Goal: Task Accomplishment & Management: Manage account settings

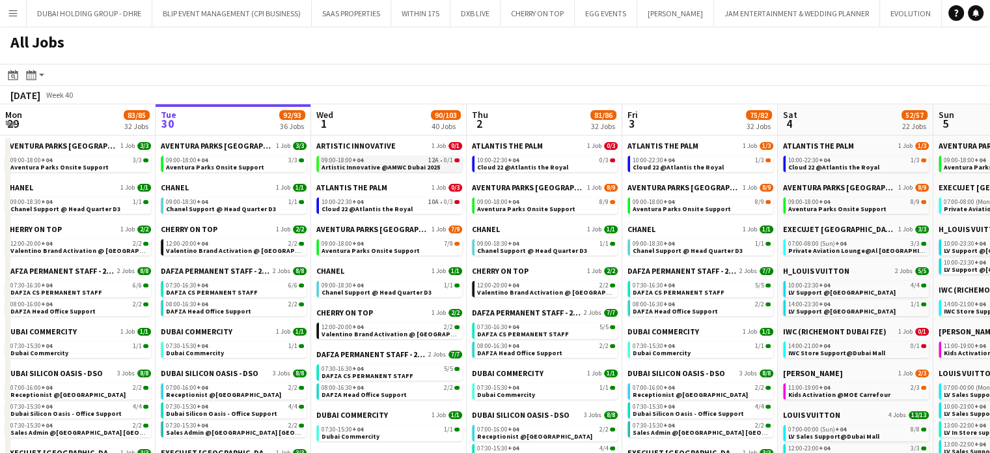
click at [371, 163] on span "Artistic Innovative @AMWC Dubai 2025" at bounding box center [381, 167] width 119 height 8
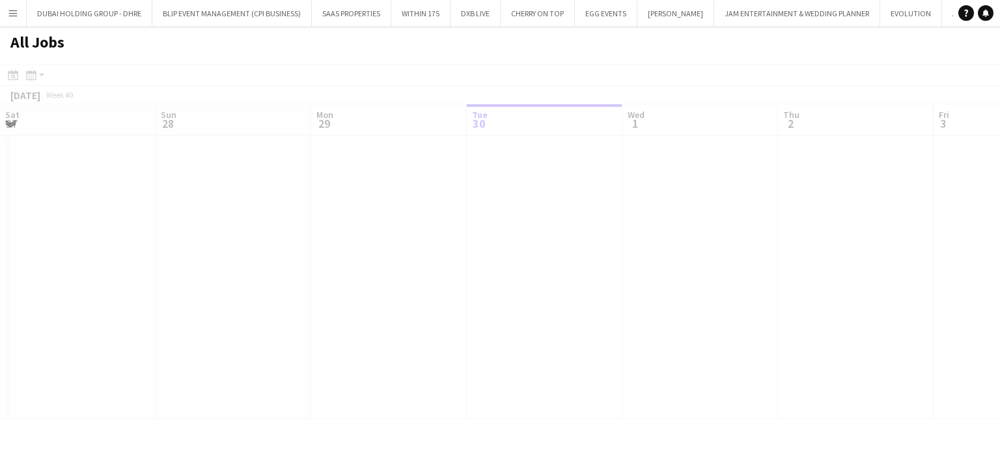
scroll to position [0, 311]
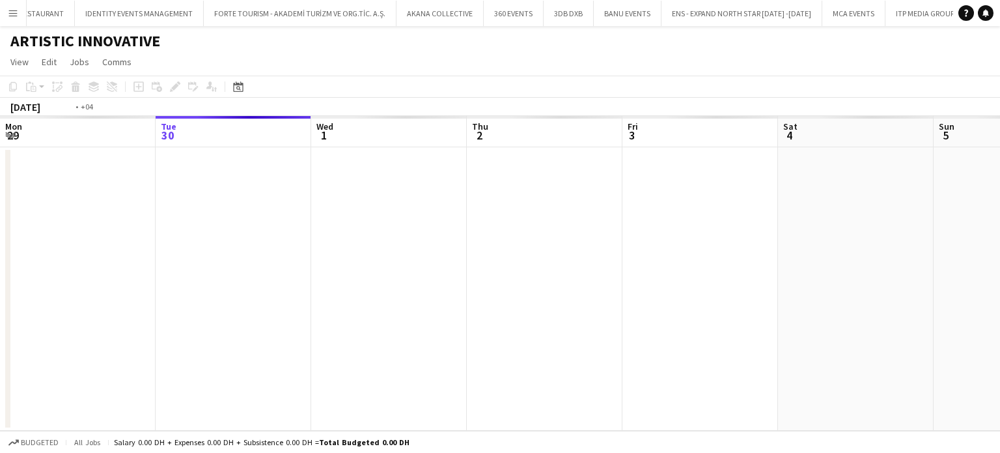
scroll to position [0, 448]
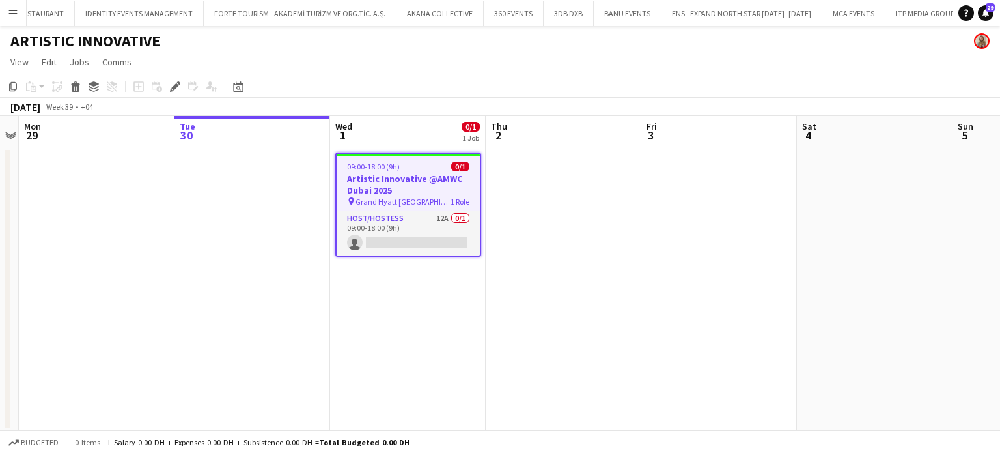
click at [417, 191] on h3 "Artistic Innovative @AMWC Dubai 2025" at bounding box center [408, 184] width 143 height 23
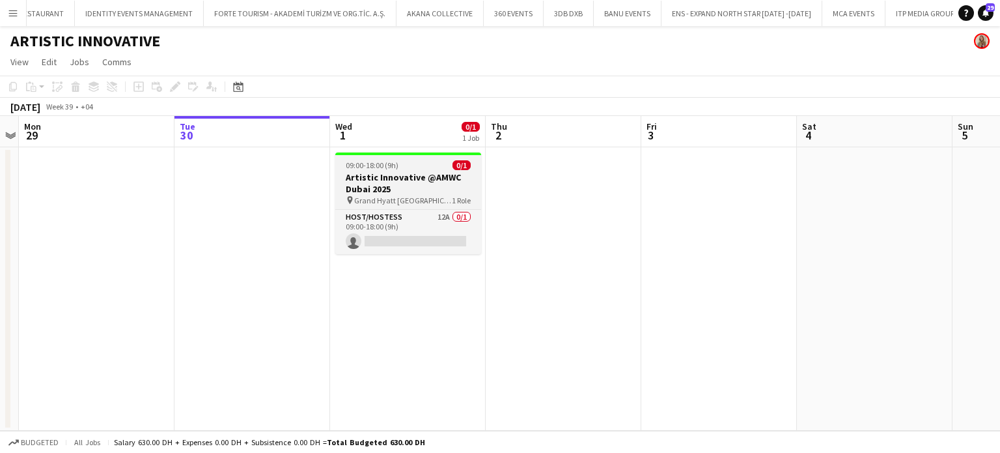
click at [385, 171] on app-job-card "09:00-18:00 (9h) 0/1 Artistic Innovative @AMWC Dubai 2025 pin Grand Hyatt Dubai…" at bounding box center [408, 203] width 146 height 102
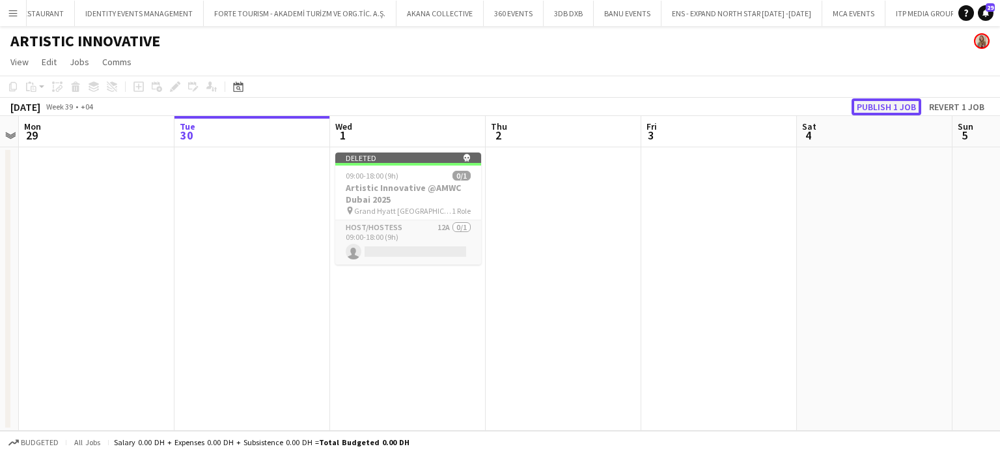
click at [879, 110] on button "Publish 1 job" at bounding box center [887, 106] width 70 height 17
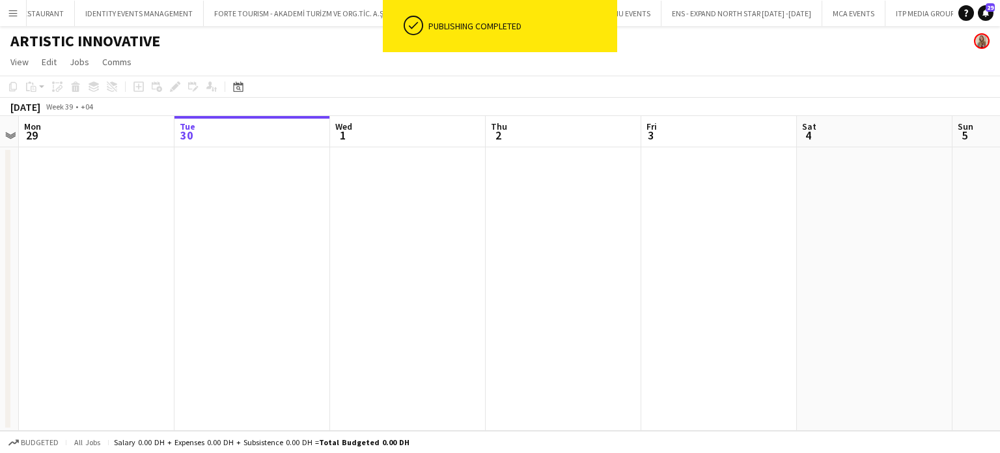
click at [5, 5] on button "Menu" at bounding box center [13, 13] width 26 height 26
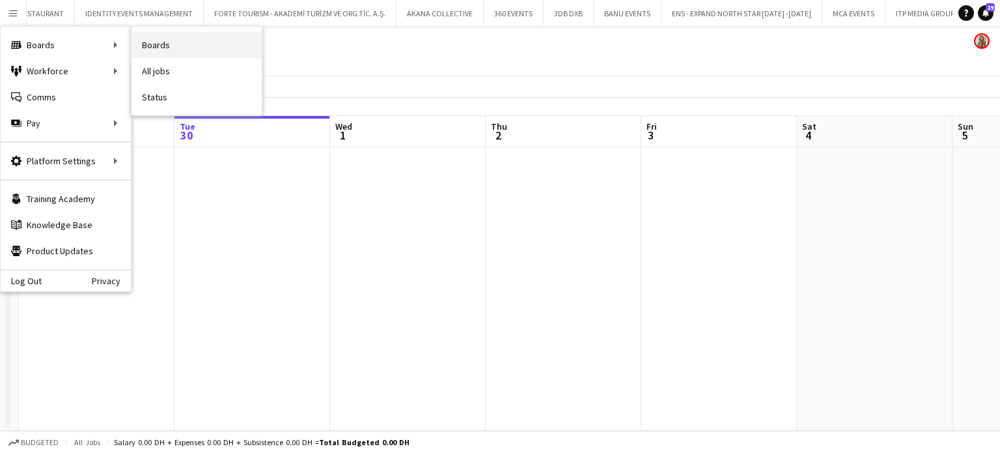
click at [143, 46] on link "Boards" at bounding box center [197, 45] width 130 height 26
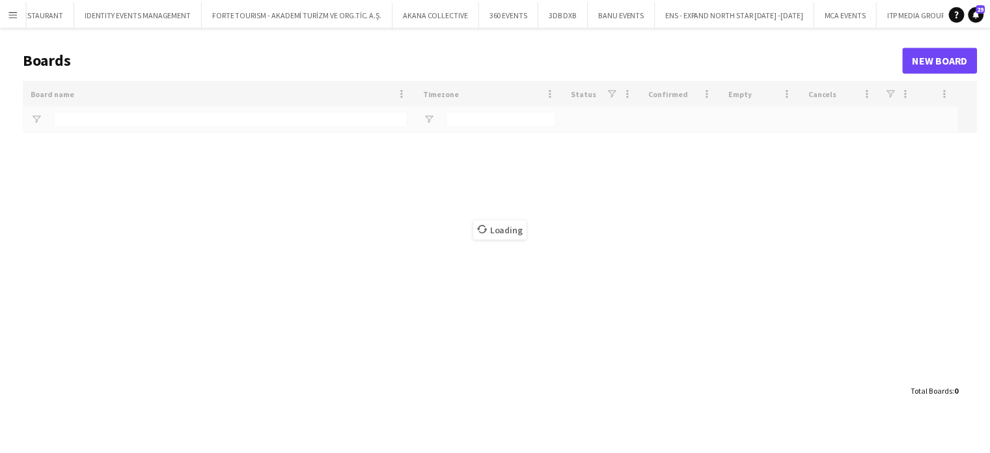
scroll to position [0, 5048]
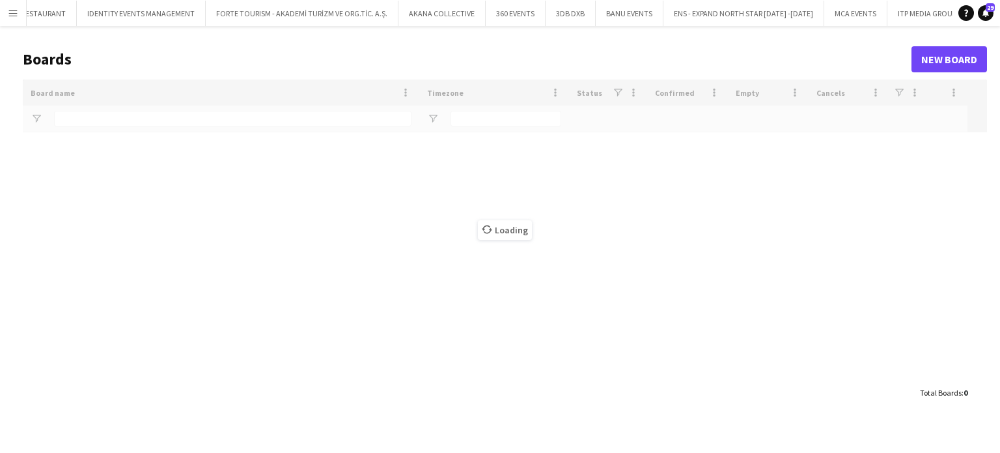
type input "***"
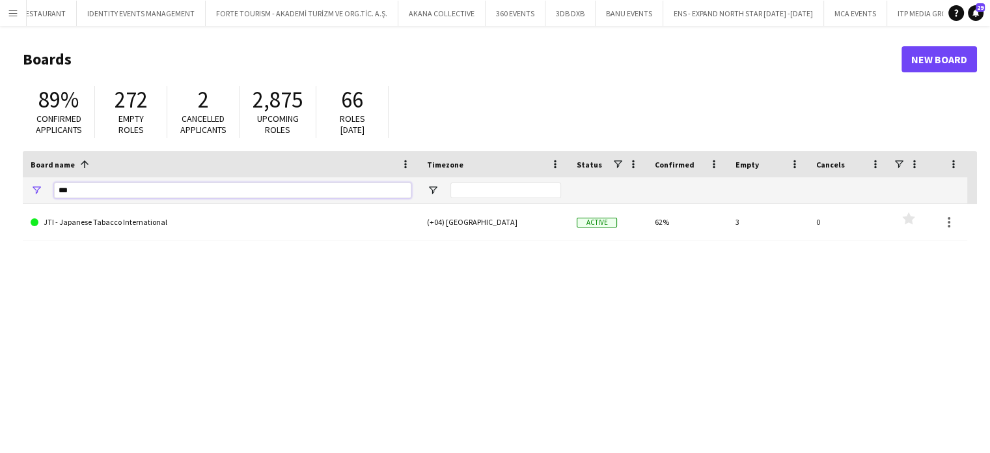
drag, startPoint x: 89, startPoint y: 193, endPoint x: 8, endPoint y: 184, distance: 81.3
click at [0, 184] on main "Boards New Board 89% Confirmed applicants 272 Empty roles 2 Cancelled applicant…" at bounding box center [495, 261] width 990 height 470
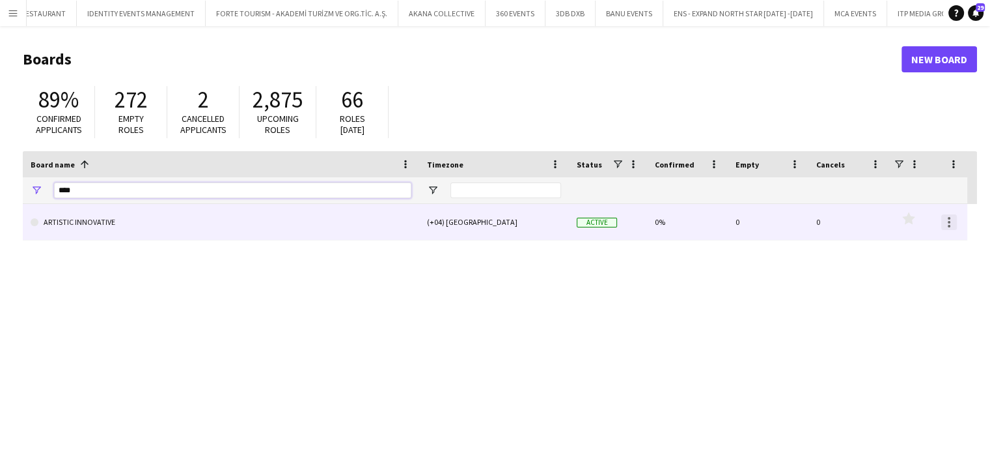
type input "****"
click at [954, 228] on div at bounding box center [950, 222] width 16 height 16
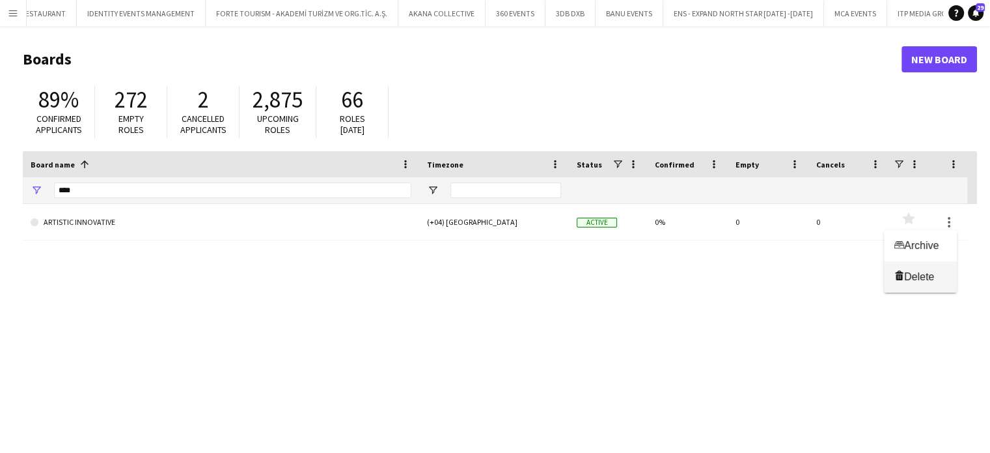
click at [927, 274] on span "Delete" at bounding box center [919, 276] width 30 height 11
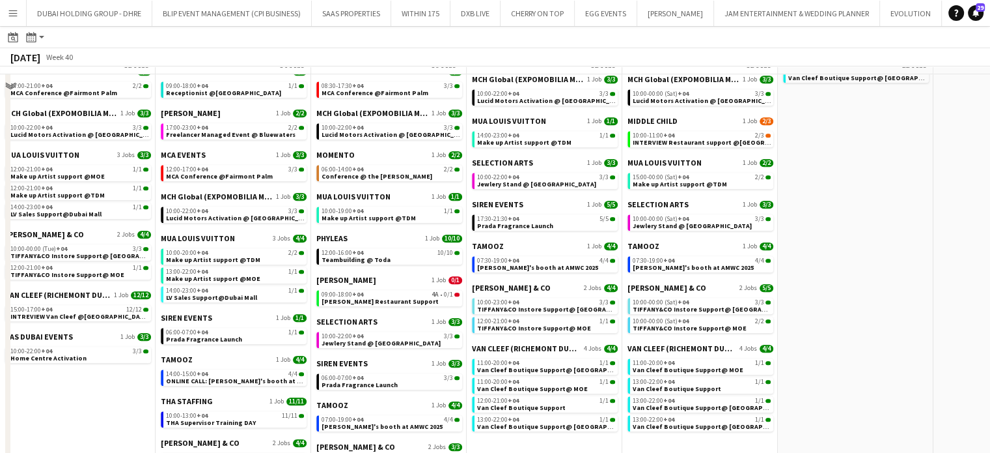
scroll to position [781, 0]
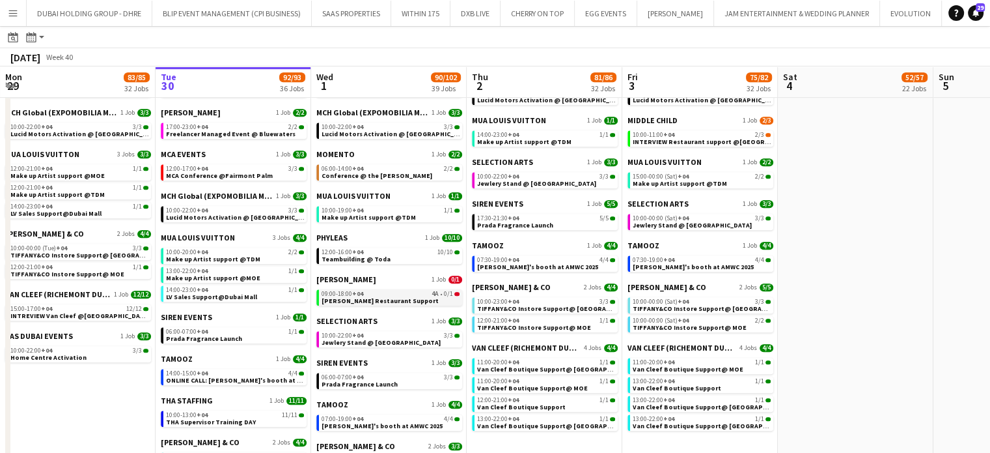
click at [386, 299] on span "[PERSON_NAME] Restaurant Support" at bounding box center [380, 300] width 117 height 8
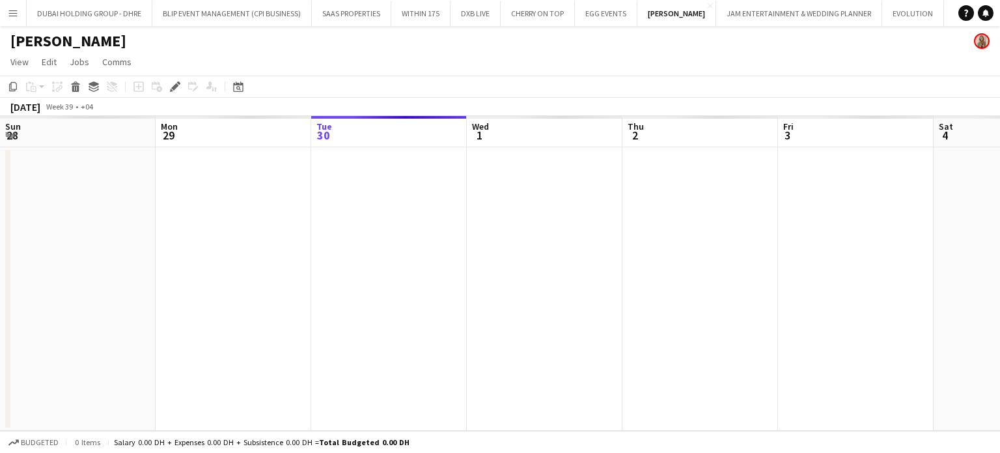
scroll to position [0, 448]
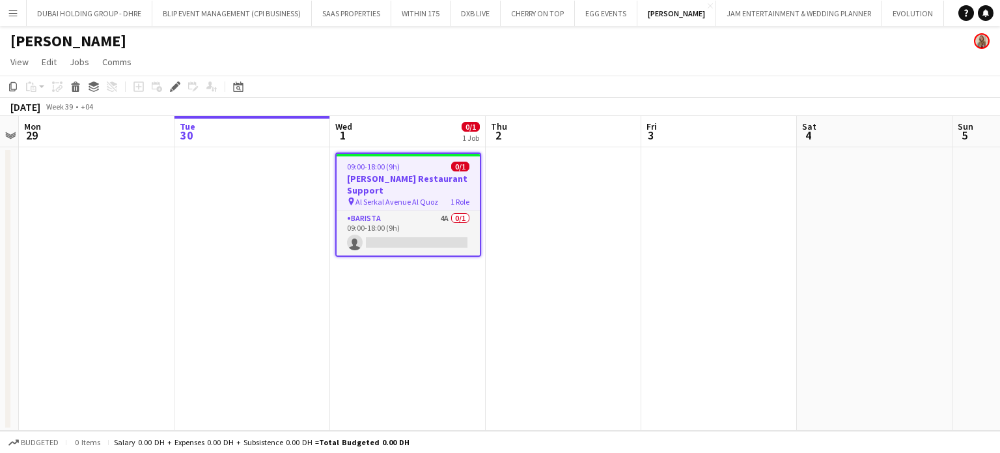
click at [401, 173] on h3 "[PERSON_NAME] Restaurant Support" at bounding box center [408, 184] width 143 height 23
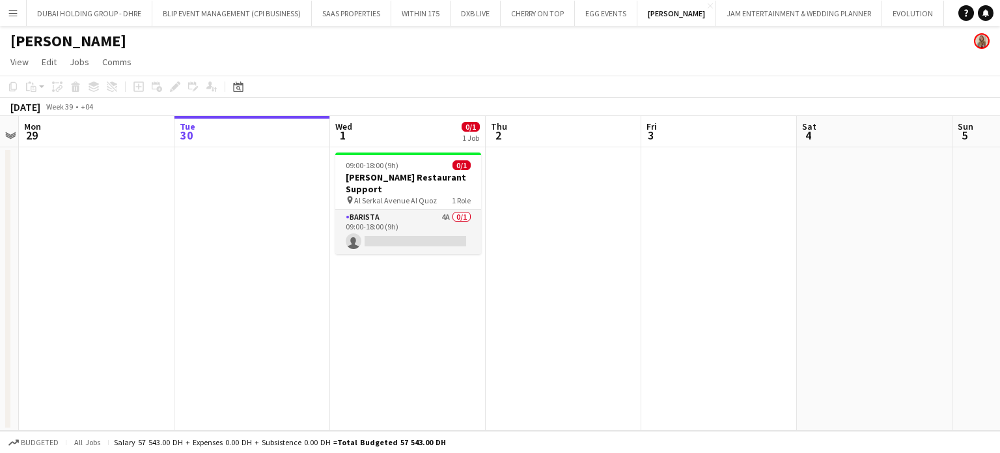
click at [533, 210] on app-date-cell at bounding box center [564, 288] width 156 height 283
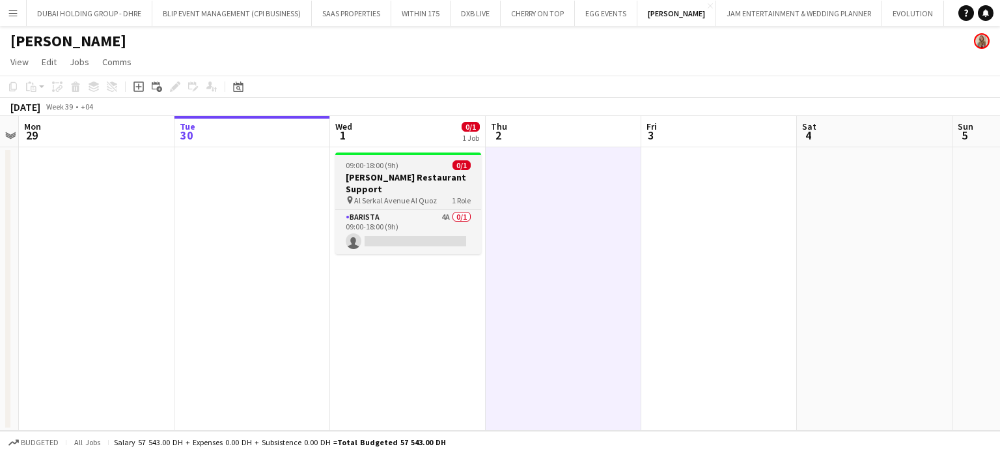
click at [423, 195] on span "Al Serkal Avenue Al Quoz" at bounding box center [395, 200] width 83 height 10
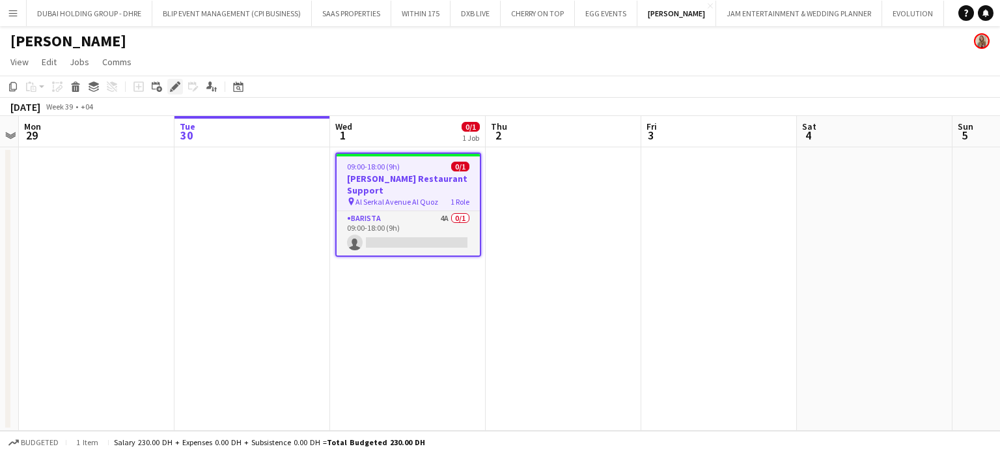
click at [170, 83] on icon "Edit" at bounding box center [175, 86] width 10 height 10
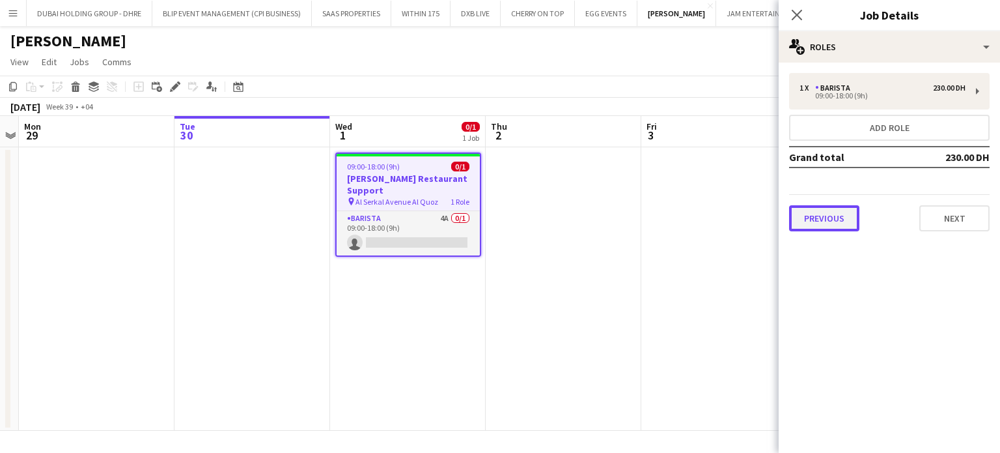
click at [827, 218] on button "Previous" at bounding box center [824, 218] width 70 height 26
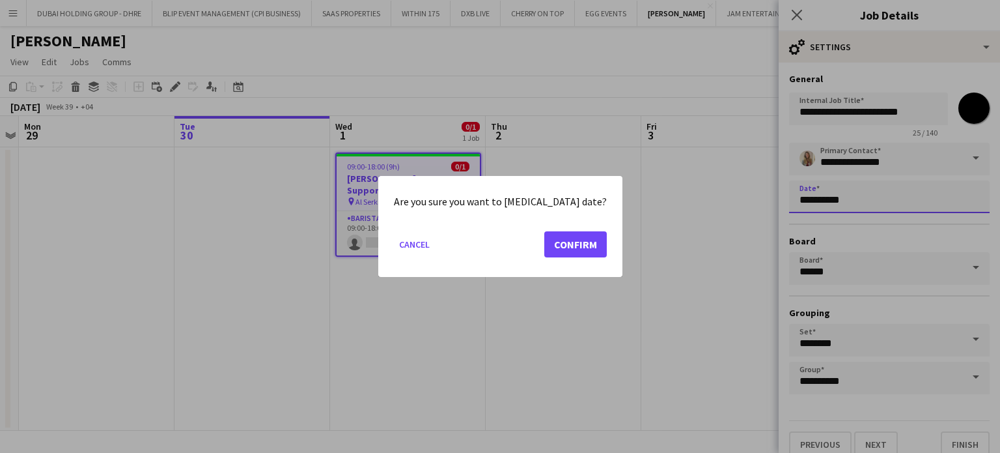
click at [865, 203] on body "Menu Boards Boards Boards All jobs Status Workforce Workforce My Workforce Recr…" at bounding box center [500, 226] width 1000 height 453
click at [544, 244] on button "Confirm" at bounding box center [575, 244] width 63 height 26
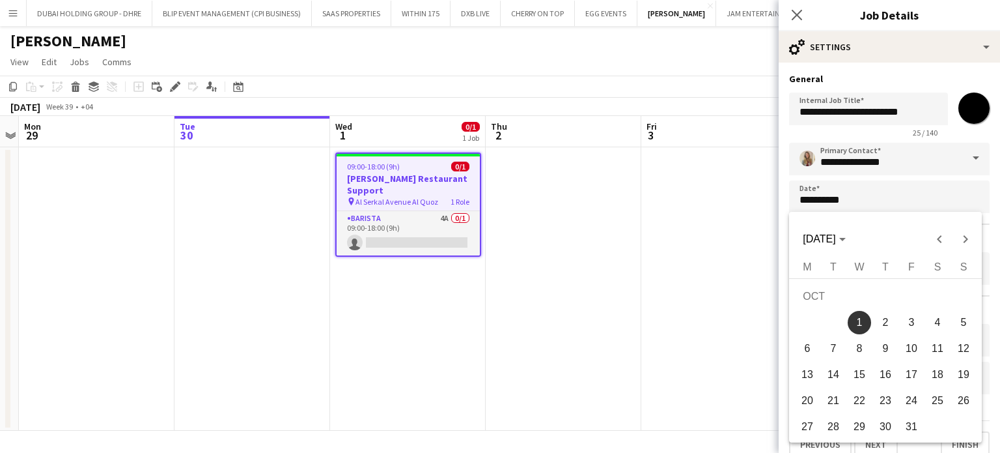
click at [810, 352] on span "6" at bounding box center [807, 348] width 23 height 23
type input "**********"
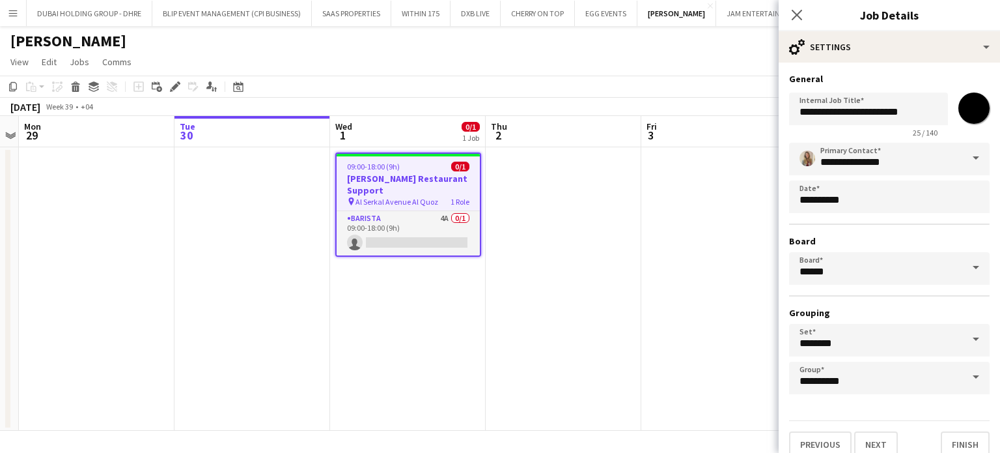
click at [673, 305] on app-date-cell at bounding box center [719, 288] width 156 height 283
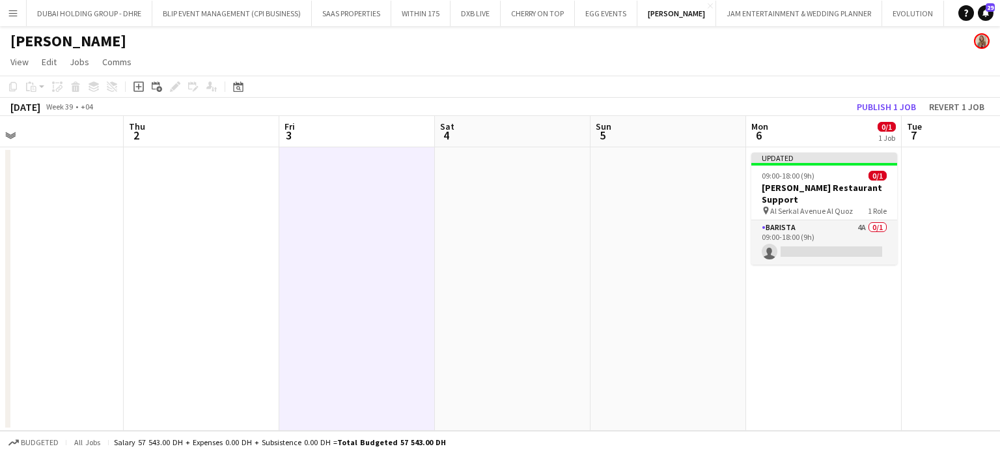
scroll to position [0, 391]
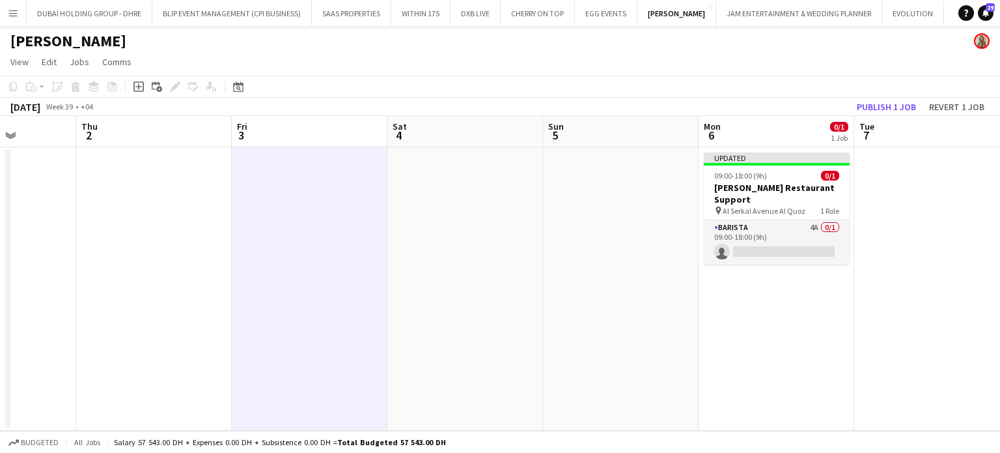
drag, startPoint x: 904, startPoint y: 210, endPoint x: 289, endPoint y: 155, distance: 617.8
click at [187, 153] on app-calendar-viewport "Mon 29 Tue 30 Wed 1 Thu 2 Fri 3 Sat 4 Sun 5 Mon 6 0/1 1 Job Tue 7 Wed 8 Thu 9 F…" at bounding box center [500, 273] width 1000 height 315
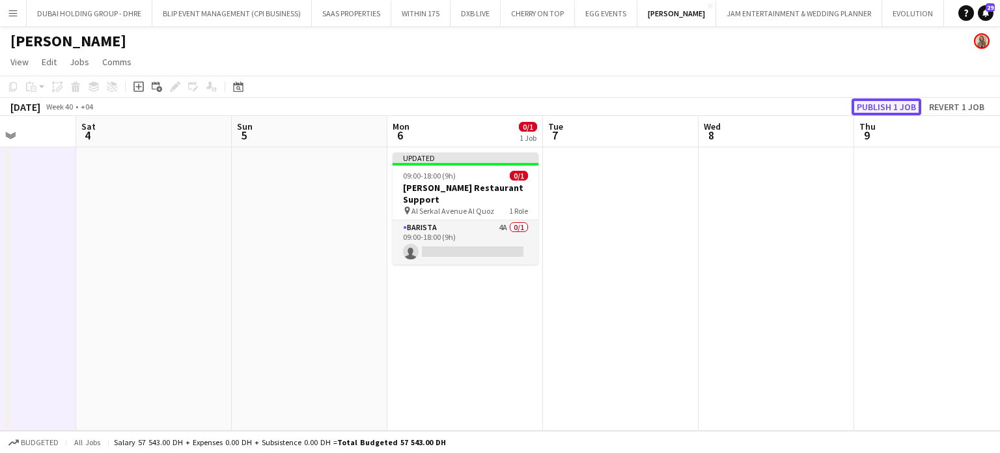
click at [870, 104] on button "Publish 1 job" at bounding box center [887, 106] width 70 height 17
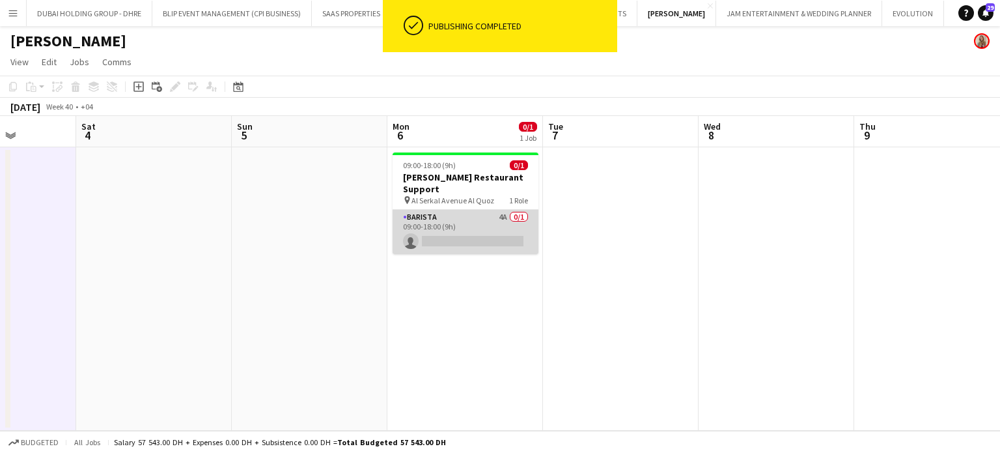
click at [480, 216] on app-card-role "Barista 4A 0/1 09:00-18:00 (9h) single-neutral-actions" at bounding box center [466, 232] width 146 height 44
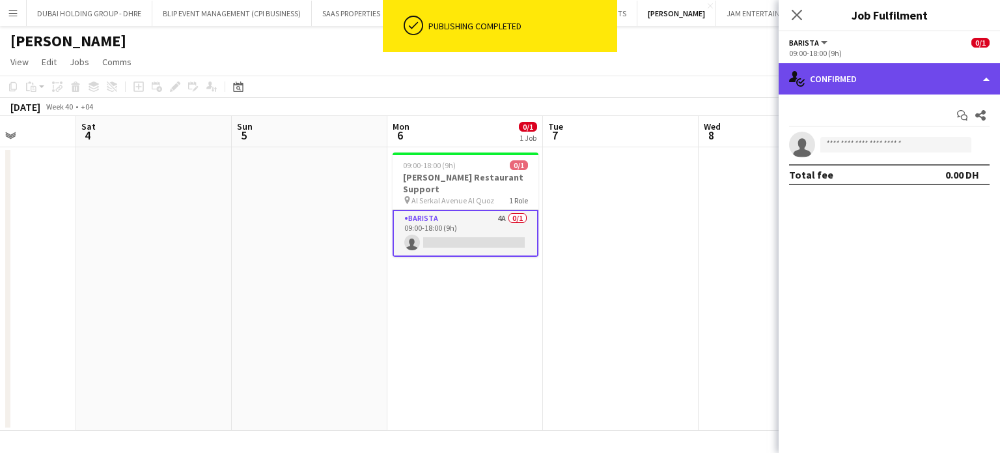
click at [962, 77] on div "single-neutral-actions-check-2 Confirmed" at bounding box center [889, 78] width 221 height 31
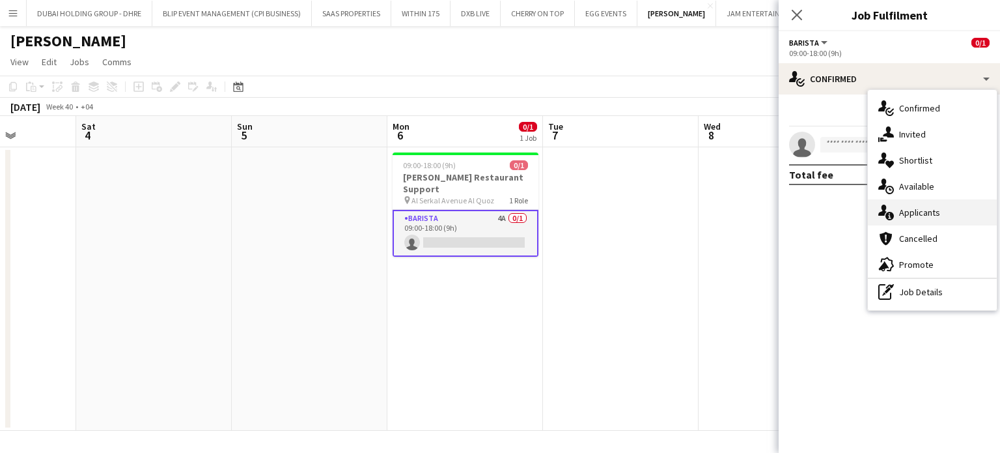
click at [948, 219] on div "single-neutral-actions-information Applicants" at bounding box center [932, 212] width 129 height 26
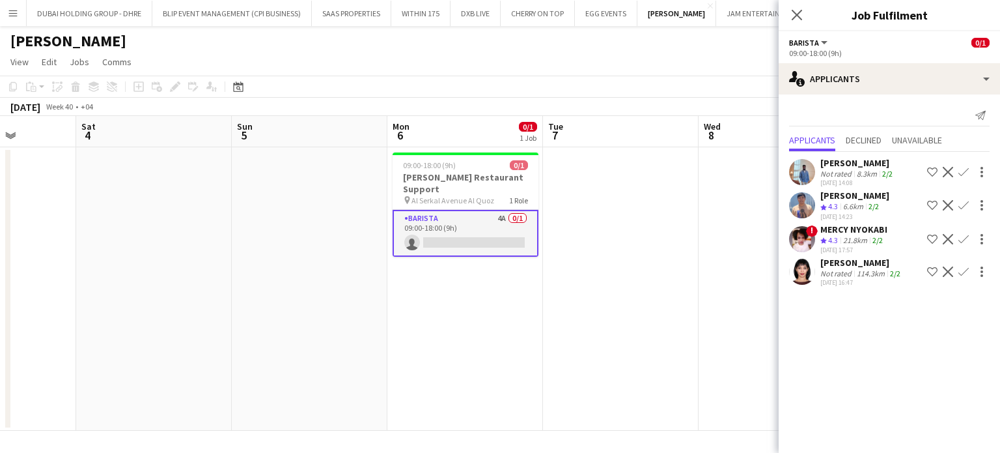
click at [845, 171] on div "Not rated" at bounding box center [837, 174] width 34 height 10
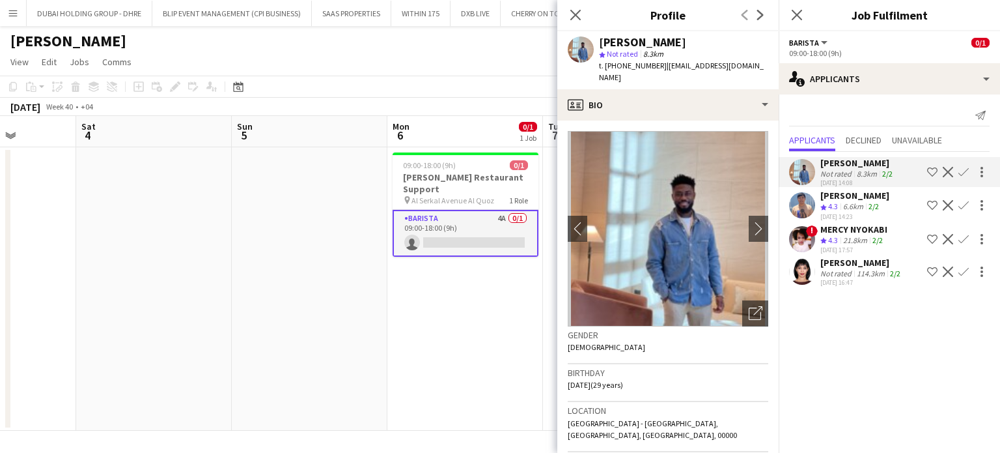
click at [930, 169] on app-icon "Shortlist crew" at bounding box center [932, 172] width 10 height 10
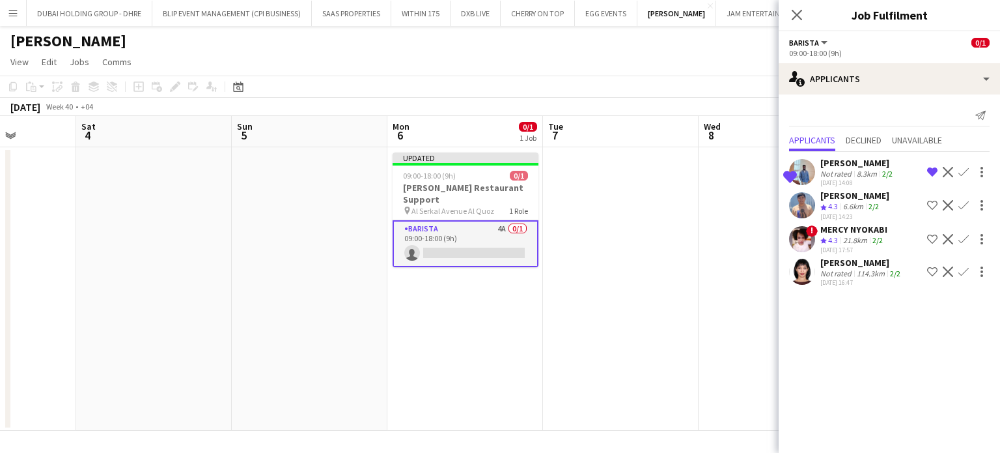
click at [930, 203] on app-icon "Shortlist crew" at bounding box center [932, 205] width 10 height 10
click at [869, 278] on div "114.3km" at bounding box center [870, 273] width 33 height 10
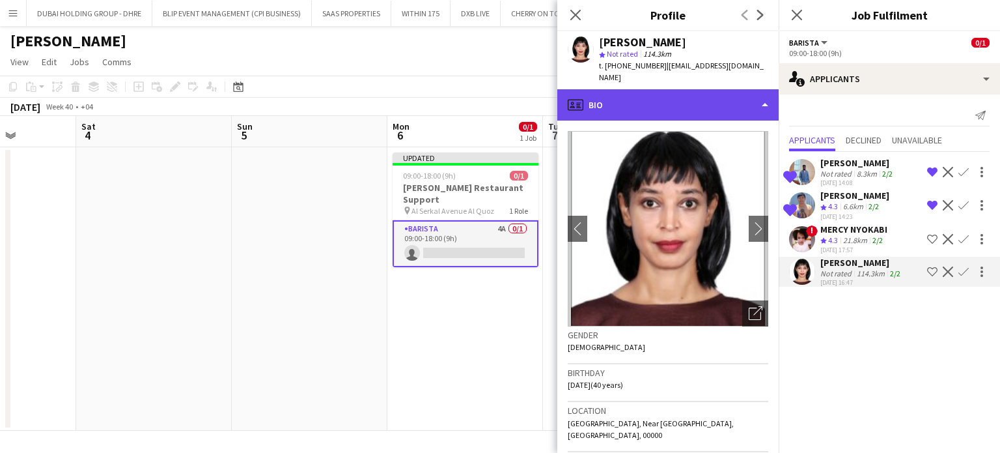
click at [740, 102] on div "profile Bio" at bounding box center [667, 104] width 221 height 31
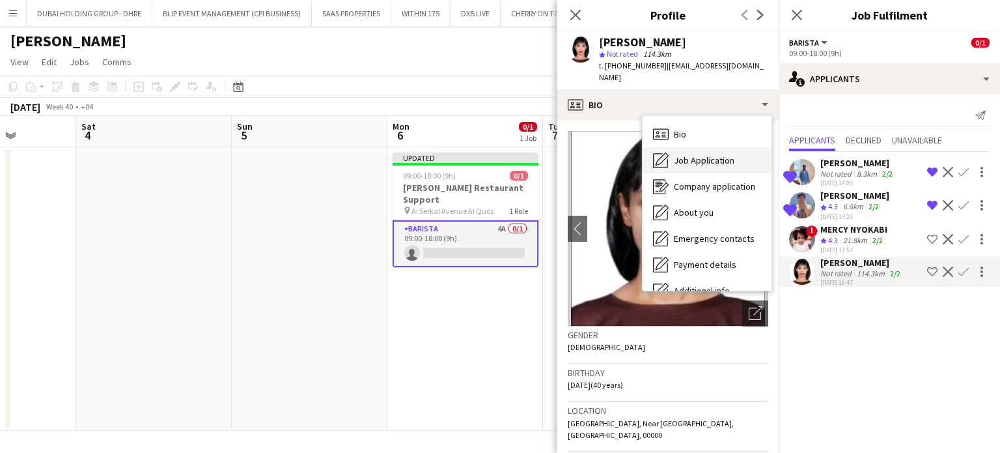
click at [706, 163] on span "Job Application" at bounding box center [704, 160] width 61 height 12
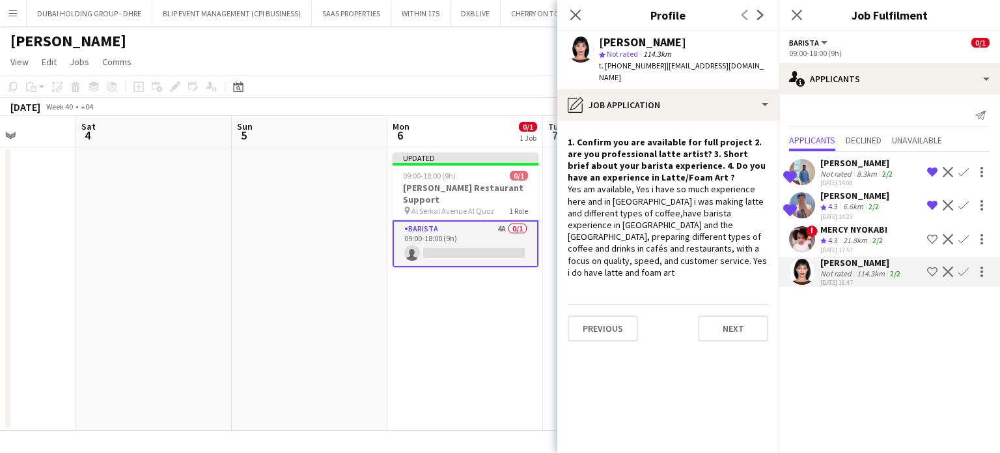
click at [934, 275] on app-icon "Shortlist crew" at bounding box center [932, 271] width 10 height 10
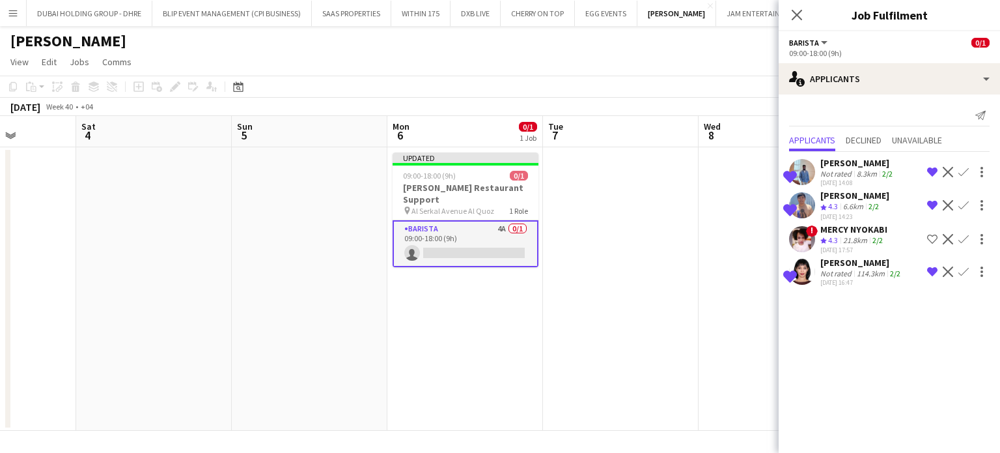
drag, startPoint x: 688, startPoint y: 276, endPoint x: 790, endPoint y: 225, distance: 114.4
click at [688, 276] on app-date-cell at bounding box center [621, 288] width 156 height 283
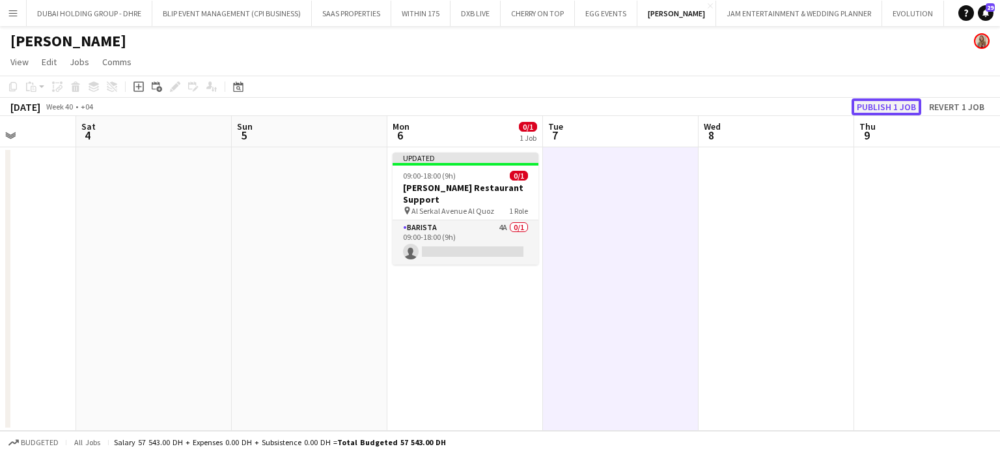
click at [888, 106] on button "Publish 1 job" at bounding box center [887, 106] width 70 height 17
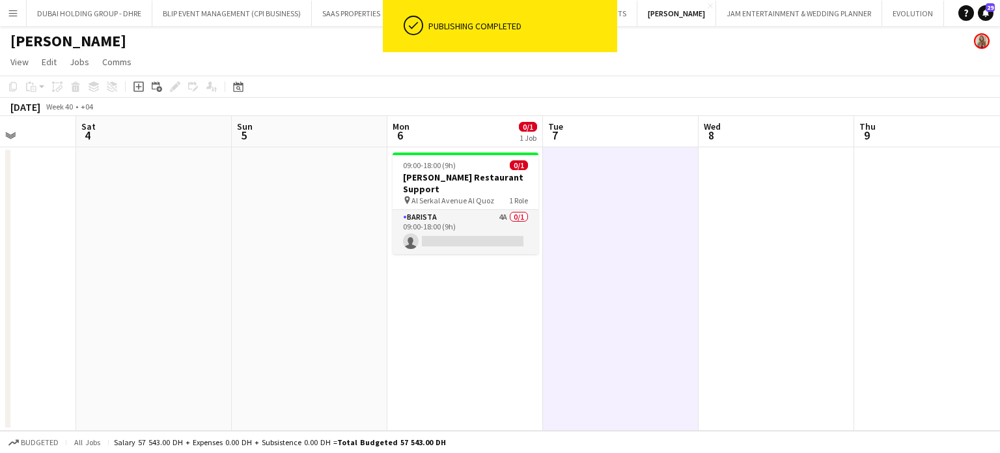
click at [540, 270] on app-date-cell "09:00-18:00 (9h) 0/1 Salata Restaurant Support pin Al Serkal Avenue Al Quoz 1 R…" at bounding box center [465, 288] width 156 height 283
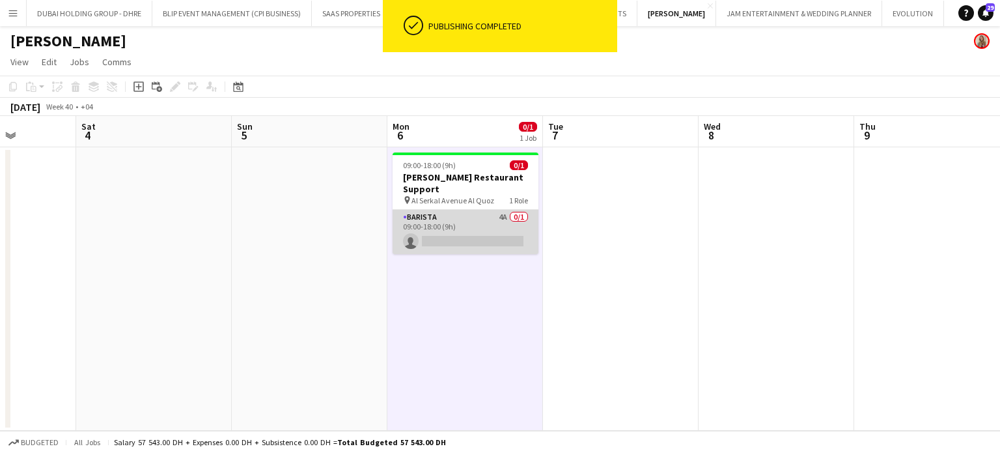
click at [496, 221] on app-card-role "Barista 4A 0/1 09:00-18:00 (9h) single-neutral-actions" at bounding box center [466, 232] width 146 height 44
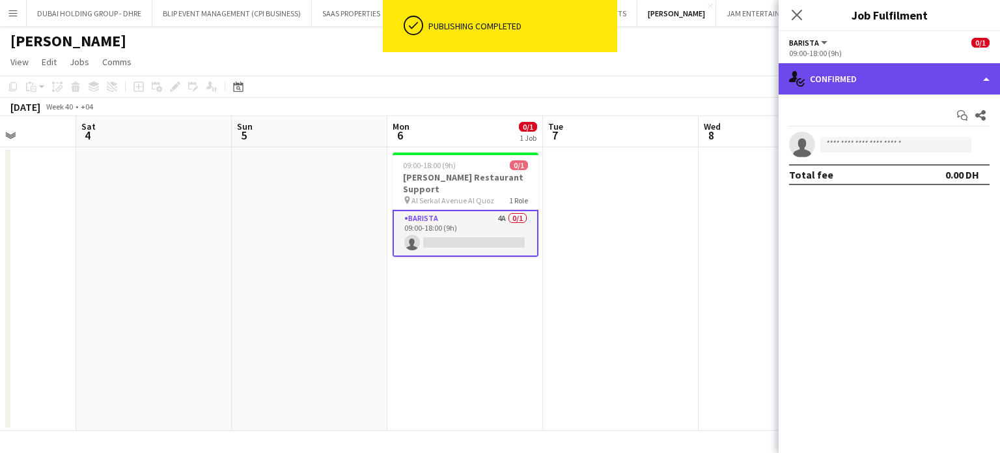
click at [992, 77] on div "single-neutral-actions-check-2 Confirmed" at bounding box center [889, 78] width 221 height 31
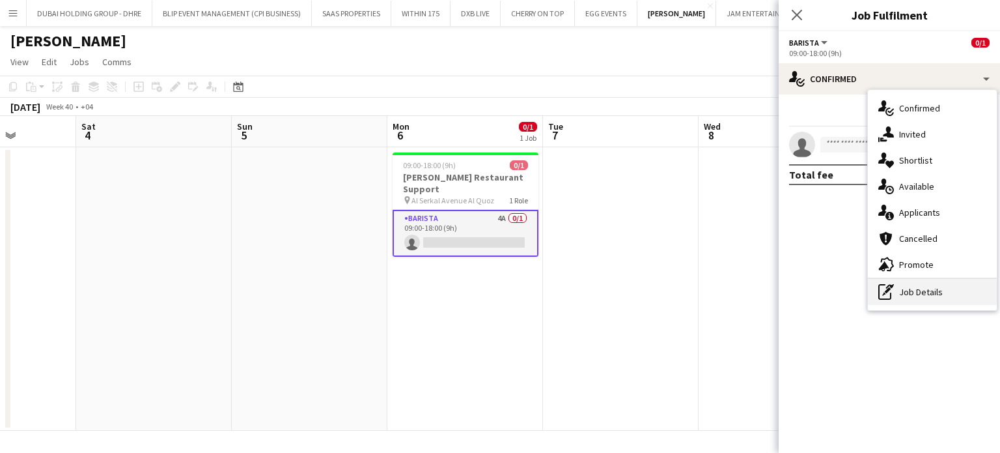
click at [938, 298] on div "pen-write Job Details" at bounding box center [932, 292] width 129 height 26
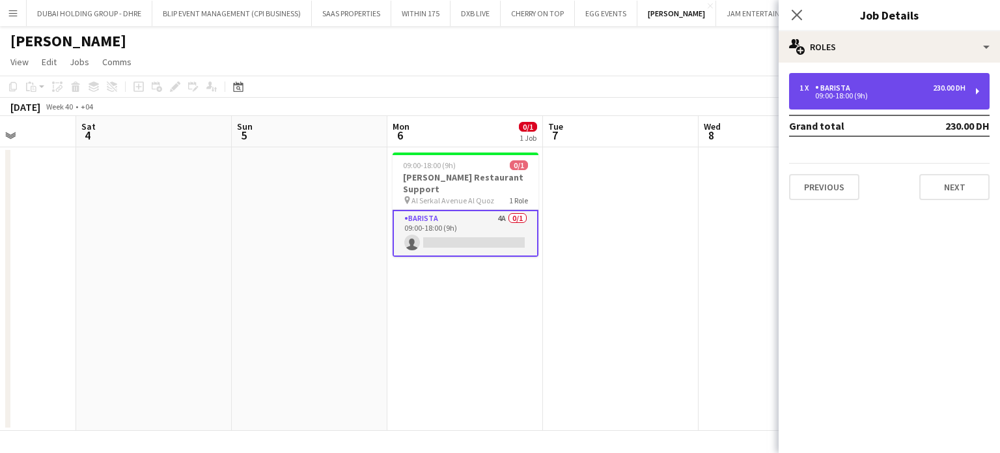
click at [892, 105] on div "1 x Barista 230.00 DH 09:00-18:00 (9h)" at bounding box center [889, 91] width 201 height 36
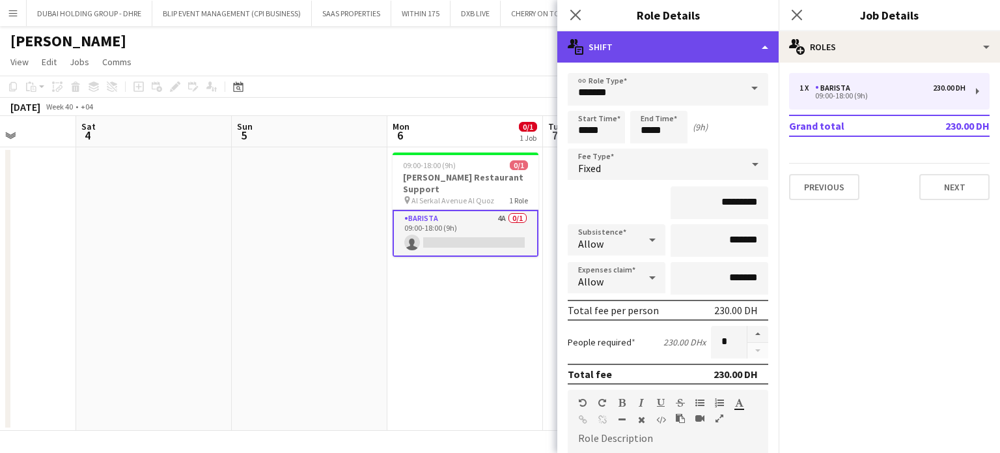
click at [766, 42] on div "multiple-actions-text Shift" at bounding box center [667, 46] width 221 height 31
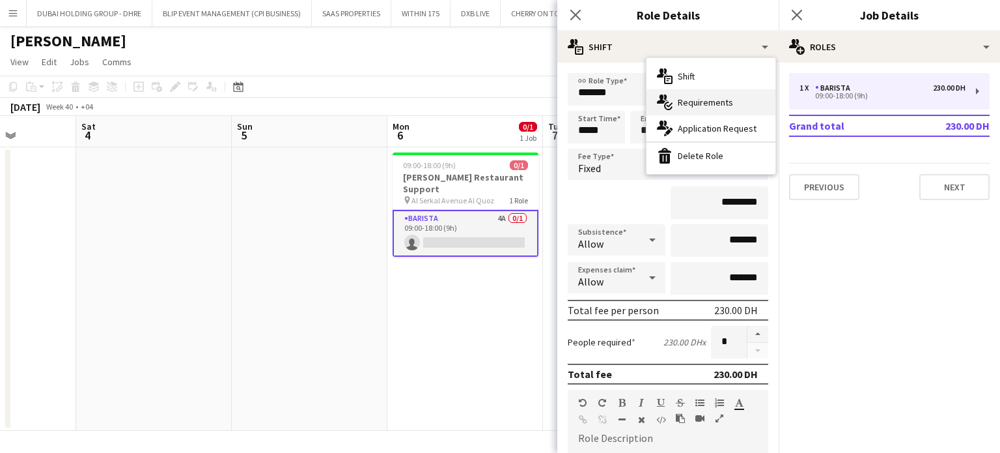
click at [702, 107] on span "Requirements" at bounding box center [705, 102] width 55 height 12
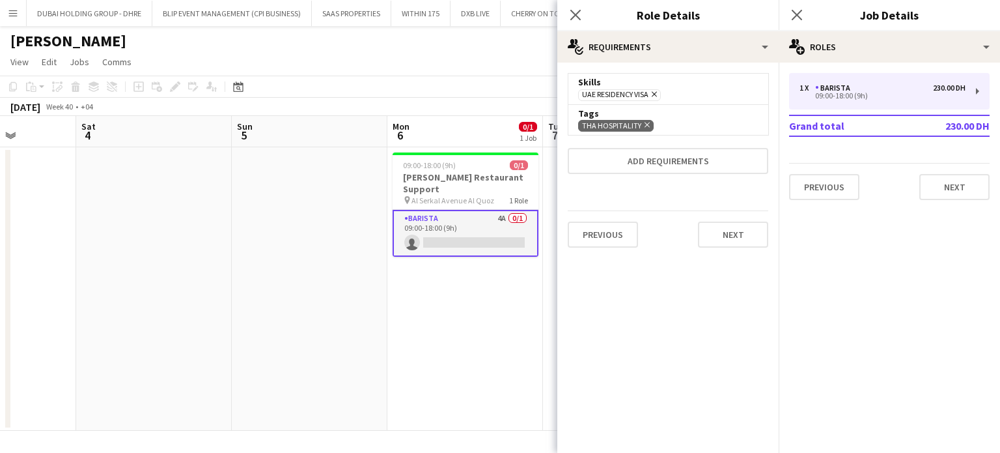
click at [504, 324] on app-date-cell "09:00-18:00 (9h) 0/1 Salata Restaurant Support pin Al Serkal Avenue Al Quoz 1 R…" at bounding box center [465, 288] width 156 height 283
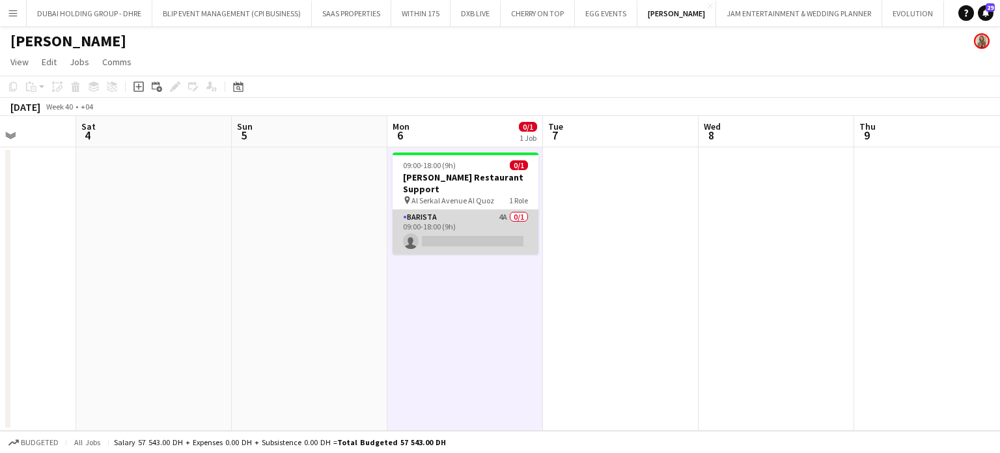
click at [497, 214] on app-card-role "Barista 4A 0/1 09:00-18:00 (9h) single-neutral-actions" at bounding box center [466, 232] width 146 height 44
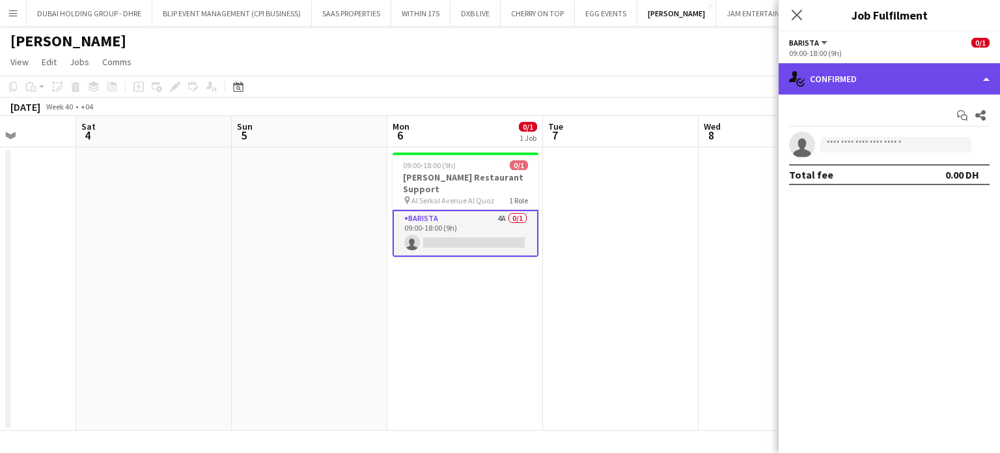
click at [982, 75] on div "single-neutral-actions-check-2 Confirmed" at bounding box center [889, 78] width 221 height 31
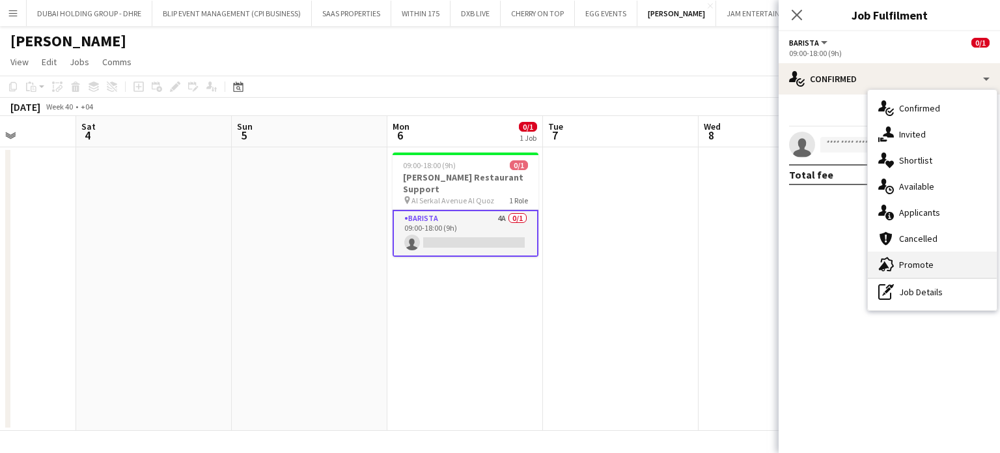
click at [902, 264] on span "Promote" at bounding box center [916, 265] width 35 height 12
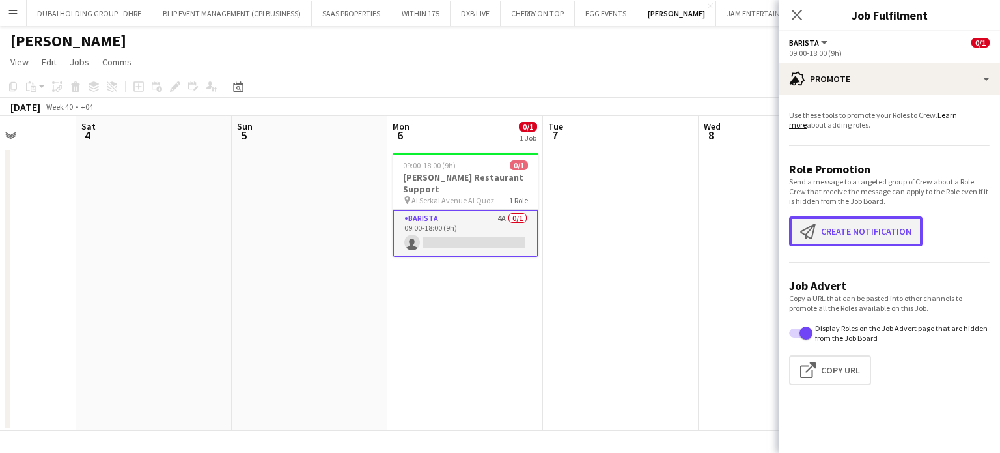
drag, startPoint x: 869, startPoint y: 234, endPoint x: 864, endPoint y: 225, distance: 10.8
click at [868, 234] on button "Create notification Create notification" at bounding box center [855, 231] width 133 height 30
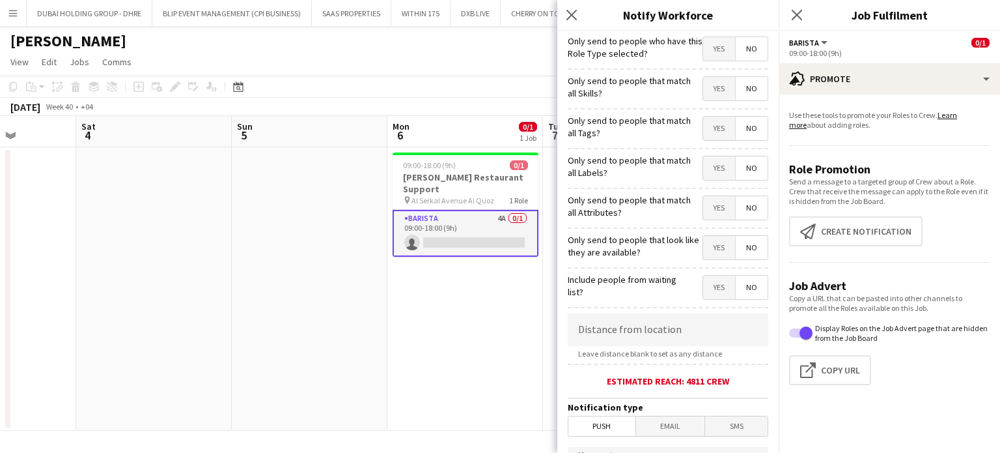
click at [708, 84] on span "Yes" at bounding box center [719, 88] width 32 height 23
drag, startPoint x: 708, startPoint y: 122, endPoint x: 714, endPoint y: 179, distance: 57.6
click at [708, 122] on span "Yes" at bounding box center [719, 128] width 32 height 23
click at [710, 171] on span "Yes" at bounding box center [719, 167] width 32 height 23
click at [706, 206] on span "Yes" at bounding box center [719, 207] width 32 height 23
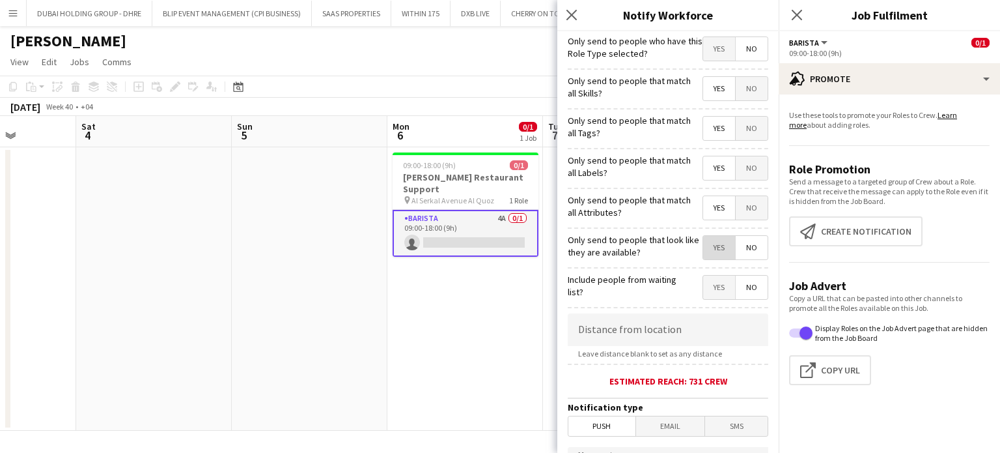
click at [706, 254] on span "Yes" at bounding box center [719, 247] width 32 height 23
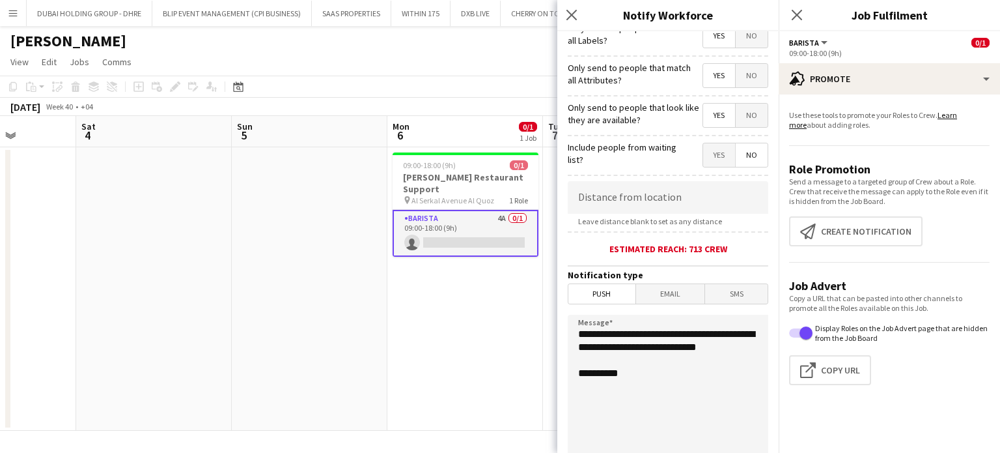
scroll to position [195, 0]
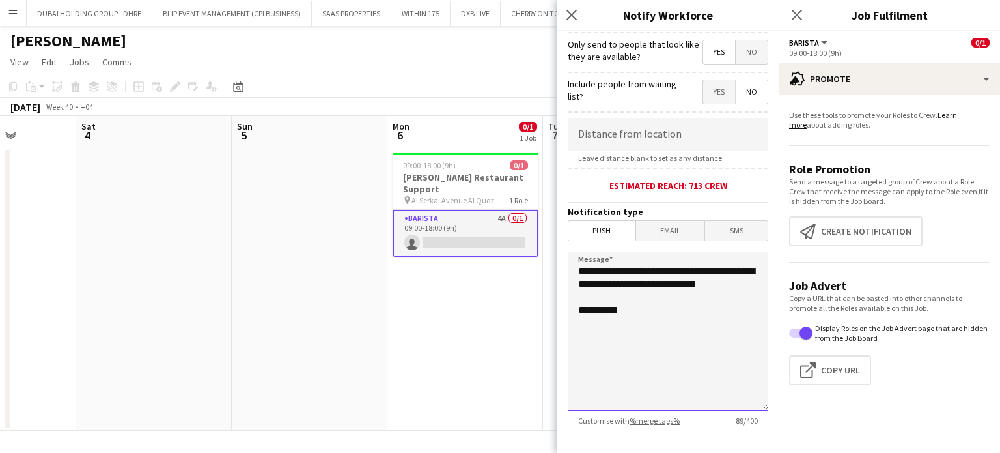
click at [571, 269] on textarea "**********" at bounding box center [668, 331] width 201 height 160
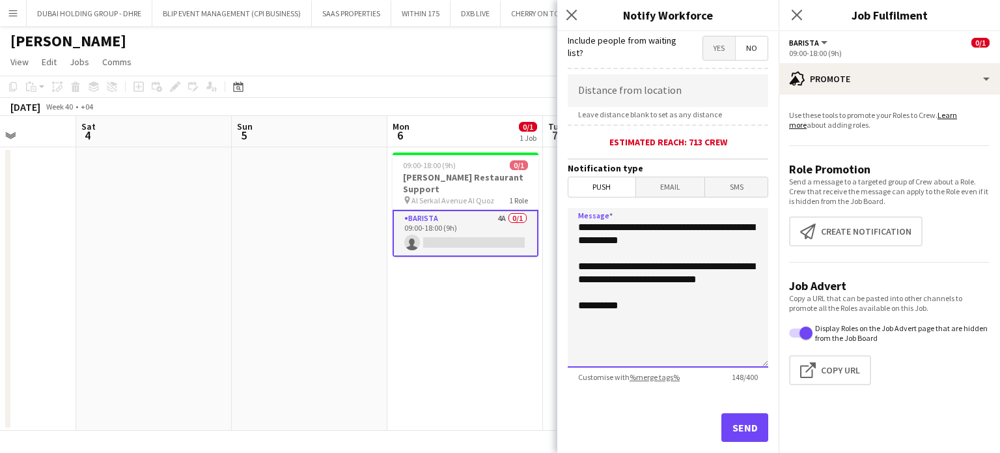
scroll to position [264, 0]
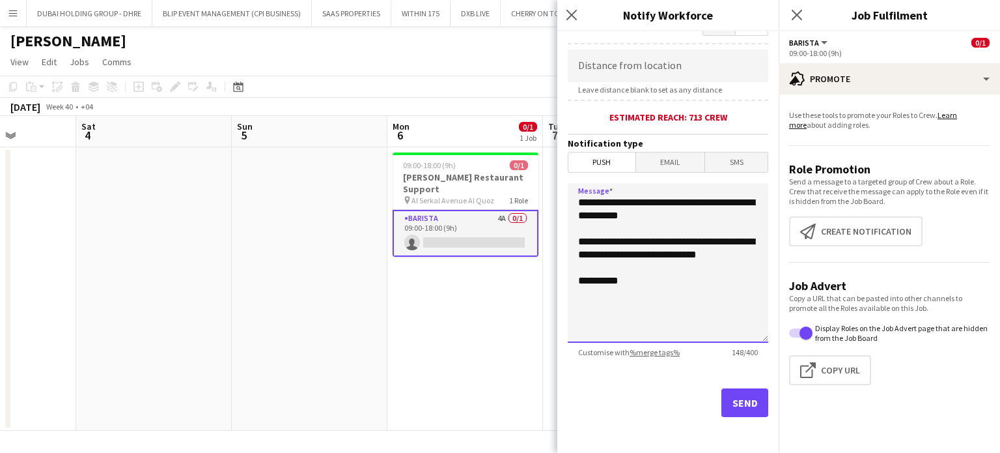
type textarea "**********"
click at [742, 399] on button "Send" at bounding box center [744, 402] width 47 height 29
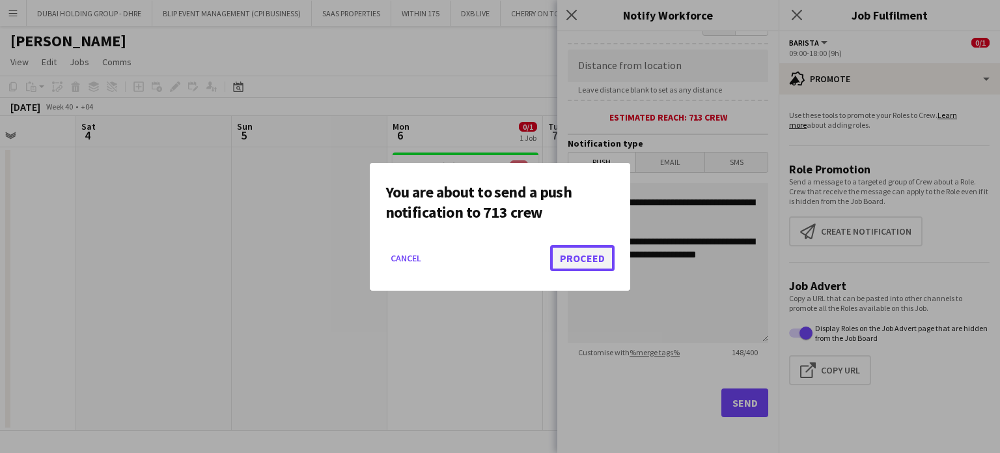
click at [579, 264] on button "Proceed" at bounding box center [582, 258] width 64 height 26
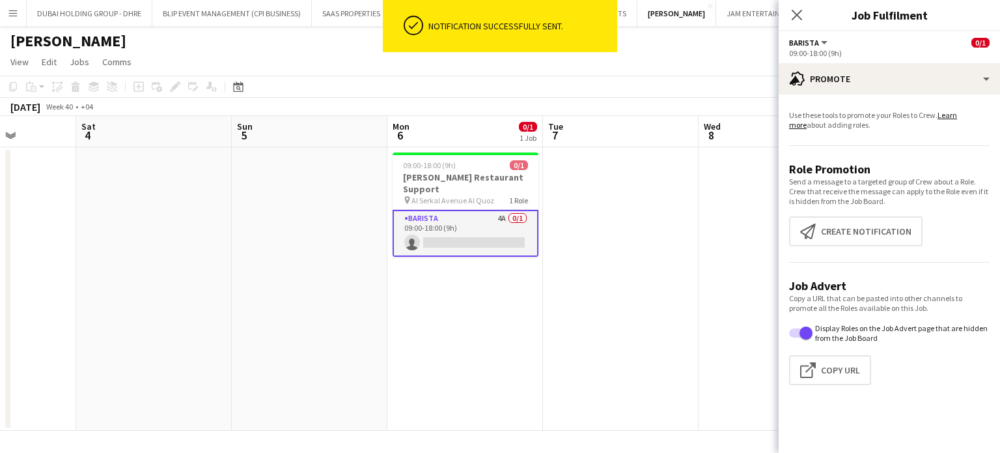
click at [651, 359] on app-date-cell at bounding box center [621, 288] width 156 height 283
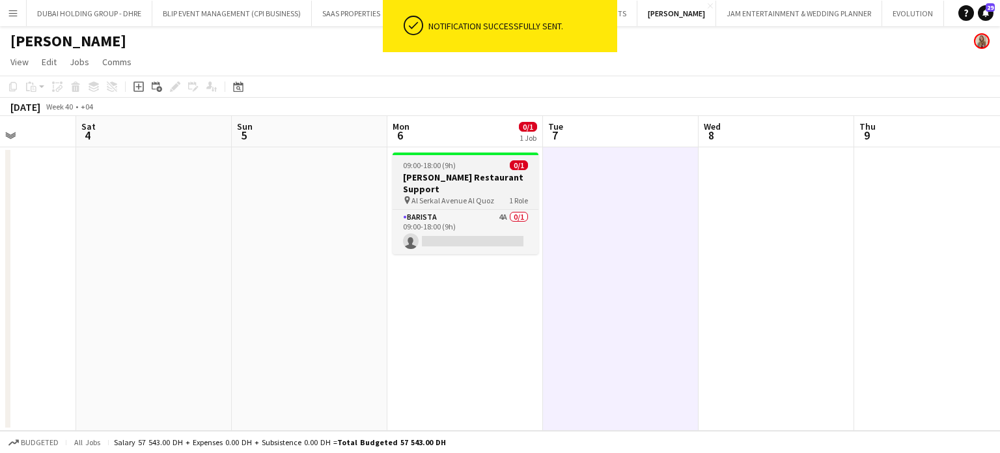
click at [433, 177] on h3 "[PERSON_NAME] Restaurant Support" at bounding box center [466, 182] width 146 height 23
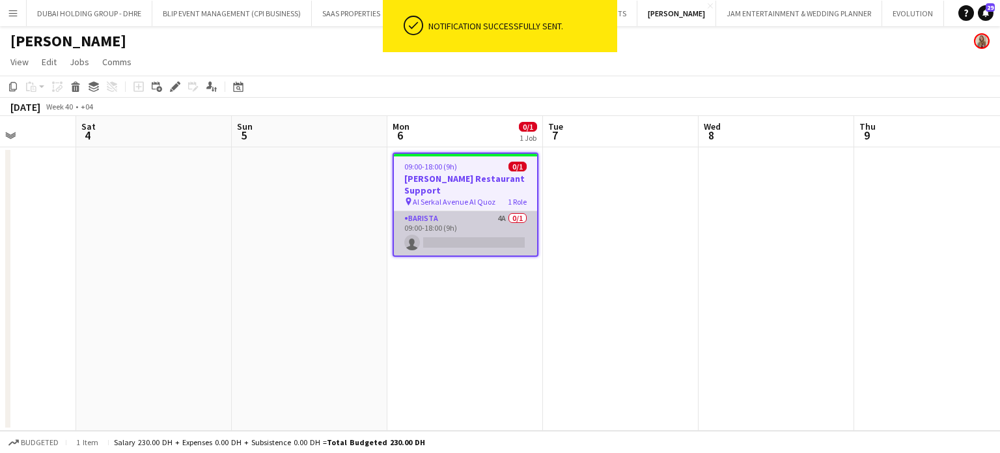
click at [467, 212] on app-card-role "Barista 4A 0/1 09:00-18:00 (9h) single-neutral-actions" at bounding box center [465, 233] width 143 height 44
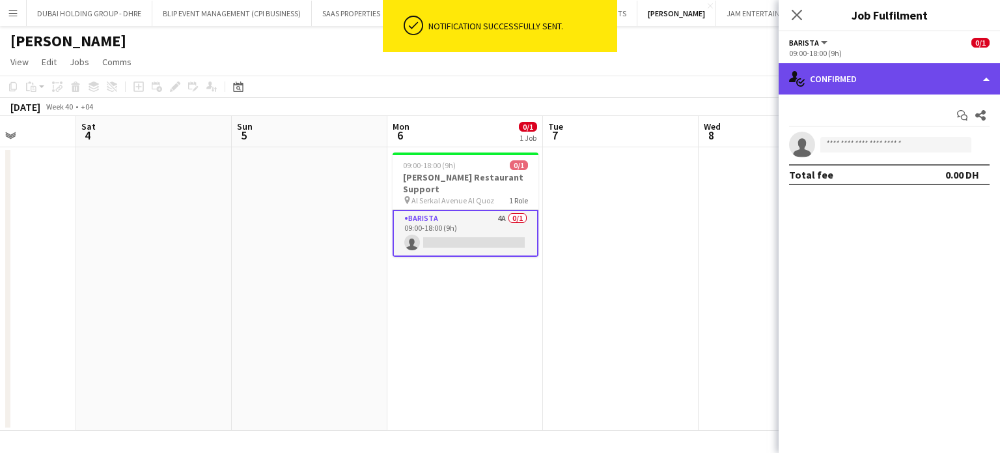
click at [958, 70] on div "single-neutral-actions-check-2 Confirmed" at bounding box center [889, 78] width 221 height 31
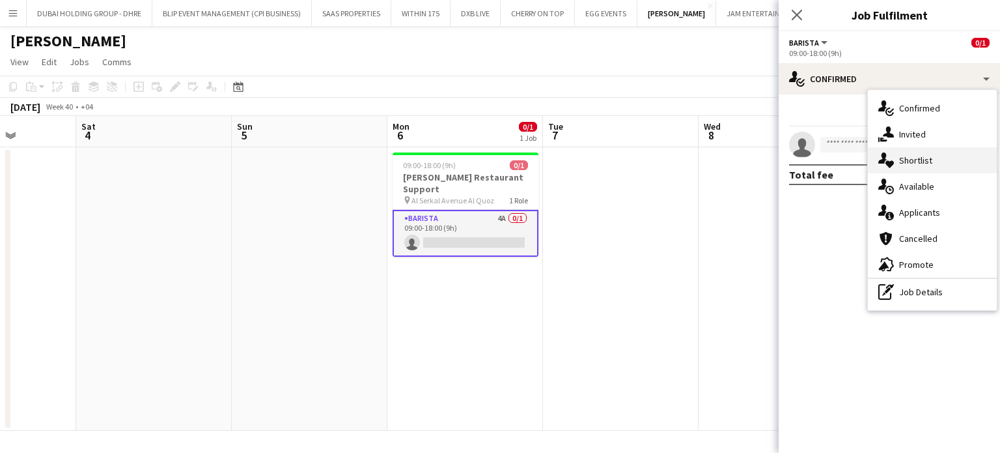
click at [939, 161] on div "single-neutral-actions-heart Shortlist" at bounding box center [932, 160] width 129 height 26
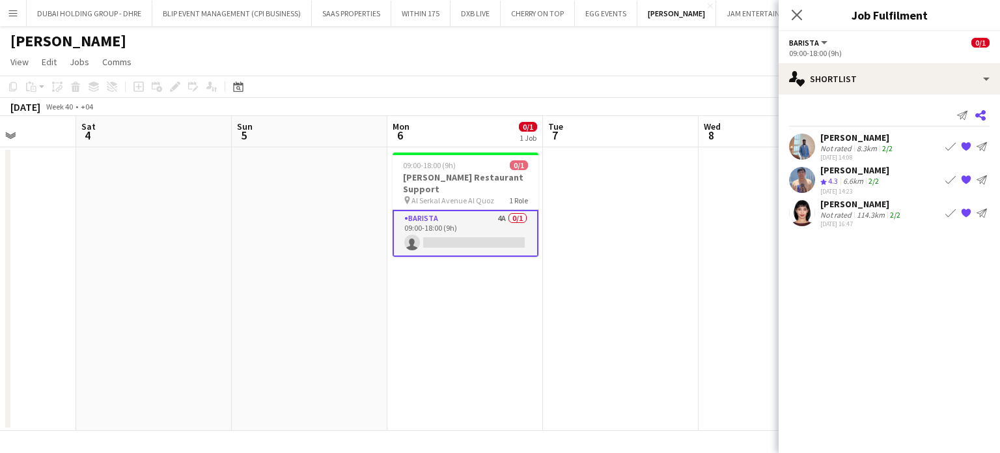
click at [980, 113] on icon "Share" at bounding box center [980, 115] width 10 height 10
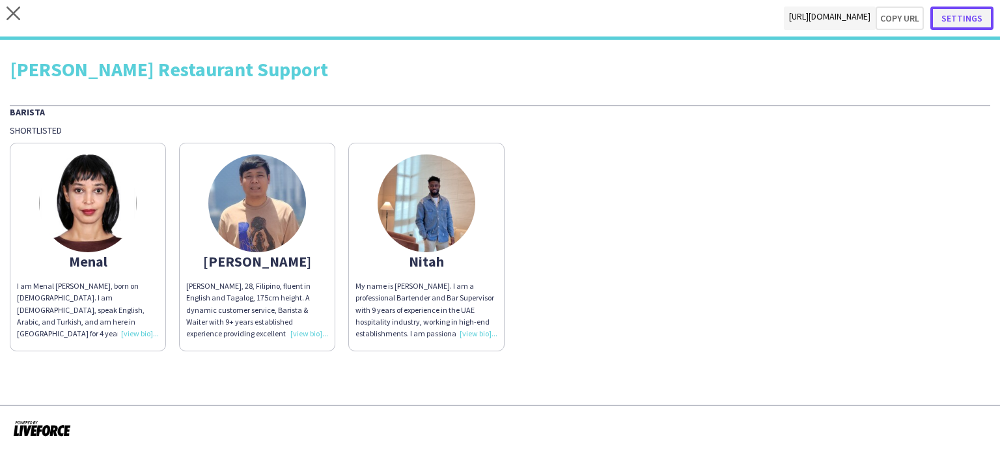
click at [960, 20] on button "Settings" at bounding box center [961, 18] width 63 height 23
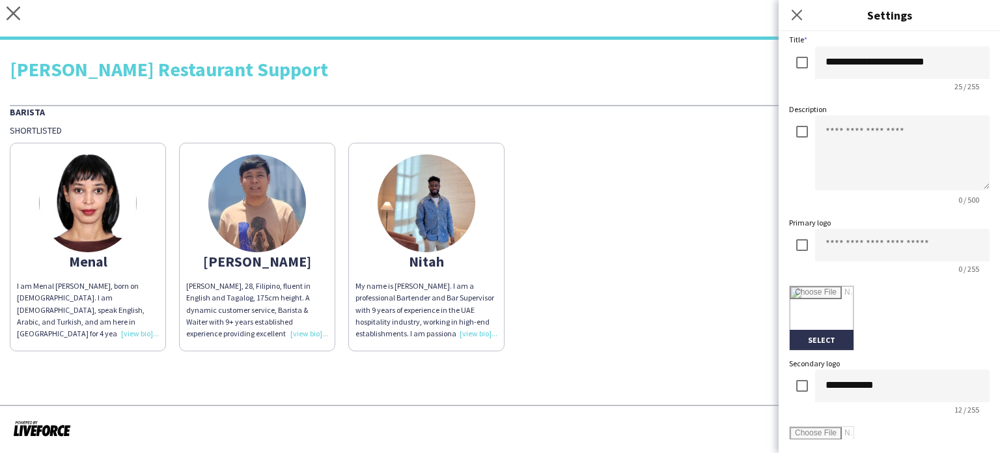
scroll to position [130, 0]
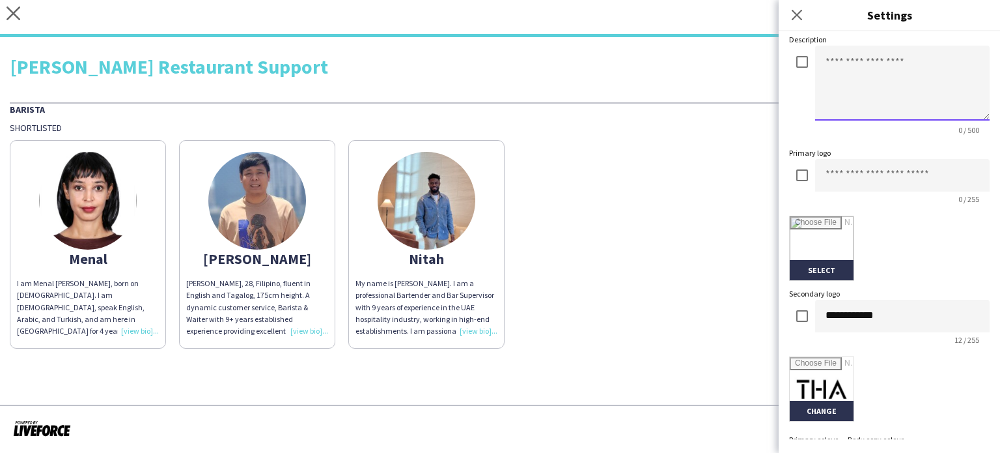
click at [830, 70] on textarea at bounding box center [902, 83] width 175 height 75
type textarea "*"
type textarea "**********"
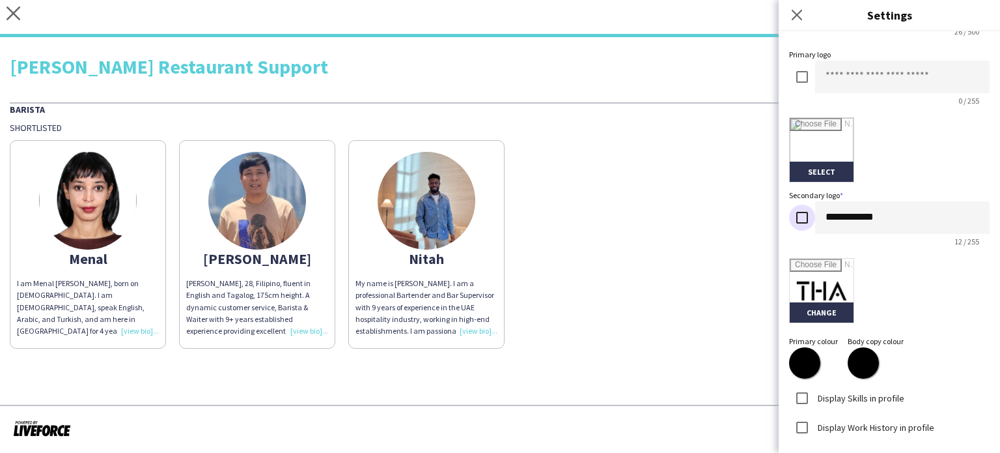
scroll to position [307, 0]
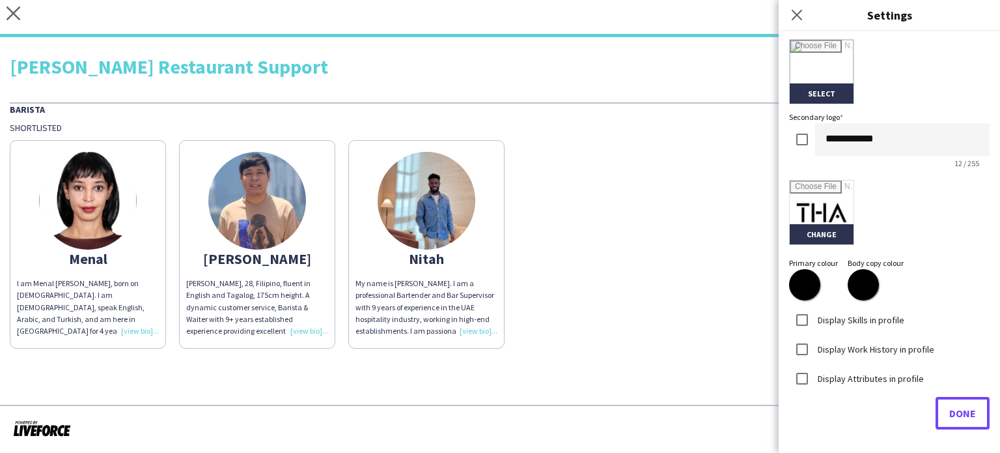
drag, startPoint x: 939, startPoint y: 404, endPoint x: 912, endPoint y: 395, distance: 28.6
click at [938, 404] on button "Done" at bounding box center [963, 413] width 54 height 33
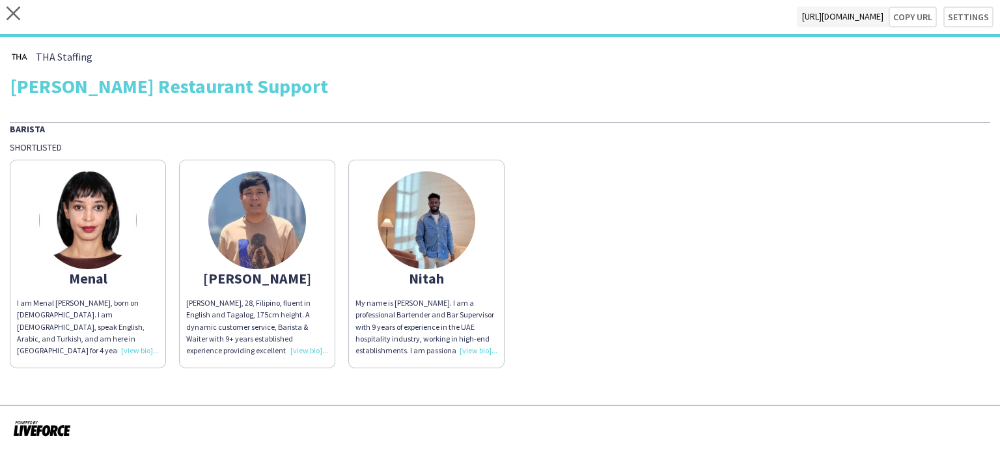
click at [669, 222] on div "Menal I am Menal Abdelrahman Mohammed, born on 14th June, 1985. I am Eritrean, …" at bounding box center [500, 260] width 981 height 215
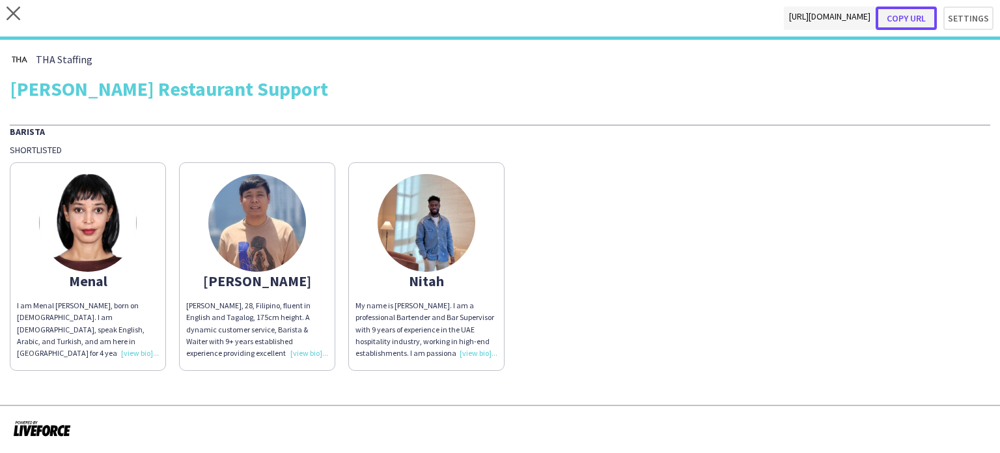
click at [908, 15] on button "Copy url" at bounding box center [906, 18] width 61 height 23
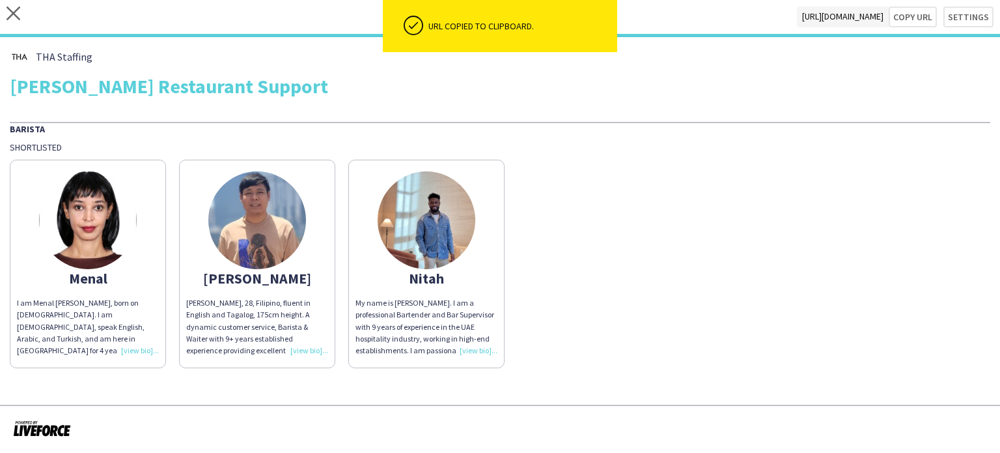
click at [102, 218] on img at bounding box center [88, 220] width 98 height 98
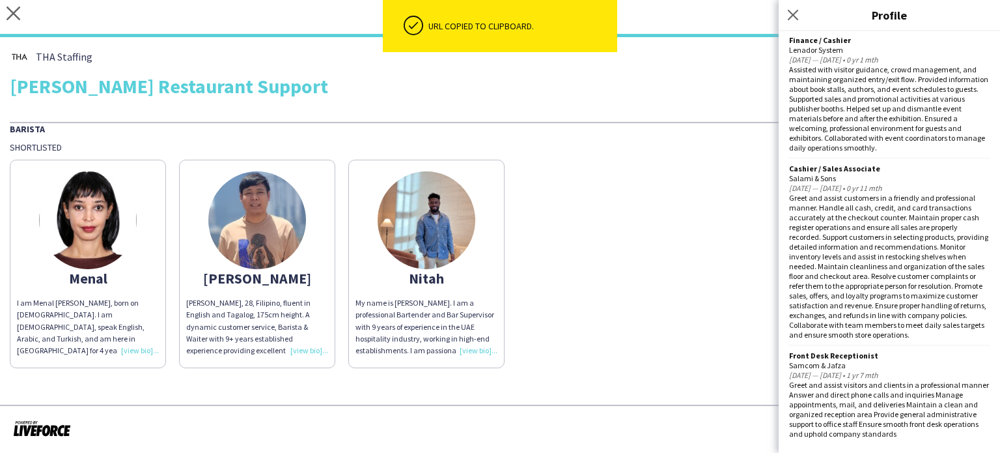
scroll to position [594, 0]
click at [260, 212] on img at bounding box center [257, 220] width 98 height 98
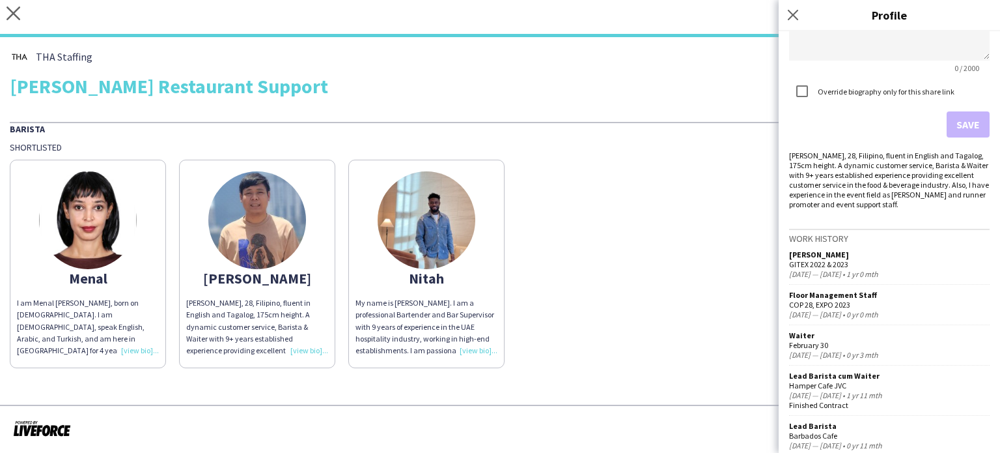
scroll to position [442, 0]
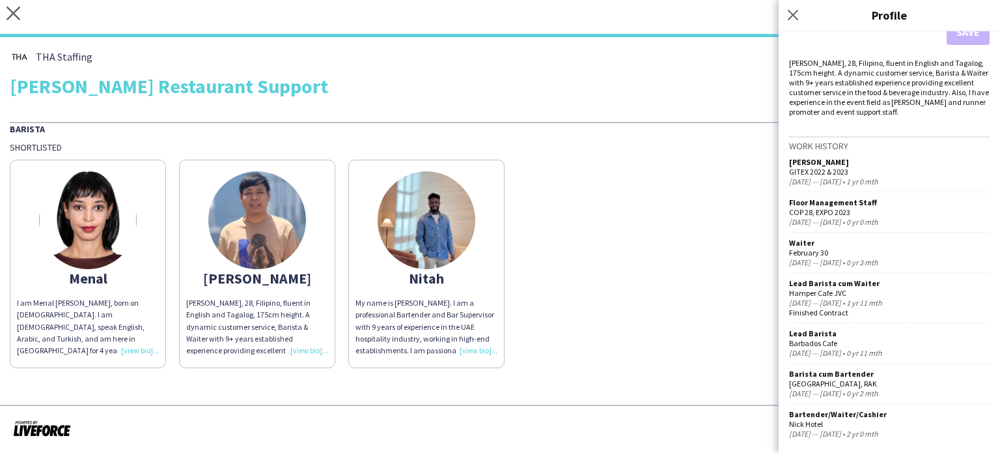
click at [423, 227] on img at bounding box center [427, 220] width 98 height 98
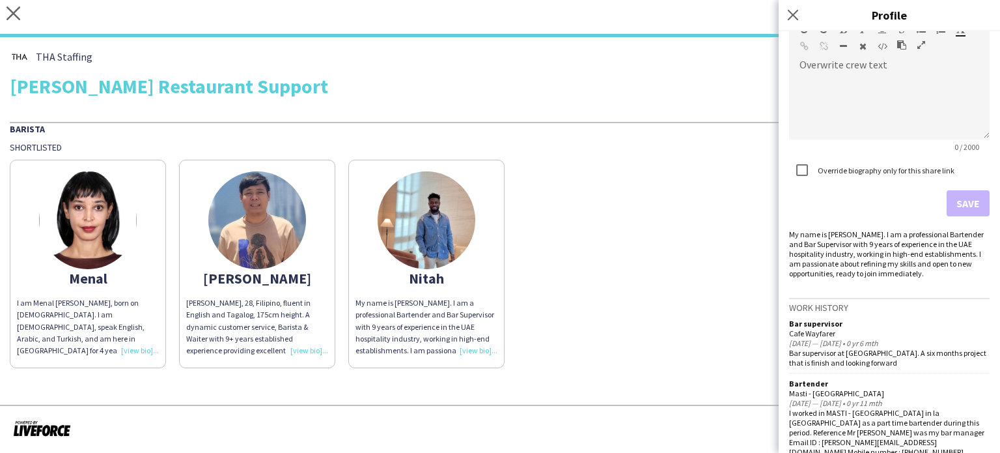
scroll to position [280, 0]
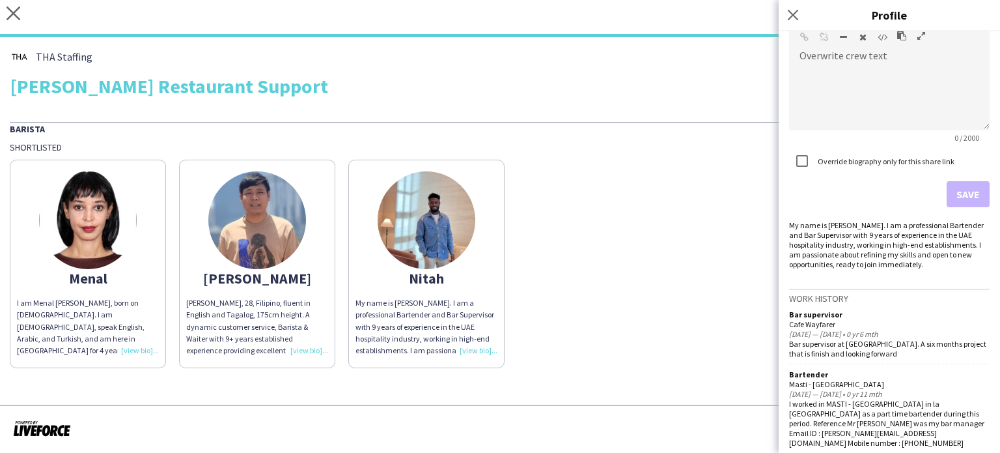
click at [682, 255] on div "Menal I am Menal Abdelrahman Mohammed, born on 14th June, 1985. I am Eritrean, …" at bounding box center [500, 260] width 981 height 215
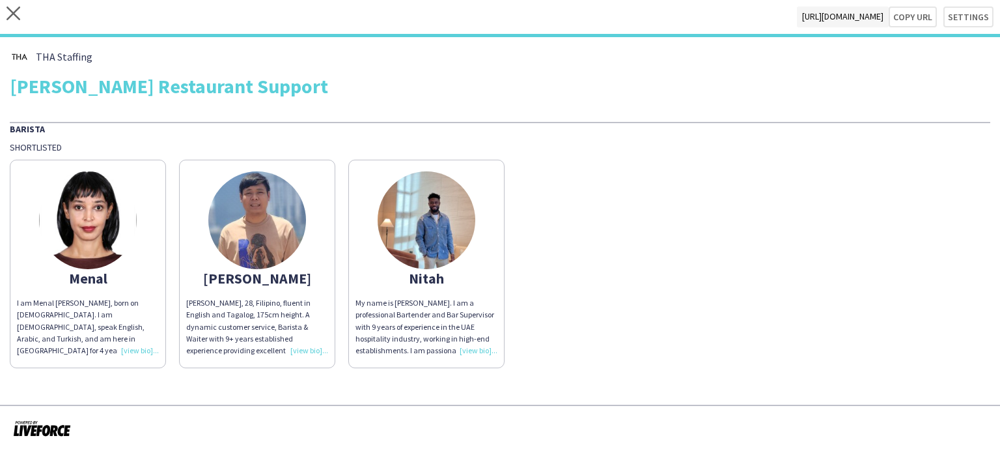
drag, startPoint x: 421, startPoint y: 107, endPoint x: 389, endPoint y: 106, distance: 31.3
click at [421, 107] on div "THA Staffing Salata Restaurant Support Barista Shortlisted Menal I am Menal Abd…" at bounding box center [500, 207] width 1000 height 341
click at [11, 11] on icon at bounding box center [14, 14] width 14 height 14
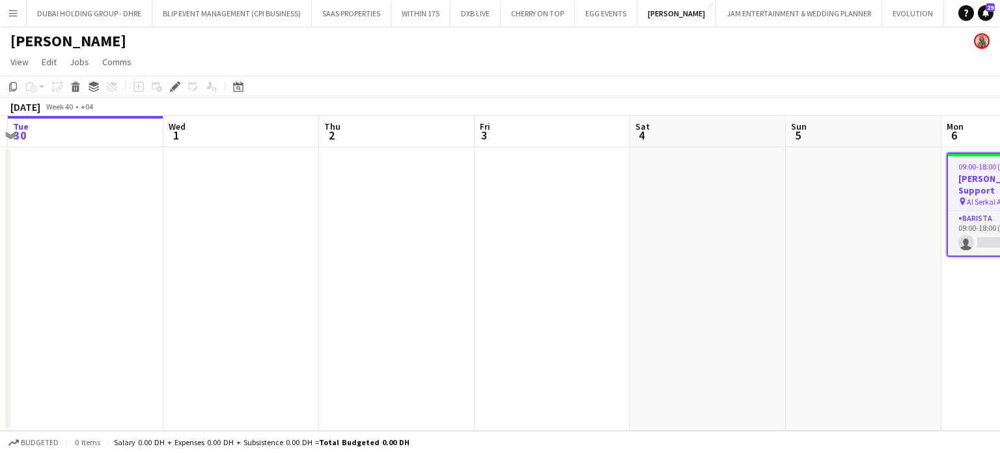
drag, startPoint x: 387, startPoint y: 234, endPoint x: 253, endPoint y: 213, distance: 135.1
click at [254, 213] on app-calendar-viewport "Fri 26 Sat 27 Sun 28 Mon 29 Tue 30 Wed 1 Thu 2 Fri 3 Sat 4 Sun 5 Mon 6 0/1 1 Jo…" at bounding box center [500, 273] width 1000 height 315
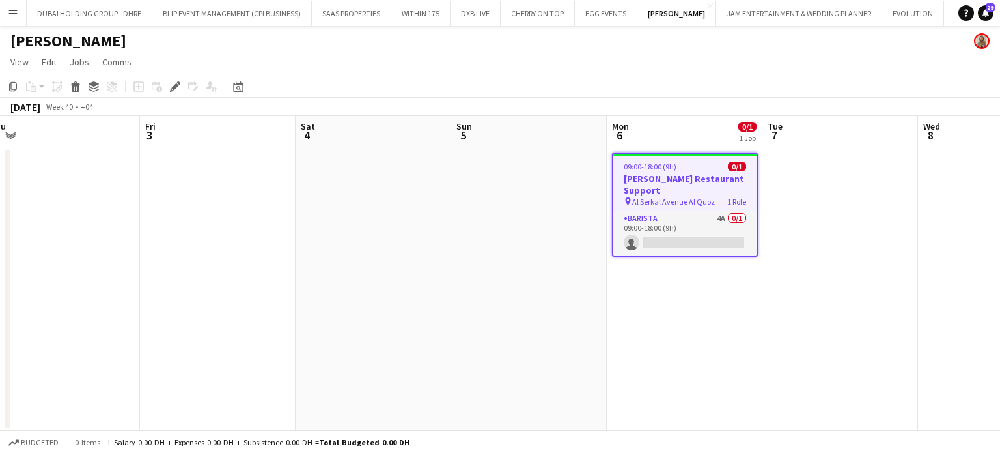
click at [698, 167] on div "09:00-18:00 (9h) 0/1" at bounding box center [684, 166] width 143 height 10
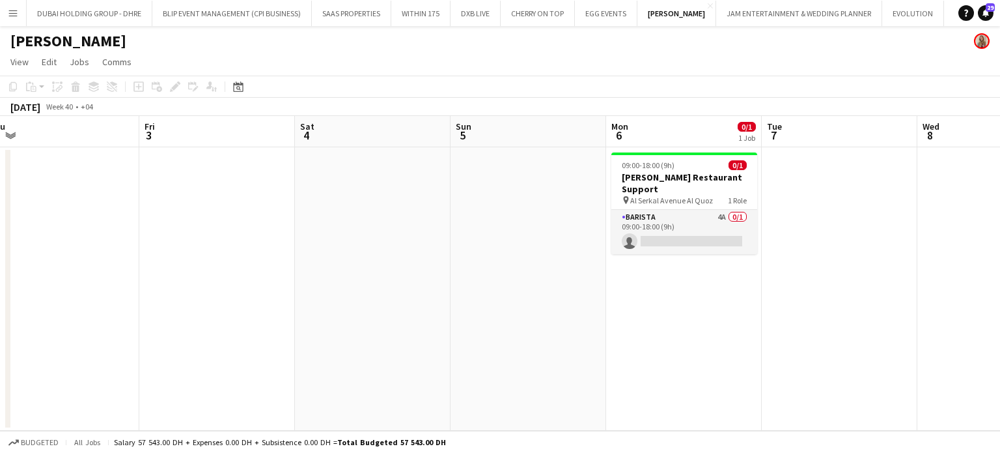
drag, startPoint x: 499, startPoint y: 251, endPoint x: 560, endPoint y: 204, distance: 76.6
click at [498, 251] on app-date-cell at bounding box center [529, 288] width 156 height 283
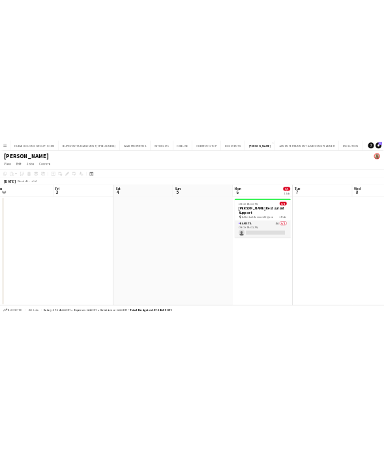
scroll to position [0, 329]
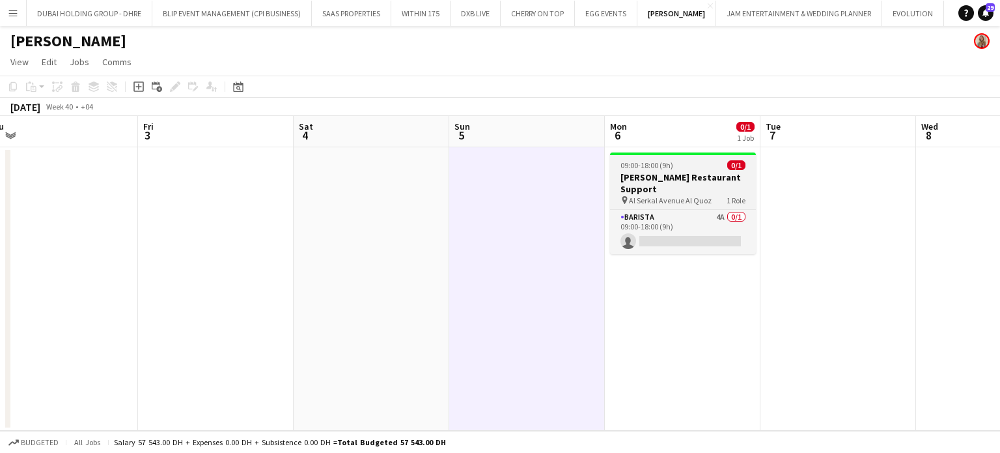
click at [637, 182] on h3 "[PERSON_NAME] Restaurant Support" at bounding box center [683, 182] width 146 height 23
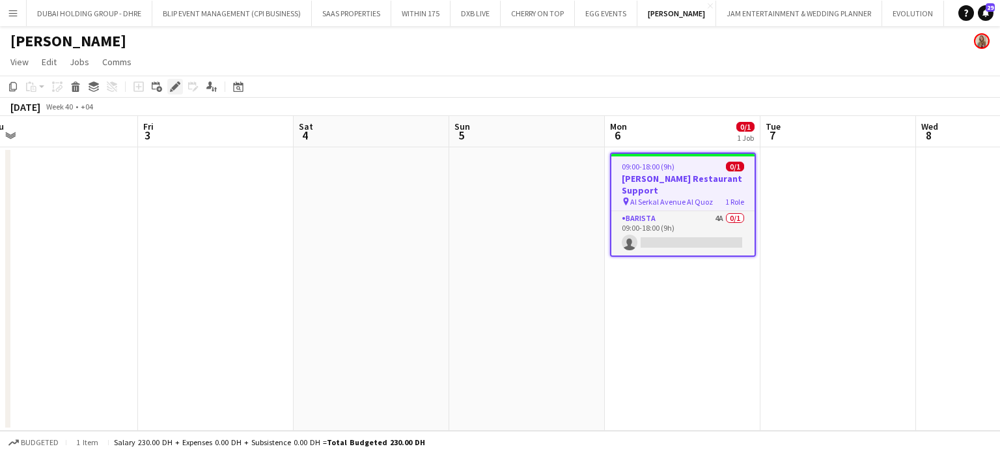
click at [182, 86] on div "Edit" at bounding box center [175, 87] width 16 height 16
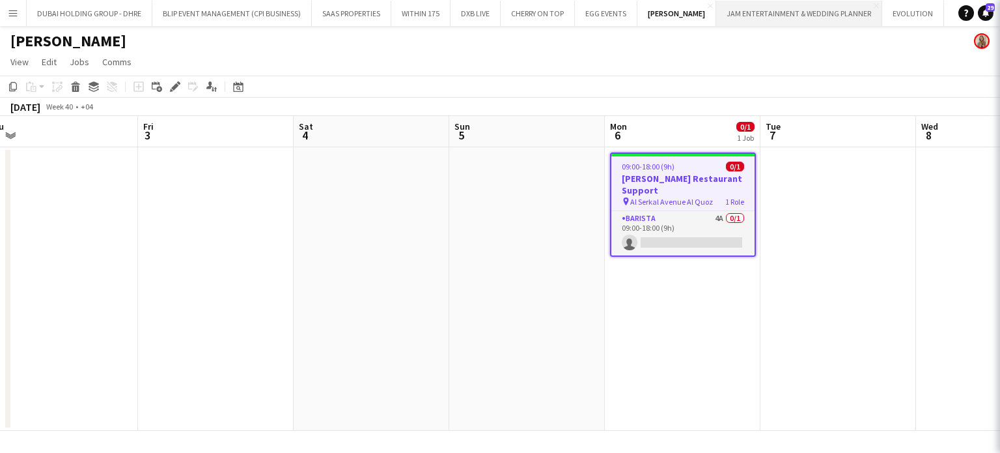
type input "**********"
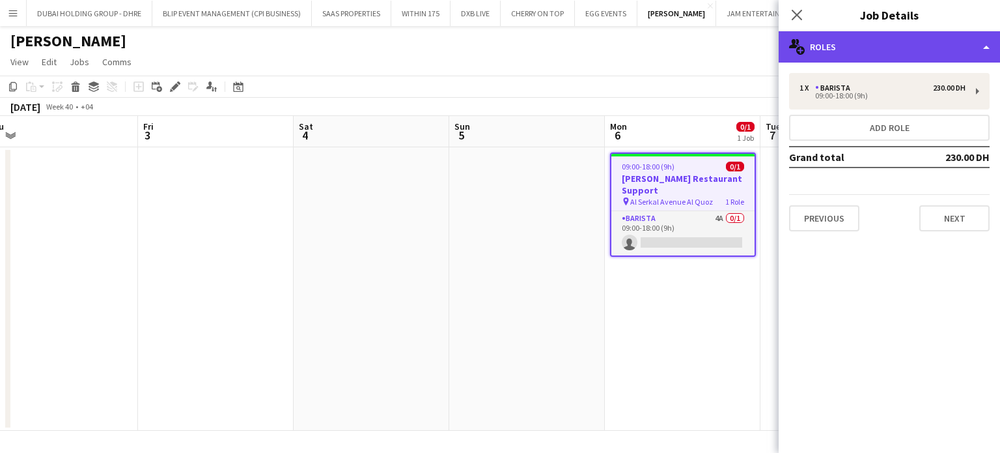
click at [986, 39] on div "multiple-users-add Roles" at bounding box center [889, 46] width 221 height 31
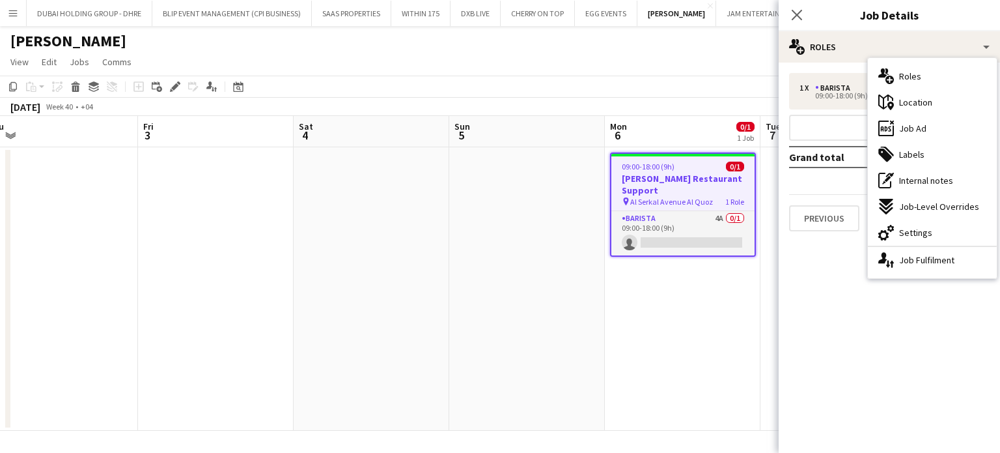
click at [948, 130] on div "ads-window Job Ad" at bounding box center [932, 128] width 129 height 26
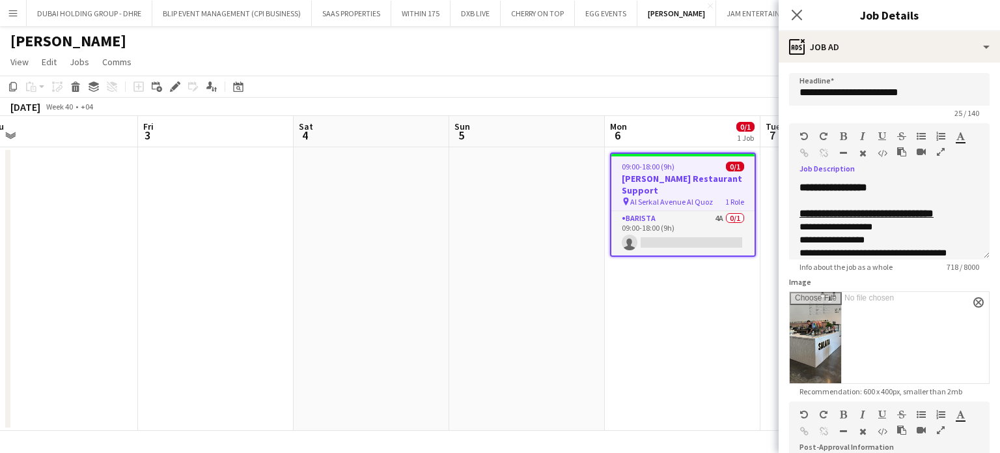
click at [937, 156] on icon "button" at bounding box center [941, 151] width 8 height 9
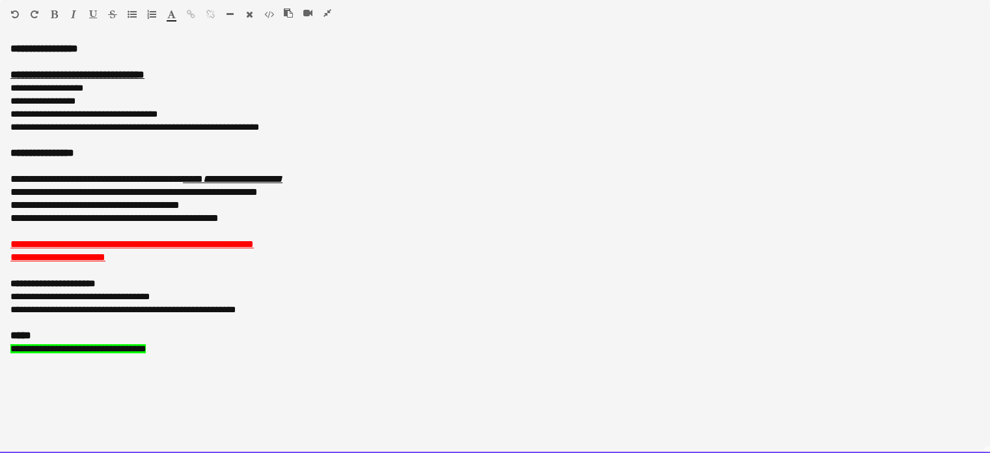
click at [22, 74] on b "**********" at bounding box center [77, 75] width 134 height 10
click at [220, 117] on p "**********" at bounding box center [495, 113] width 970 height 13
drag, startPoint x: 9, startPoint y: 72, endPoint x: 319, endPoint y: 136, distance: 316.4
click at [319, 136] on div "**********" at bounding box center [495, 247] width 990 height 410
copy div "**********"
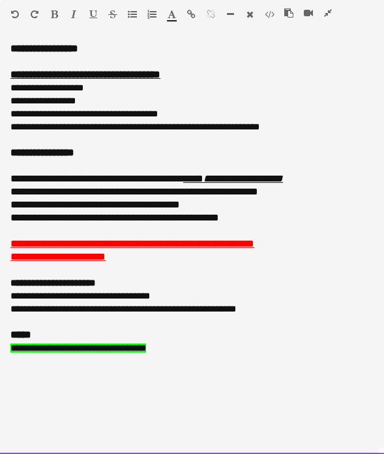
drag, startPoint x: 177, startPoint y: 289, endPoint x: 182, endPoint y: 299, distance: 11.1
click at [177, 290] on p "**********" at bounding box center [191, 296] width 363 height 13
drag, startPoint x: 175, startPoint y: 354, endPoint x: 10, endPoint y: 333, distance: 166.1
click at [10, 333] on div "**********" at bounding box center [192, 248] width 384 height 412
copy div "**********"
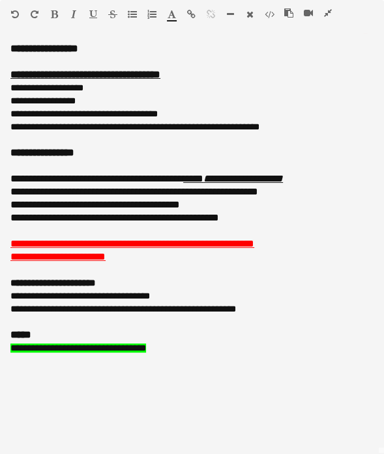
click at [326, 11] on icon "button" at bounding box center [328, 12] width 8 height 9
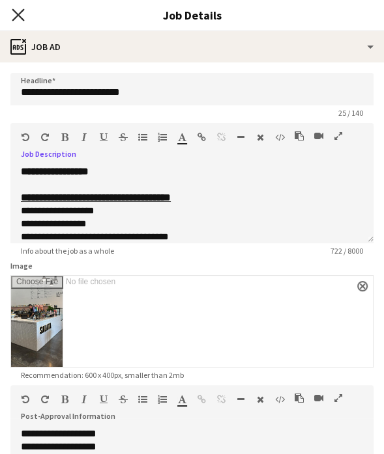
click at [16, 17] on icon at bounding box center [18, 14] width 12 height 12
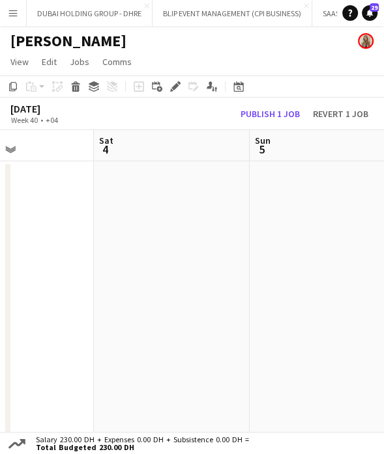
drag, startPoint x: 298, startPoint y: 242, endPoint x: -23, endPoint y: 197, distance: 324.1
click at [0, 197] on html "Menu Boards Boards Boards All jobs Status Workforce Workforce My Workforce Recr…" at bounding box center [192, 234] width 384 height 469
drag, startPoint x: 164, startPoint y: 241, endPoint x: 59, endPoint y: 221, distance: 107.4
click at [74, 225] on app-calendar-viewport "Tue 30 Wed 1 Thu 2 Fri 3 Sat 4 Sun 5 Mon 6 0/1 1 Job Tue 7 Updated 09:00-18:00 …" at bounding box center [192, 288] width 384 height 316
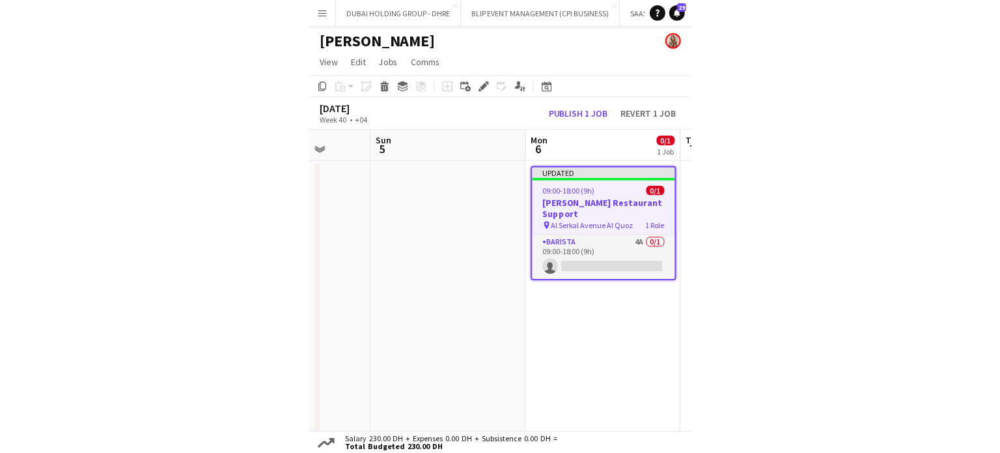
scroll to position [0, 589]
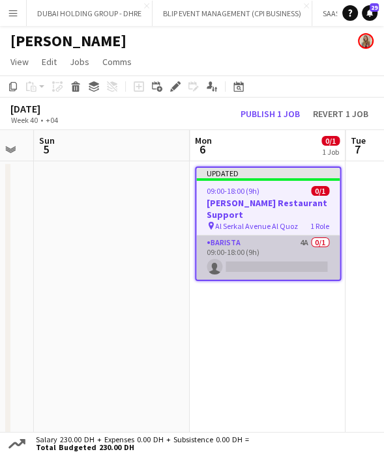
click at [305, 249] on app-card-role "Barista 4A 0/1 09:00-18:00 (9h) single-neutral-actions" at bounding box center [267, 258] width 143 height 44
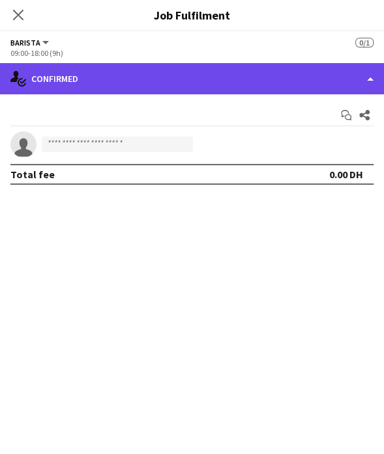
click at [361, 74] on div "single-neutral-actions-check-2 Confirmed" at bounding box center [192, 78] width 384 height 31
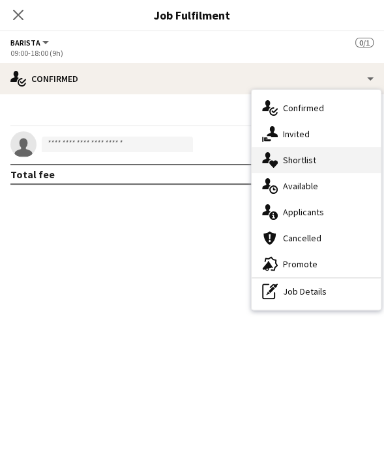
click at [302, 163] on span "Shortlist" at bounding box center [299, 160] width 33 height 12
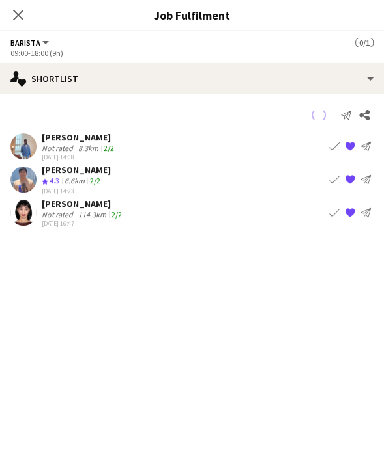
click at [91, 139] on div "Nitah Esibe Smith" at bounding box center [79, 138] width 75 height 12
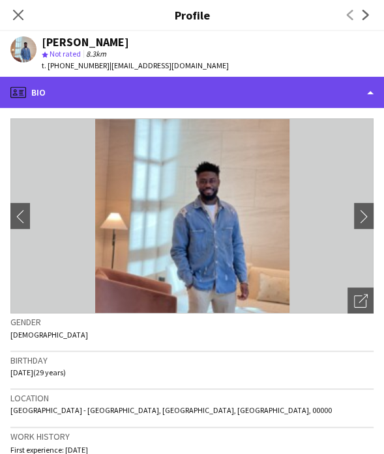
click at [359, 87] on div "profile Bio" at bounding box center [192, 92] width 384 height 31
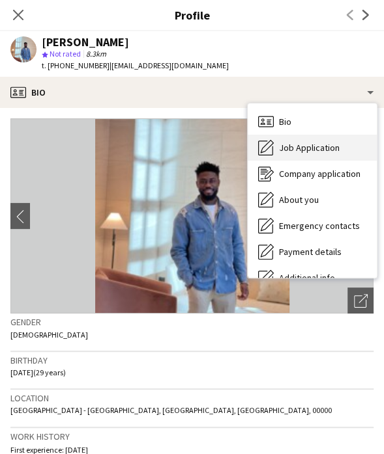
click at [315, 145] on span "Job Application" at bounding box center [309, 148] width 61 height 12
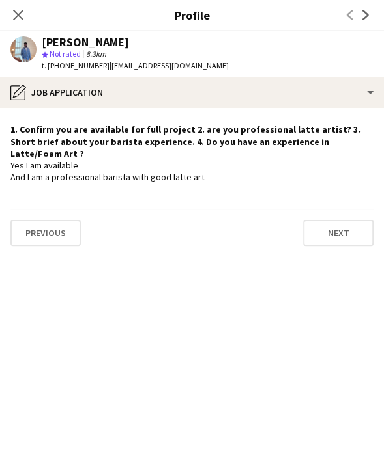
click at [10, 15] on div "Close pop-in" at bounding box center [18, 15] width 36 height 30
click at [18, 20] on icon "Close pop-in" at bounding box center [18, 14] width 12 height 12
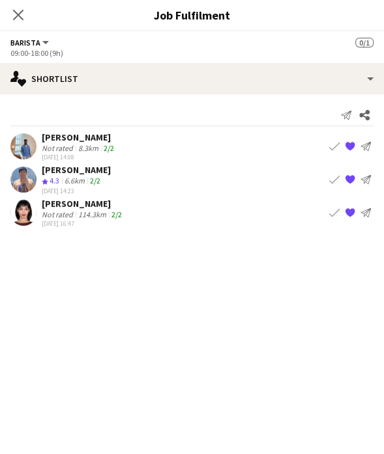
click at [113, 178] on div "Dan Agunos Crew rating 4.3 6.6km 2/2 19-09-2025 14:23 Book crew {{ spriteTitle …" at bounding box center [192, 179] width 384 height 31
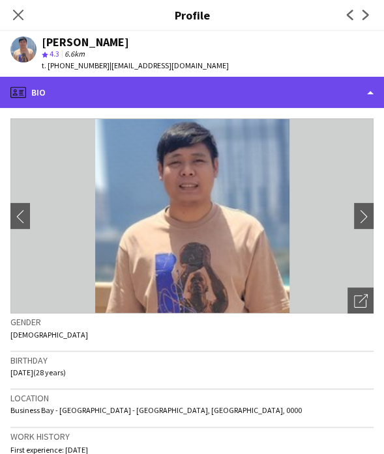
click at [356, 85] on div "profile Bio" at bounding box center [192, 92] width 384 height 31
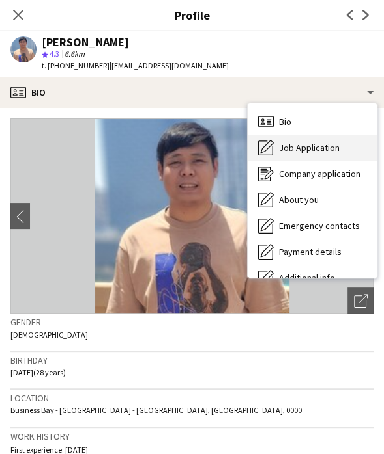
click at [307, 145] on span "Job Application" at bounding box center [309, 148] width 61 height 12
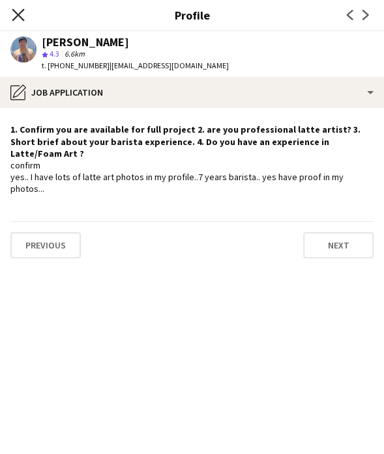
click at [15, 20] on icon "Close pop-in" at bounding box center [18, 14] width 12 height 12
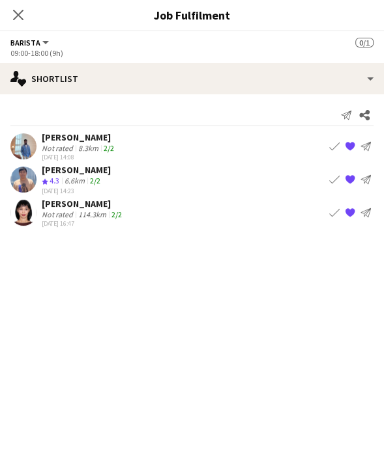
click at [64, 205] on div "Menal Abdelrahman Mohammed" at bounding box center [83, 204] width 83 height 12
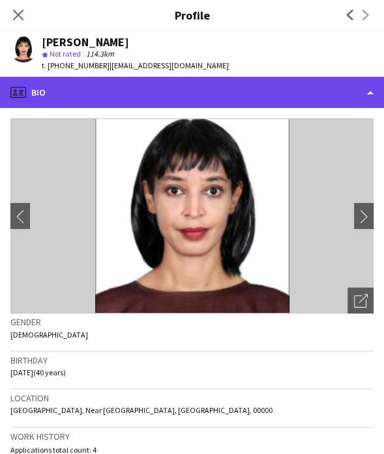
click at [359, 91] on div "profile Bio" at bounding box center [192, 92] width 384 height 31
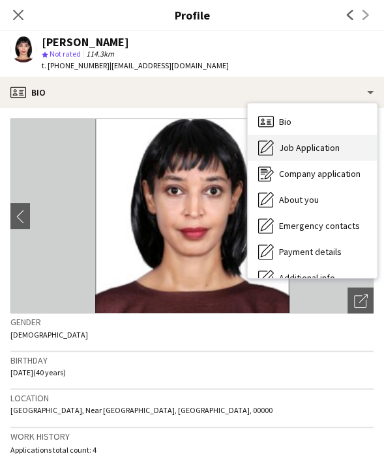
click at [314, 148] on span "Job Application" at bounding box center [309, 148] width 61 height 12
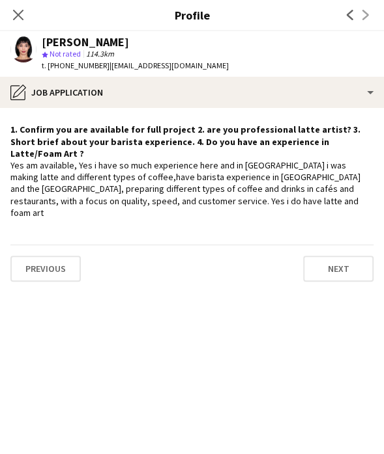
click at [182, 245] on div "Previous Next" at bounding box center [191, 263] width 363 height 37
click at [15, 12] on icon at bounding box center [18, 14] width 12 height 12
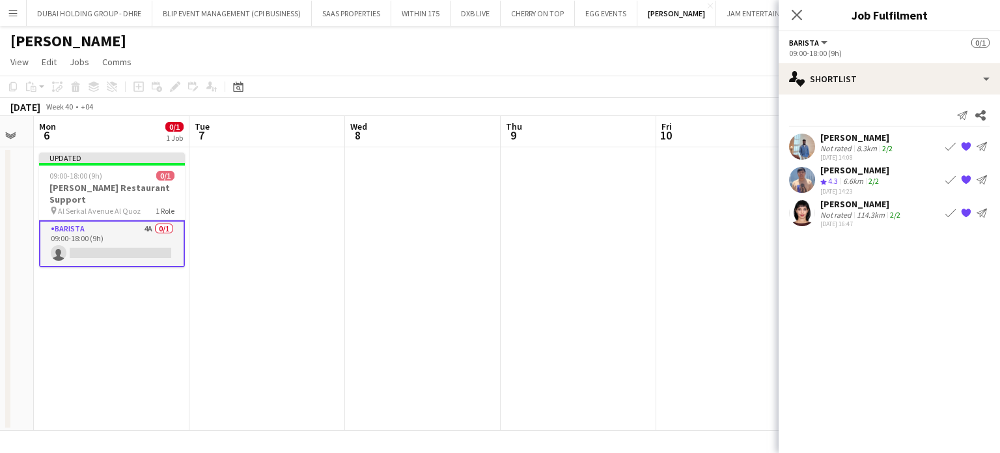
click at [335, 223] on app-date-cell at bounding box center [267, 288] width 156 height 283
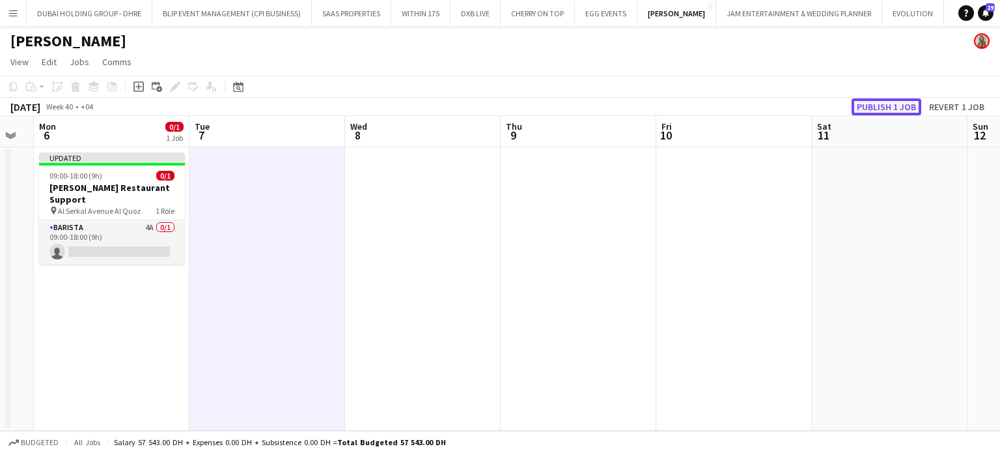
click at [876, 105] on button "Publish 1 job" at bounding box center [887, 106] width 70 height 17
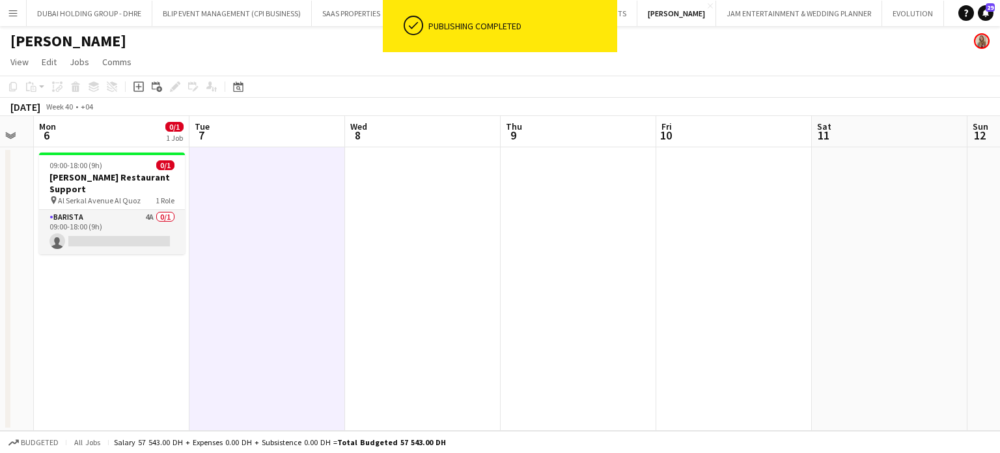
click at [12, 5] on button "Menu" at bounding box center [13, 13] width 26 height 26
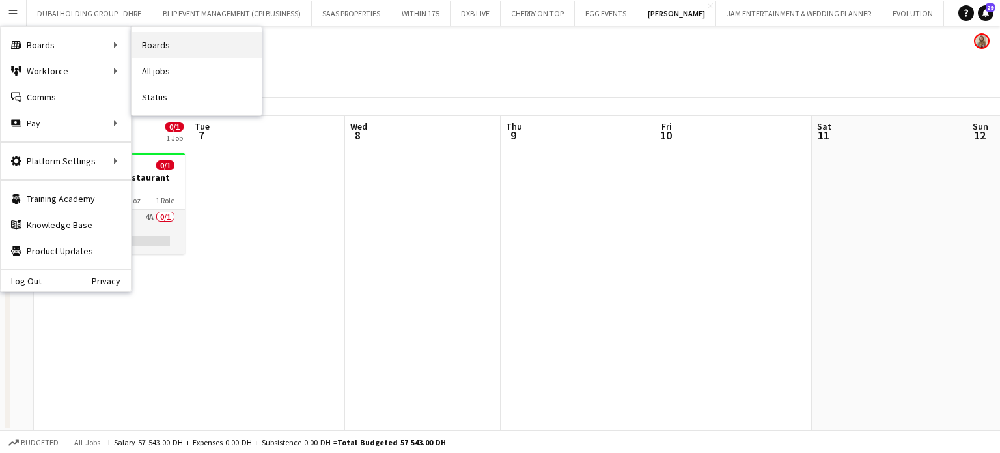
click at [170, 47] on link "Boards" at bounding box center [197, 45] width 130 height 26
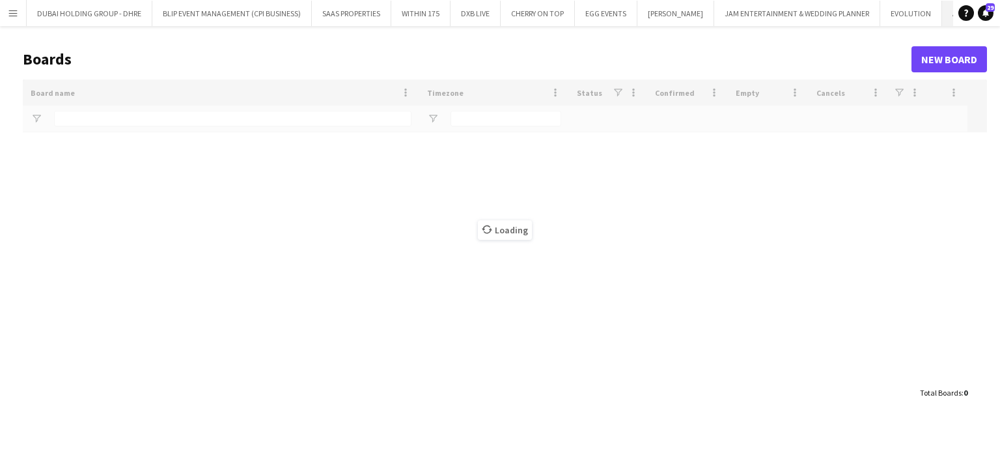
click at [942, 12] on button "ATLANTIS THE PALM Close" at bounding box center [986, 13] width 88 height 25
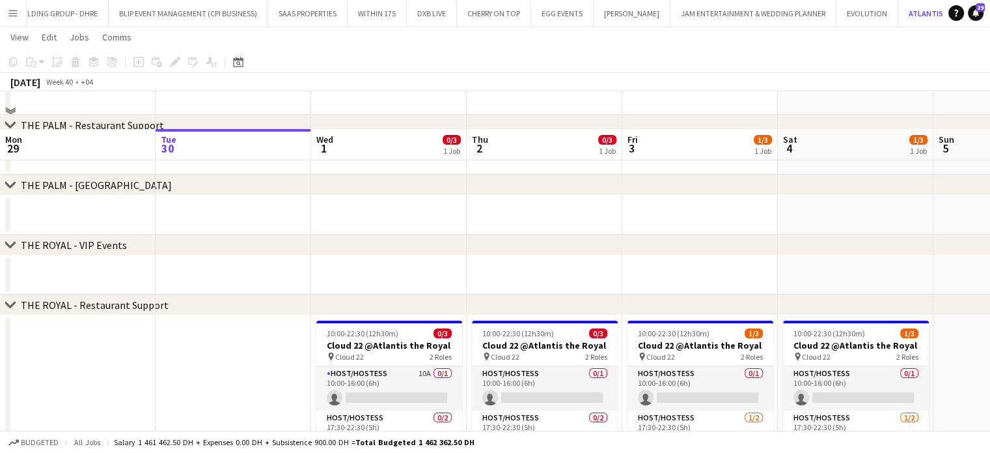
scroll to position [260, 0]
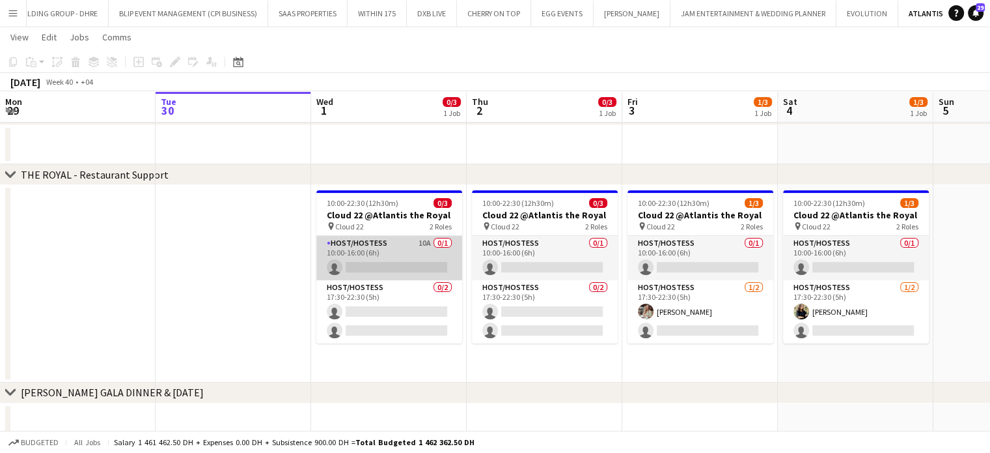
click at [426, 259] on app-card-role "Host/Hostess 10A 0/1 10:00-16:00 (6h) single-neutral-actions" at bounding box center [389, 258] width 146 height 44
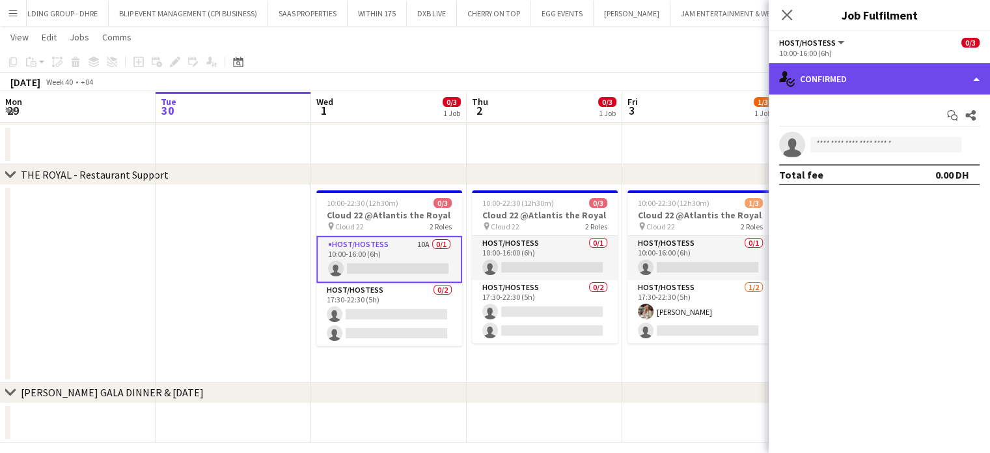
click at [964, 79] on div "single-neutral-actions-check-2 Confirmed" at bounding box center [879, 78] width 221 height 31
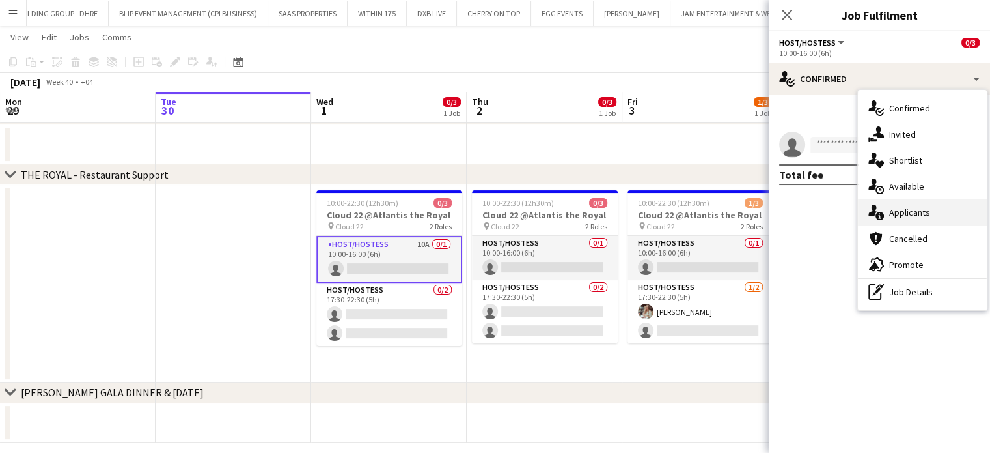
click at [912, 214] on span "Applicants" at bounding box center [909, 212] width 41 height 12
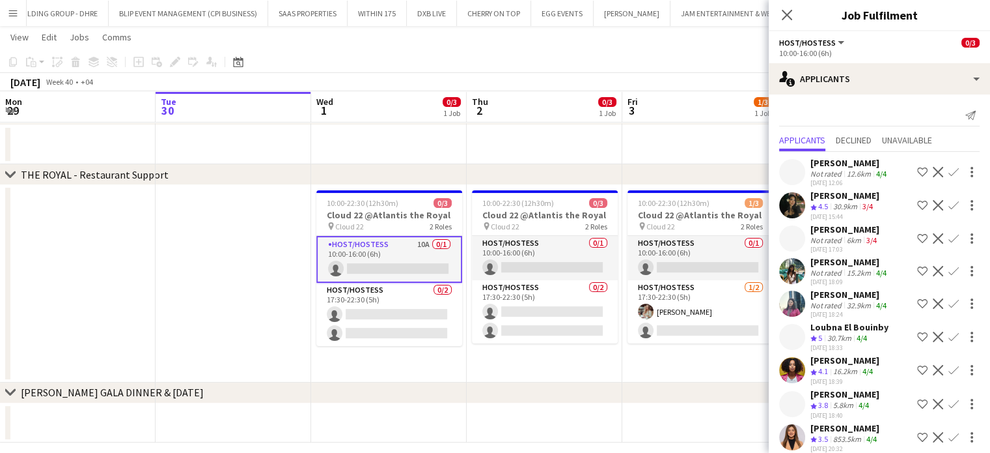
click at [846, 176] on div "12.6km" at bounding box center [859, 174] width 29 height 10
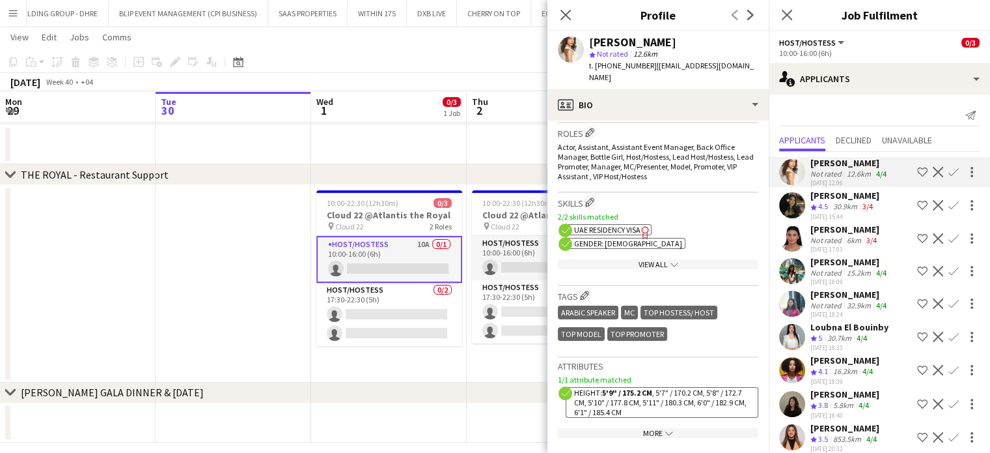
scroll to position [456, 0]
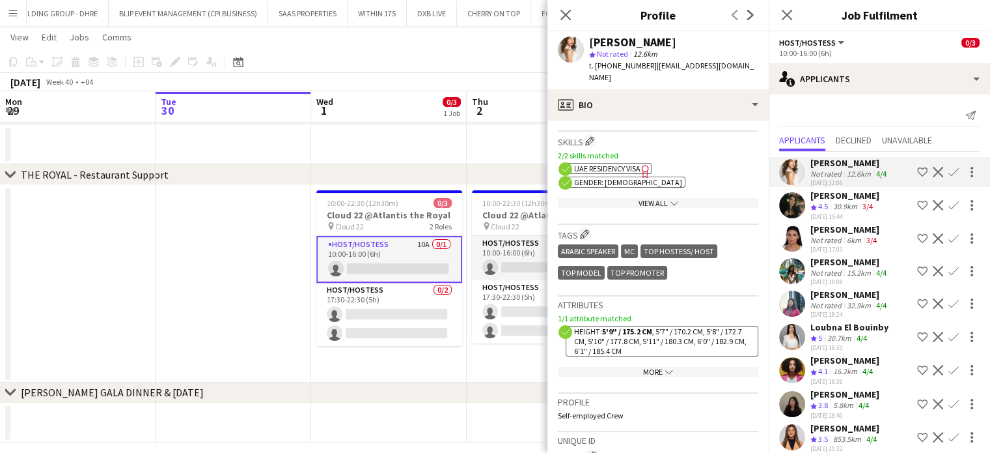
click at [917, 171] on app-icon "Shortlist crew" at bounding box center [922, 172] width 10 height 10
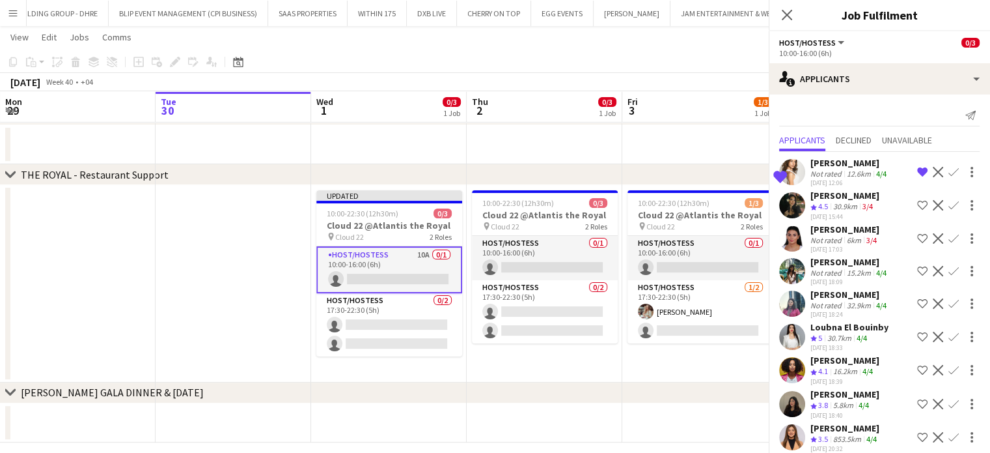
click at [838, 235] on div "Not rated" at bounding box center [828, 240] width 34 height 10
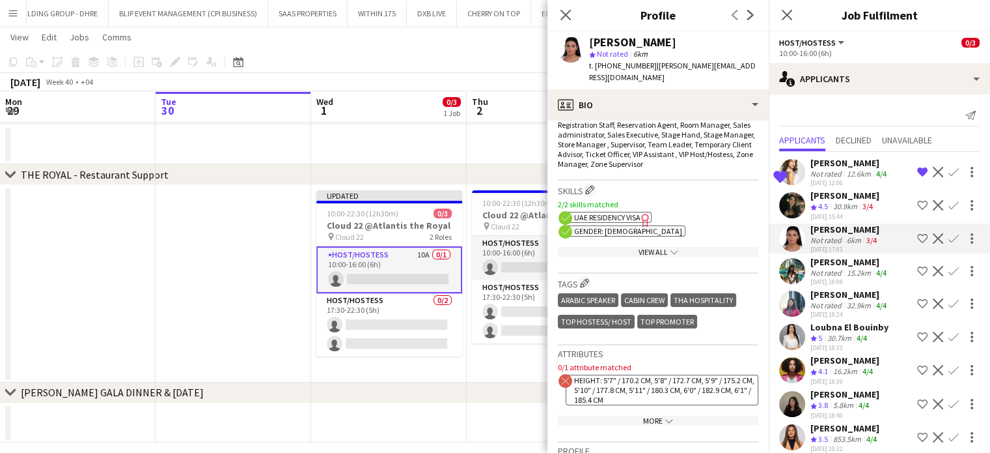
scroll to position [586, 0]
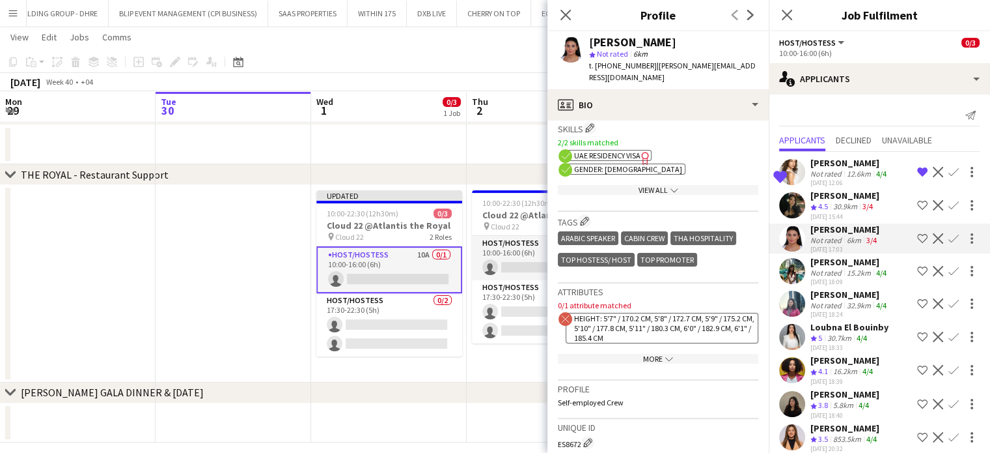
click at [669, 363] on div "More chevron-down" at bounding box center [658, 359] width 201 height 10
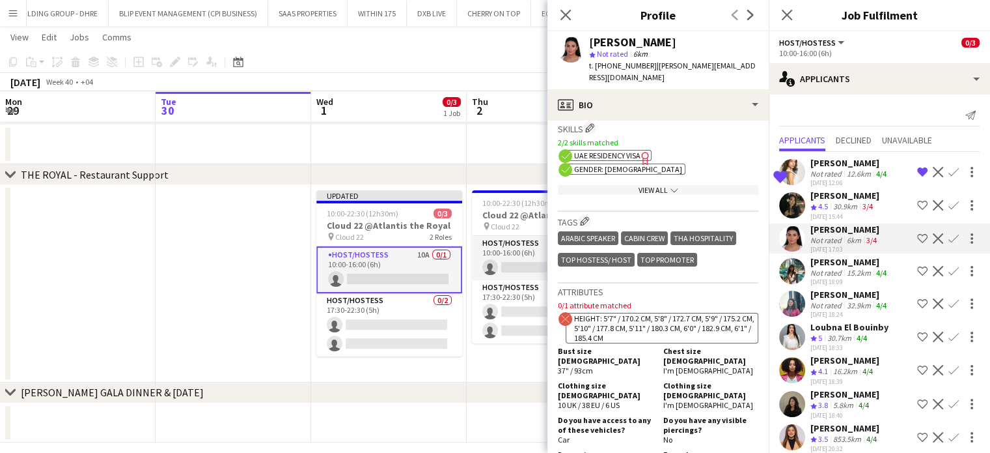
scroll to position [846, 0]
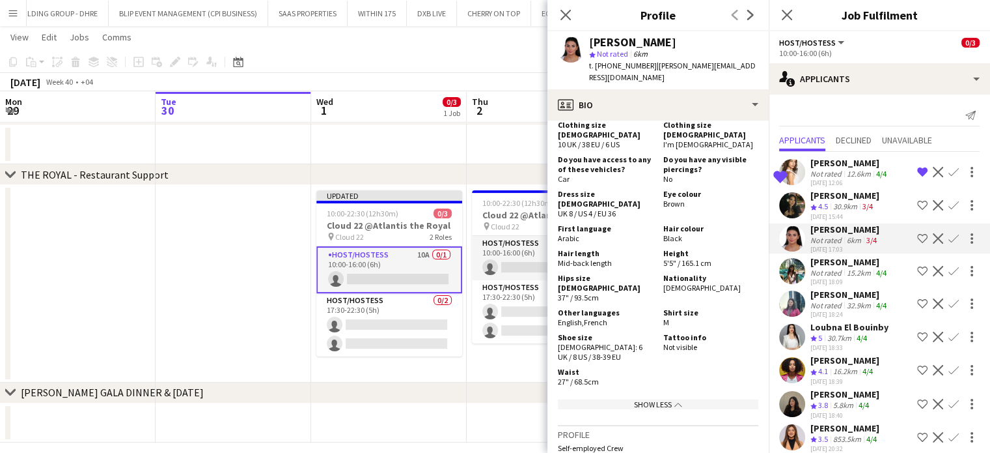
click at [836, 268] on div "Not rated" at bounding box center [828, 273] width 34 height 10
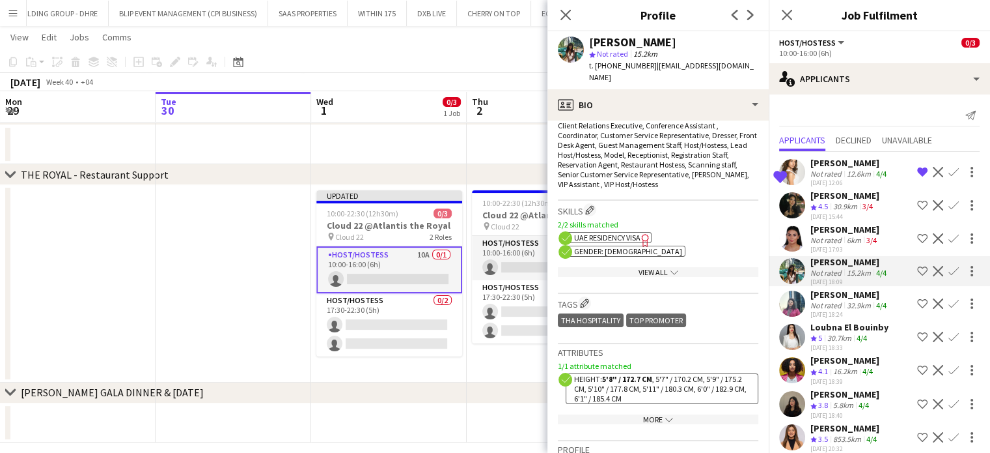
scroll to position [456, 0]
click at [917, 268] on app-icon "Shortlist crew" at bounding box center [922, 271] width 10 height 10
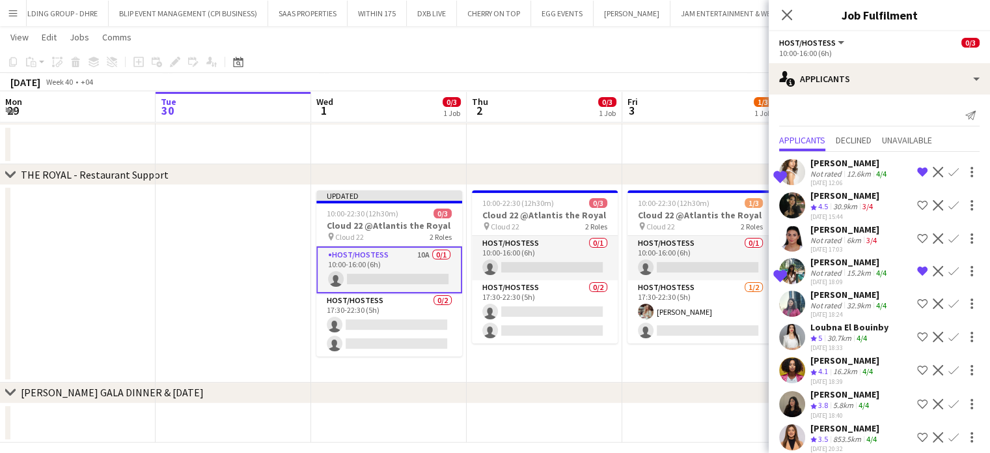
click at [836, 325] on div "Loubna El Bouinby" at bounding box center [850, 327] width 78 height 12
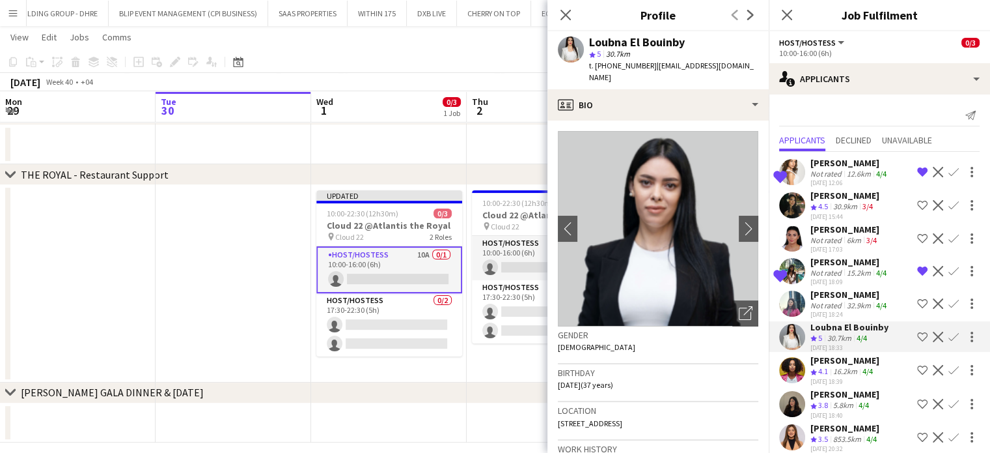
click at [917, 367] on app-icon "Shortlist crew" at bounding box center [922, 370] width 10 height 10
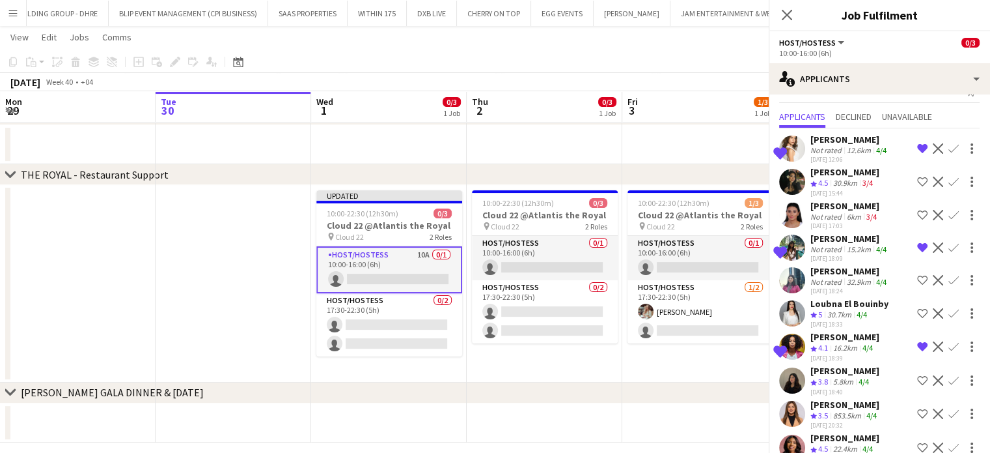
scroll to position [42, 0]
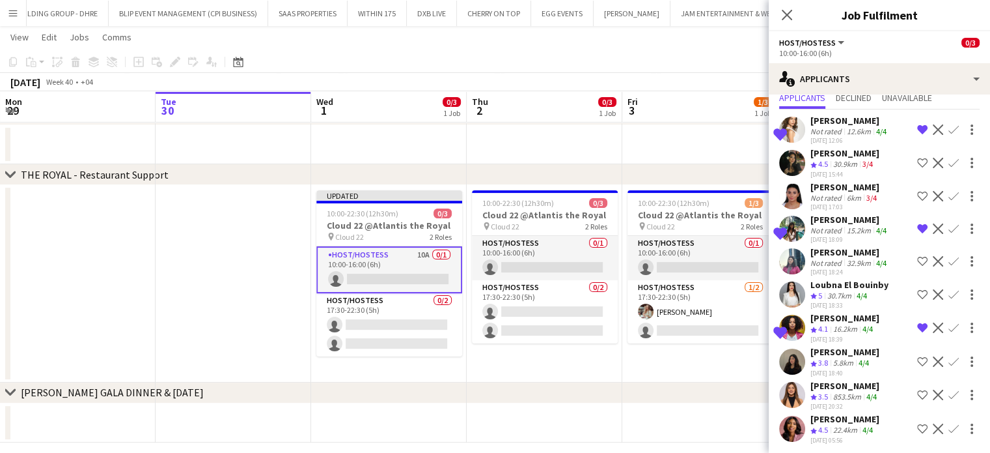
click at [833, 391] on div "853.5km" at bounding box center [847, 396] width 33 height 11
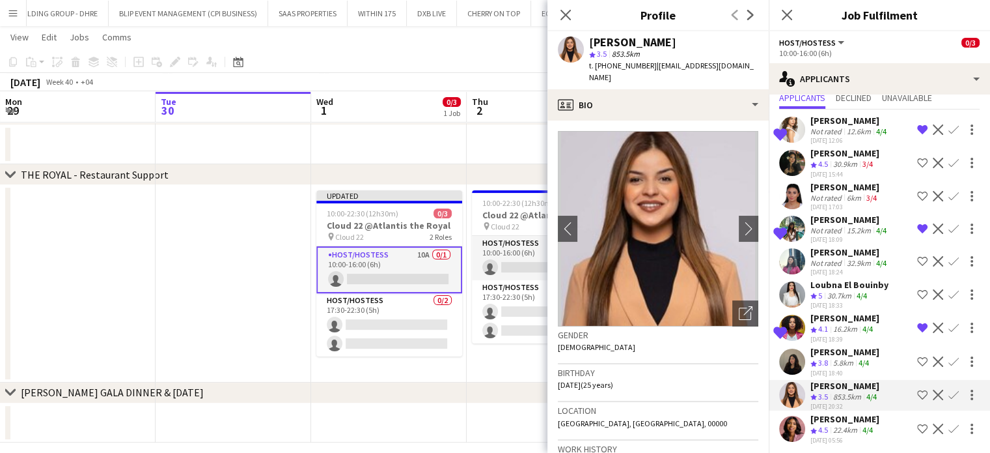
click at [917, 393] on app-icon "Shortlist crew" at bounding box center [922, 394] width 10 height 10
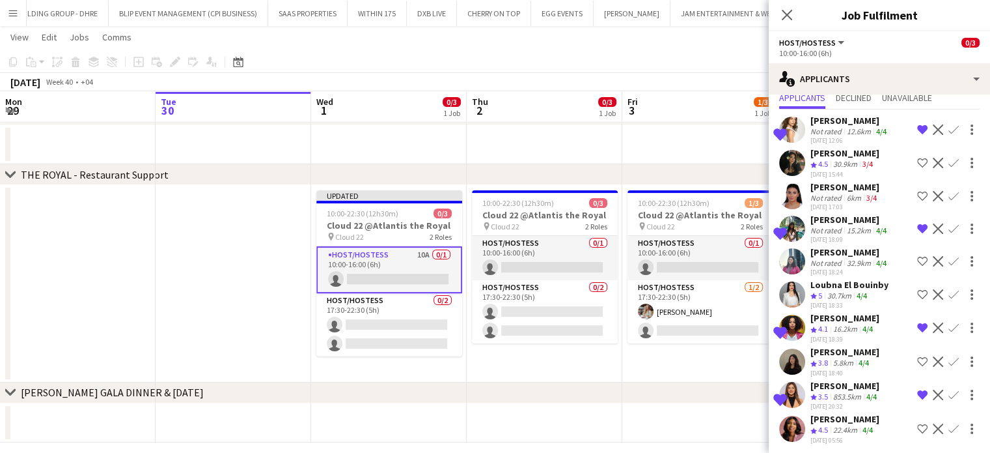
click at [828, 287] on div "Loubna El Bouinby" at bounding box center [850, 285] width 78 height 12
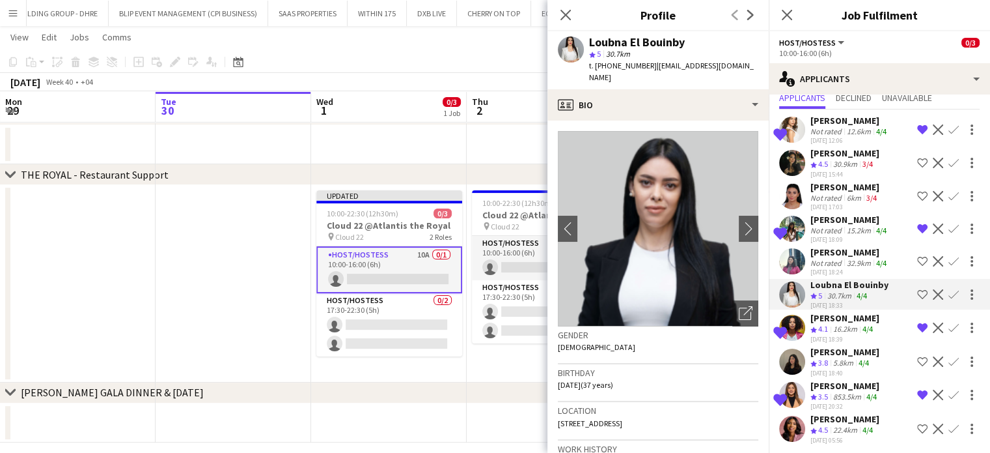
click at [825, 150] on div "Ruth Jasmine Requeza" at bounding box center [845, 153] width 69 height 12
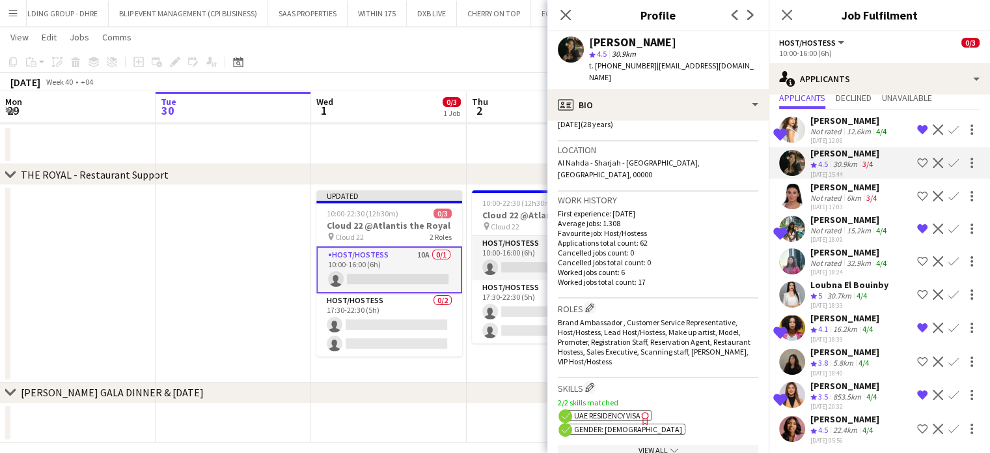
scroll to position [521, 0]
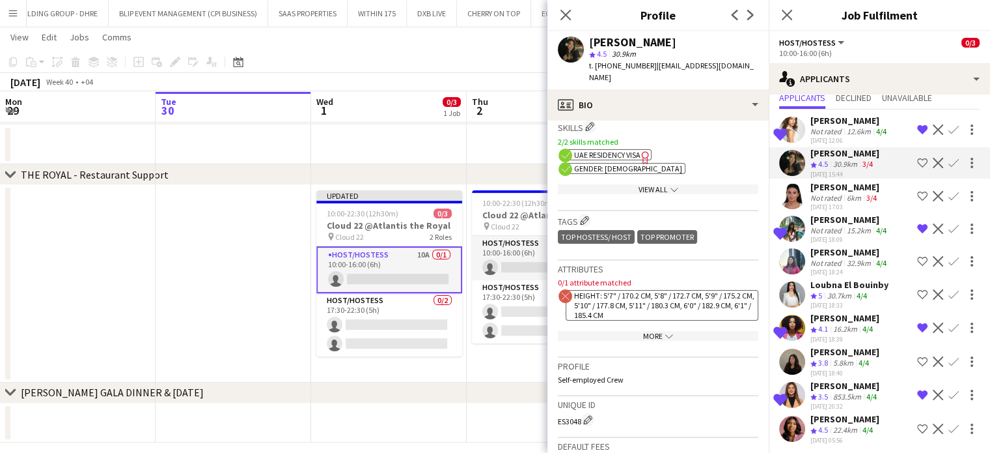
click at [817, 188] on div "Elsa Zaatar" at bounding box center [845, 187] width 69 height 12
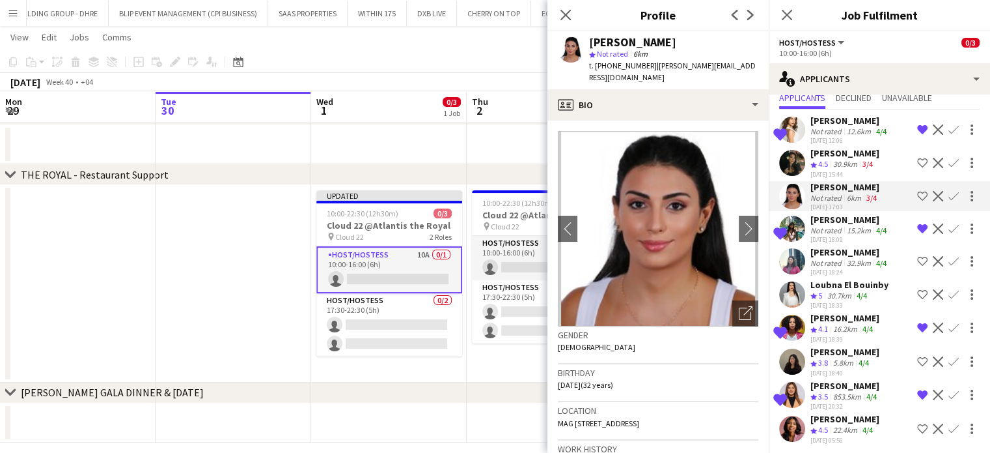
click at [823, 254] on div "Saman Arshad" at bounding box center [850, 252] width 79 height 12
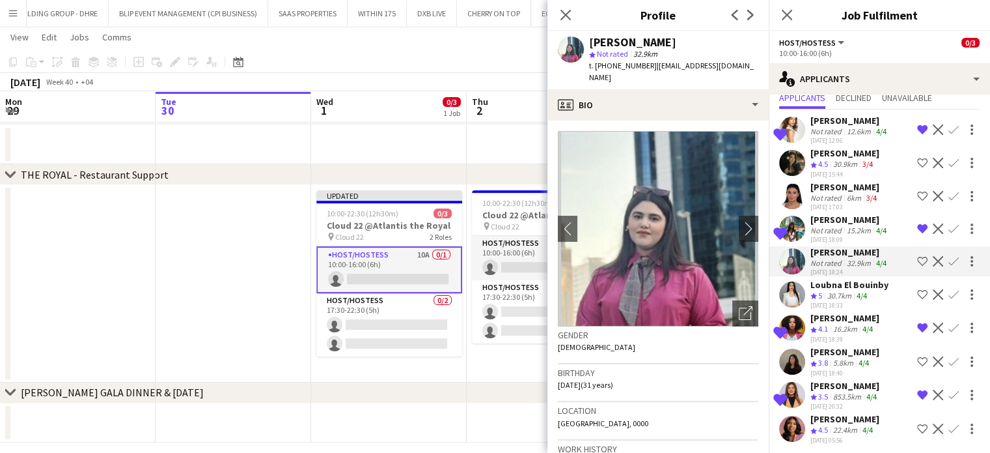
click at [917, 192] on app-icon "Shortlist crew" at bounding box center [922, 196] width 10 height 10
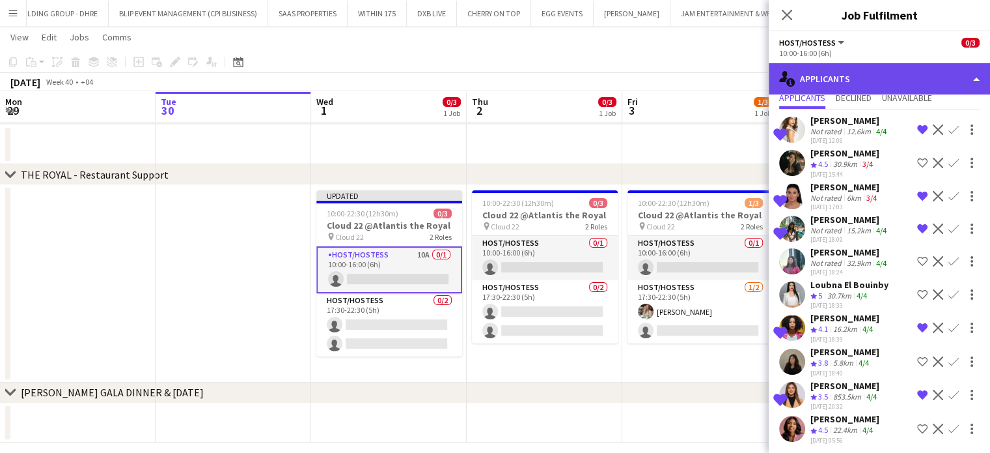
click at [955, 74] on div "single-neutral-actions-information Applicants" at bounding box center [879, 78] width 221 height 31
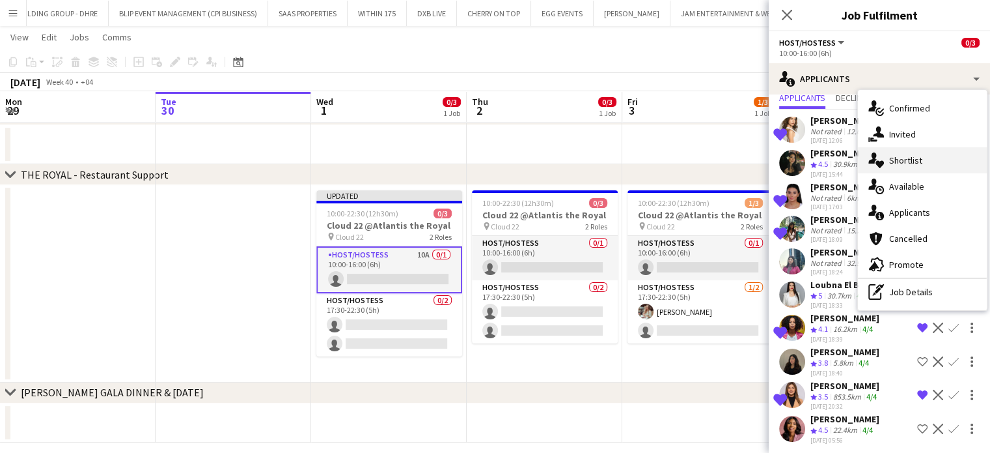
click at [927, 159] on div "single-neutral-actions-heart Shortlist" at bounding box center [922, 160] width 129 height 26
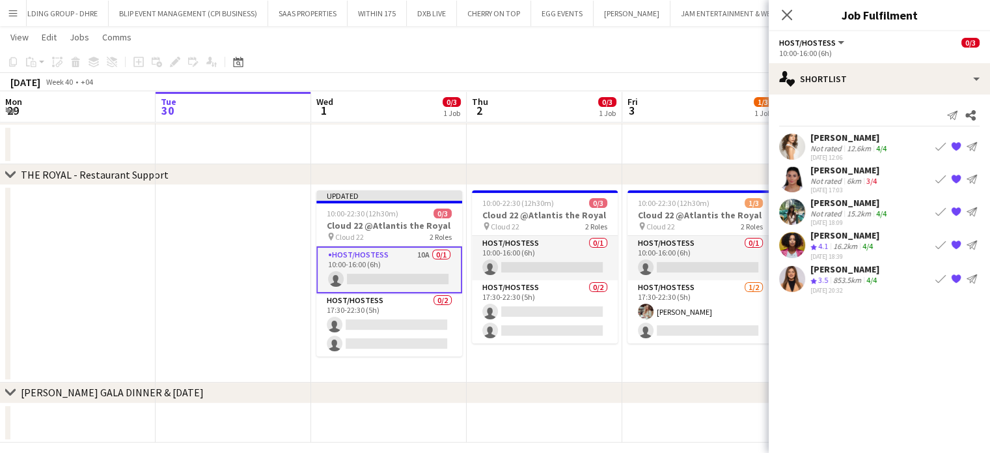
click at [745, 360] on app-date-cell "10:00-22:30 (12h30m) 1/3 Cloud 22 @Atlantis the Royal pin Cloud 22 2 Roles Host…" at bounding box center [700, 283] width 156 height 197
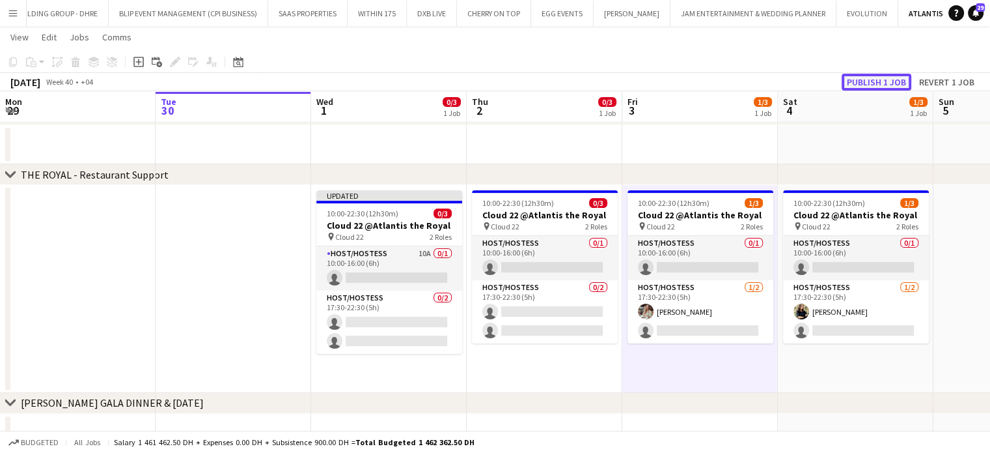
click at [885, 79] on button "Publish 1 job" at bounding box center [877, 82] width 70 height 17
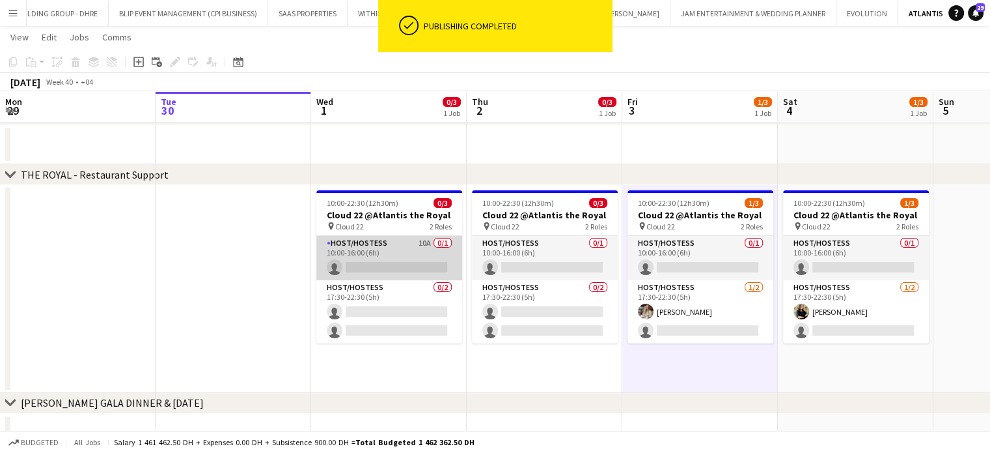
click at [404, 265] on app-card-role "Host/Hostess 10A 0/1 10:00-16:00 (6h) single-neutral-actions" at bounding box center [389, 258] width 146 height 44
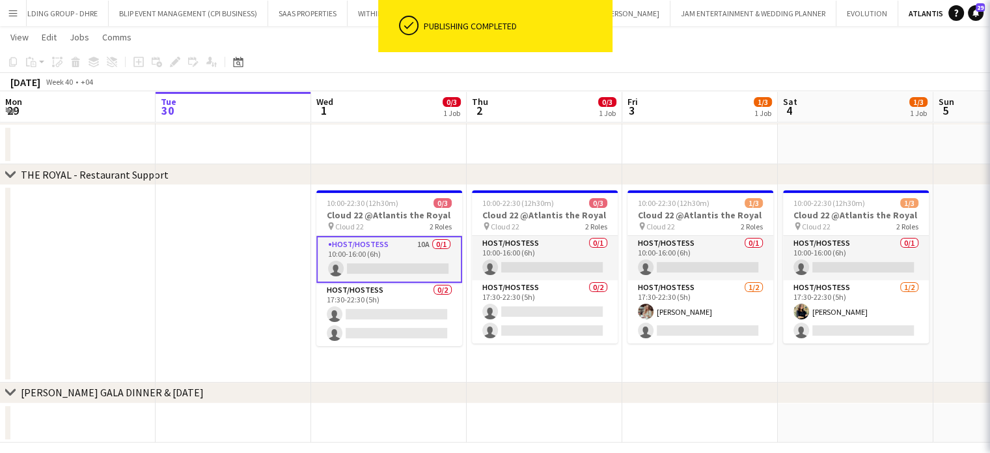
scroll to position [0, 310]
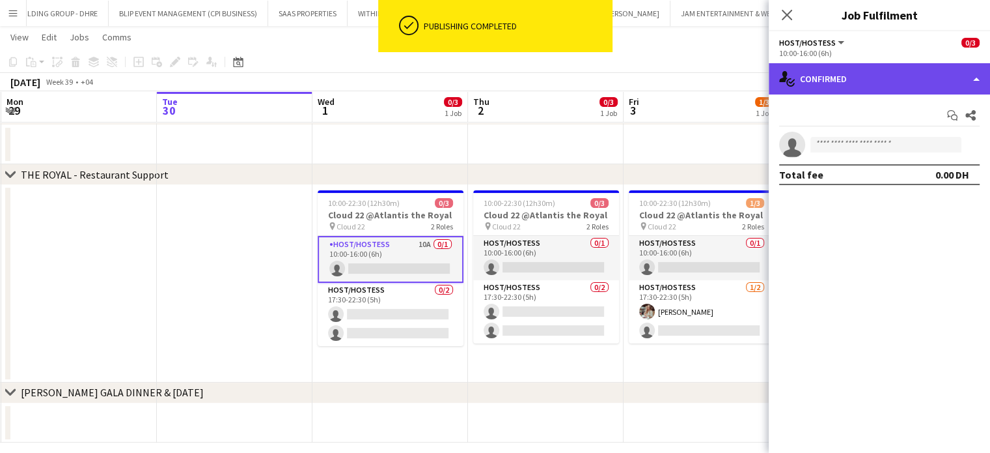
click at [977, 83] on div "single-neutral-actions-check-2 Confirmed" at bounding box center [879, 78] width 221 height 31
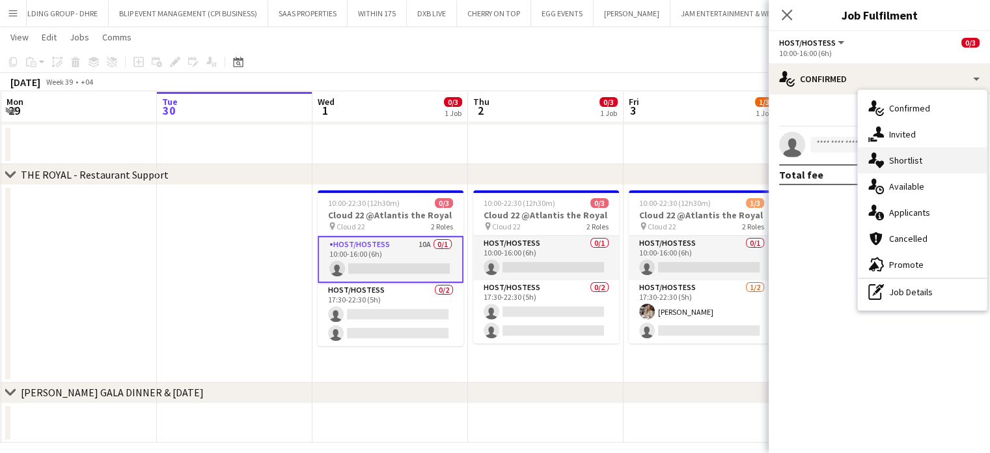
click at [926, 156] on div "single-neutral-actions-heart Shortlist" at bounding box center [922, 160] width 129 height 26
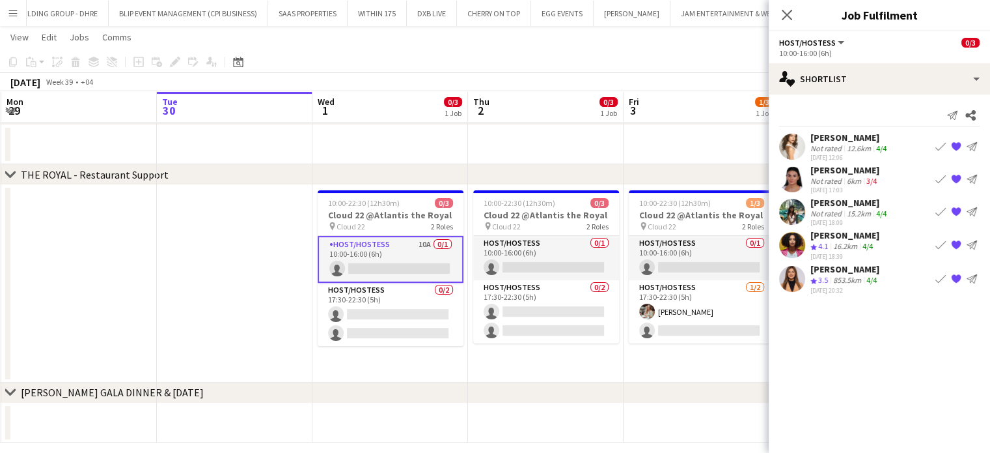
click at [849, 152] on div "12.6km" at bounding box center [859, 148] width 29 height 10
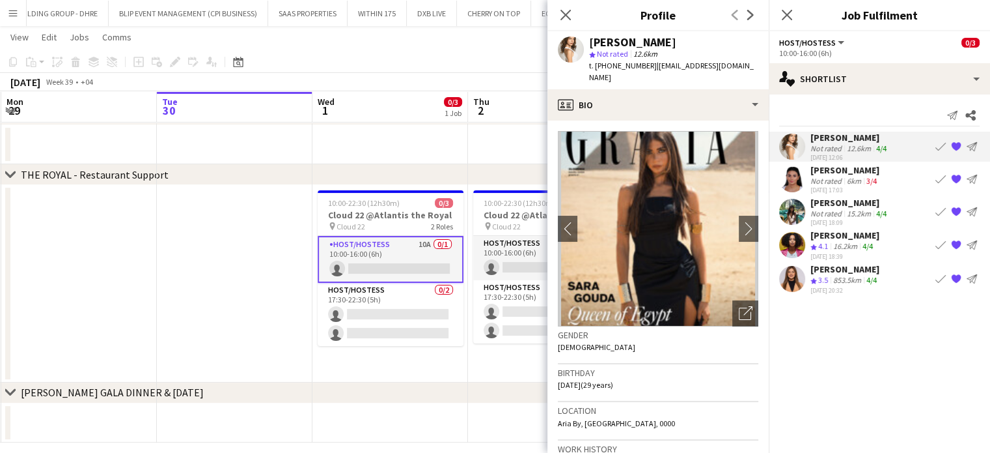
click at [807, 179] on div "Elsa Zaatar Not rated 6km 3/4 29-09-2025 17:03 Book crew {{ spriteTitle }} Send…" at bounding box center [879, 179] width 221 height 30
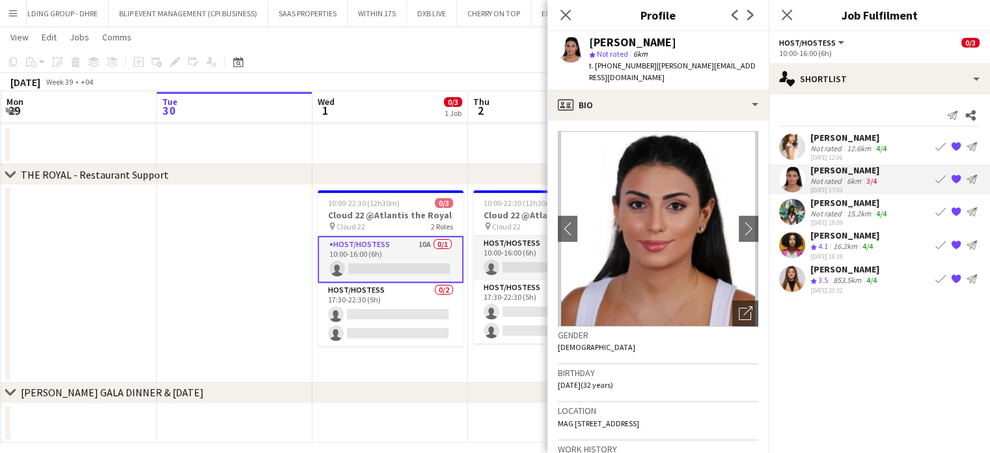
click at [836, 203] on div "Racheal Yeko" at bounding box center [850, 203] width 79 height 12
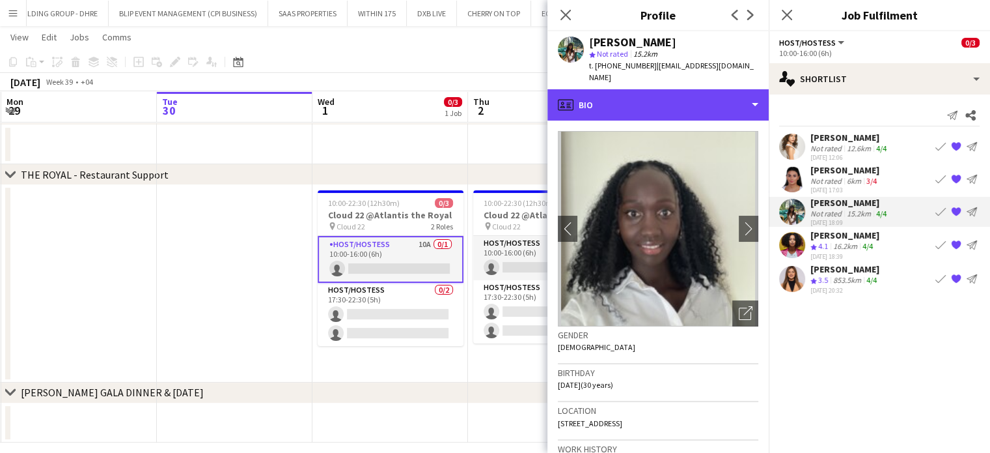
click at [727, 91] on div "profile Bio" at bounding box center [658, 104] width 221 height 31
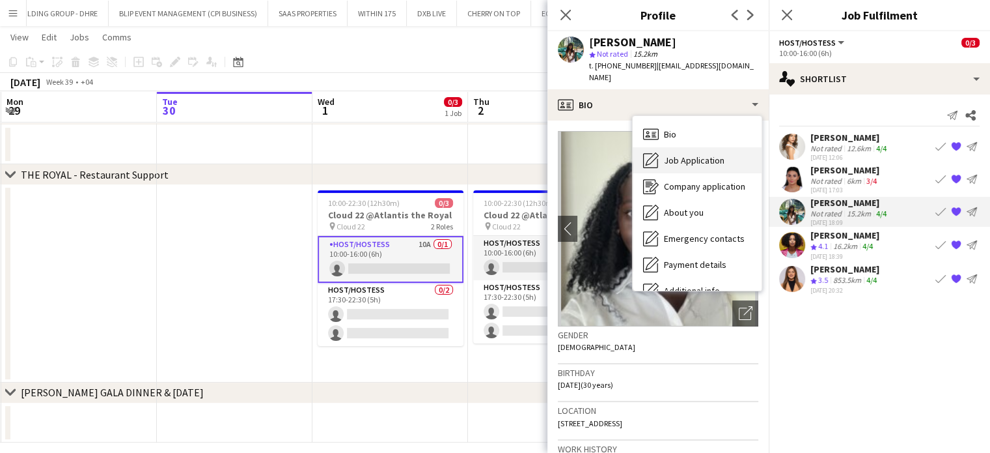
click at [701, 154] on div "Job Application Job Application" at bounding box center [697, 160] width 129 height 26
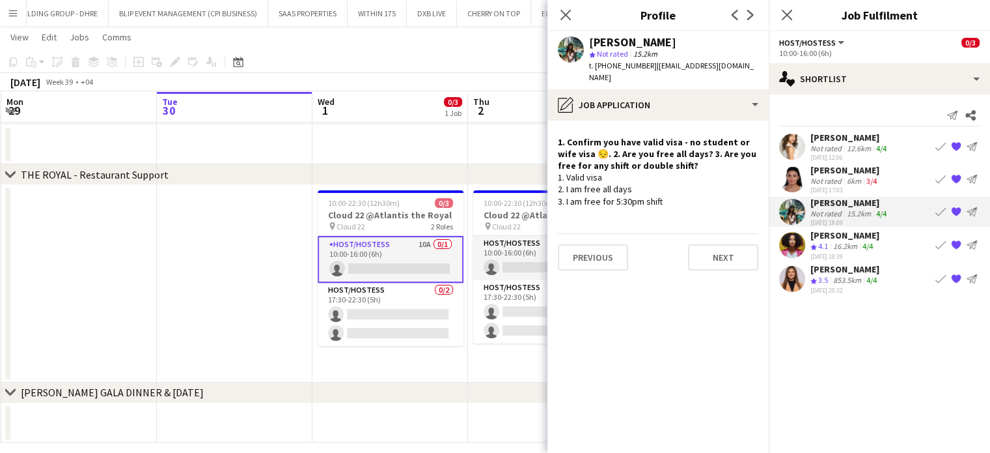
click at [840, 236] on div "Negeset Gebremicael" at bounding box center [845, 235] width 69 height 12
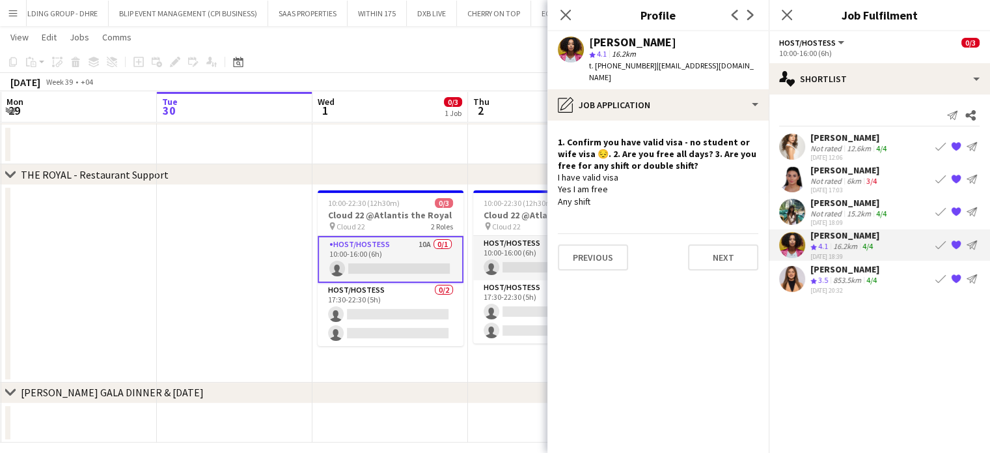
click at [825, 285] on div "29-09-2025 20:32" at bounding box center [845, 289] width 69 height 8
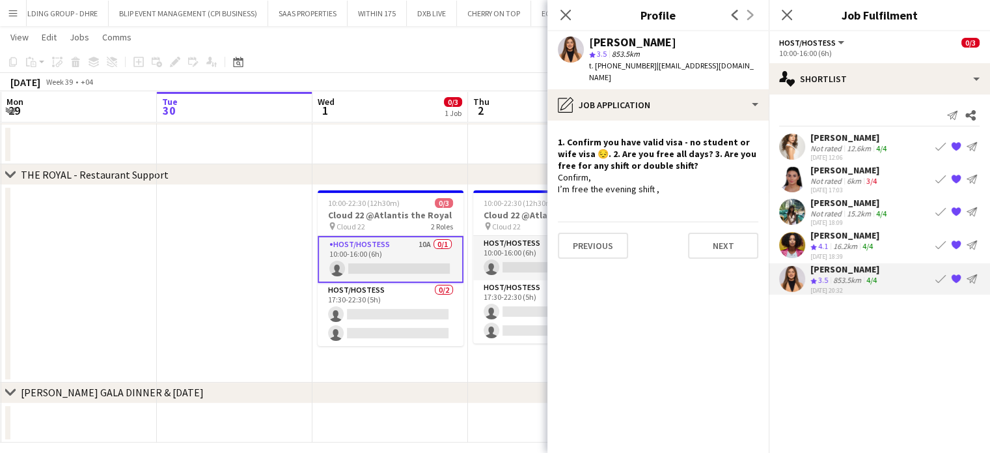
click at [839, 143] on div "Not rated" at bounding box center [828, 148] width 34 height 10
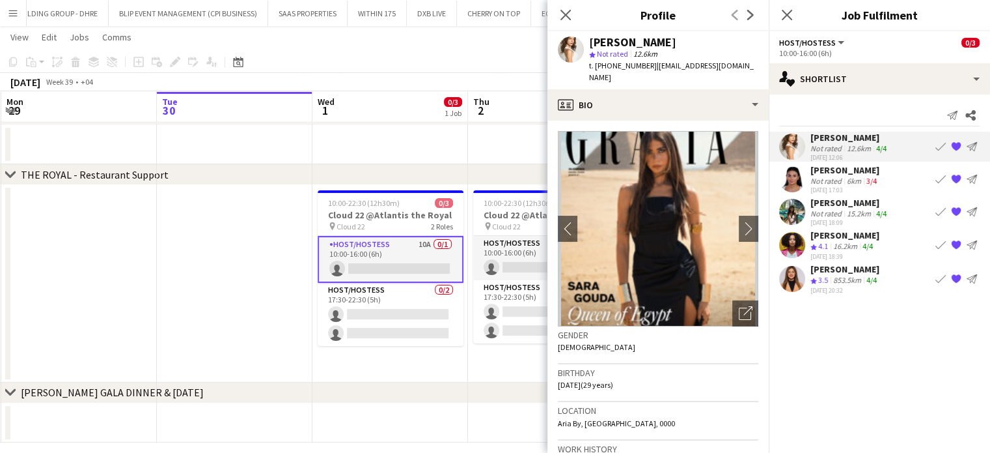
click at [836, 182] on div "Not rated" at bounding box center [828, 181] width 34 height 10
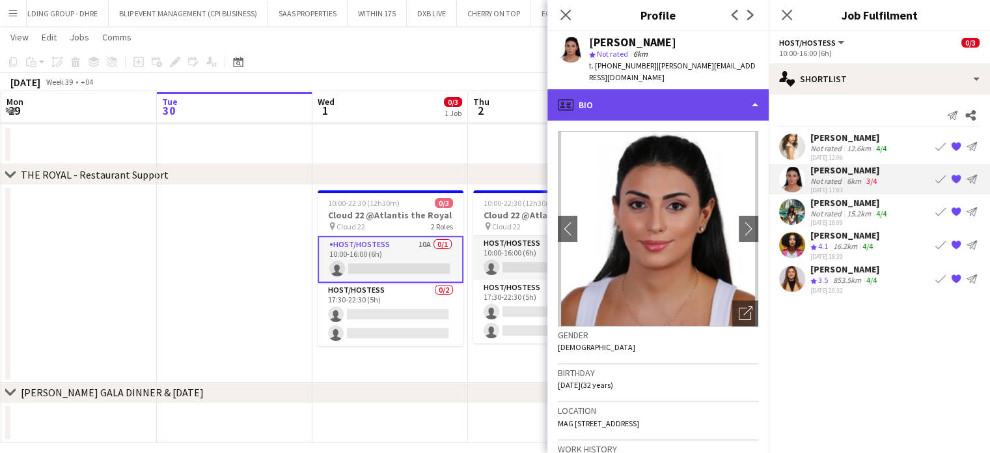
click at [735, 92] on div "profile Bio" at bounding box center [658, 104] width 221 height 31
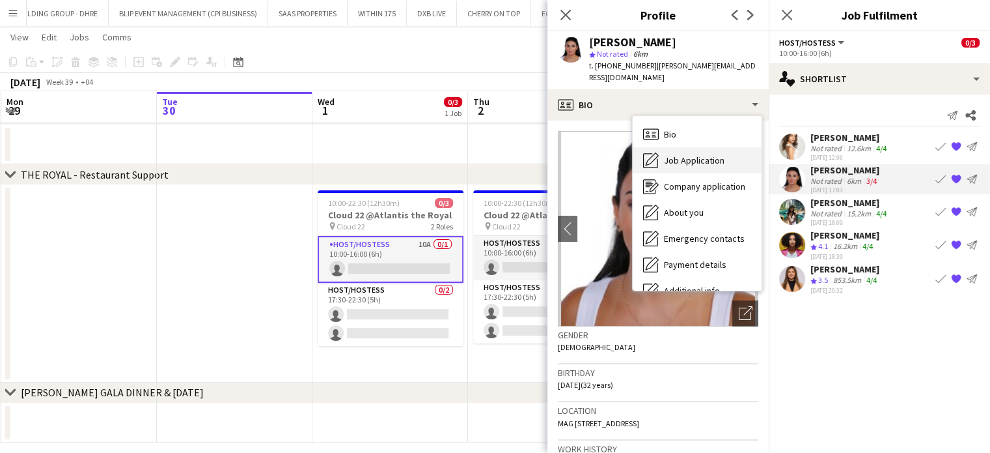
click at [703, 154] on span "Job Application" at bounding box center [694, 160] width 61 height 12
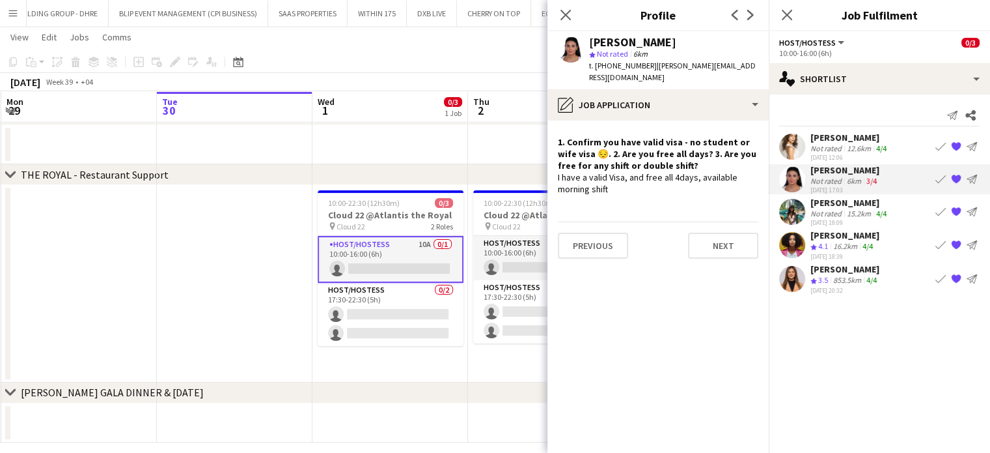
click at [261, 270] on app-date-cell at bounding box center [235, 283] width 156 height 197
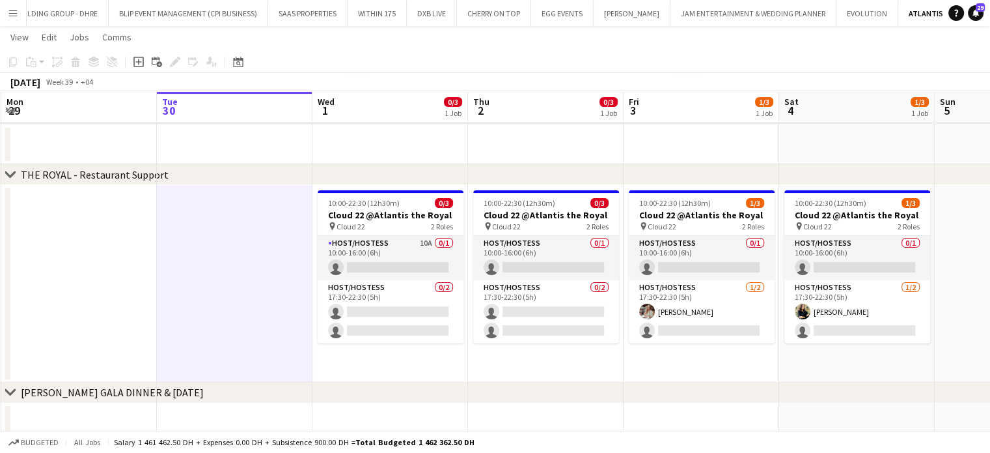
click at [262, 273] on app-date-cell at bounding box center [235, 283] width 156 height 197
